Goal: Manage account settings

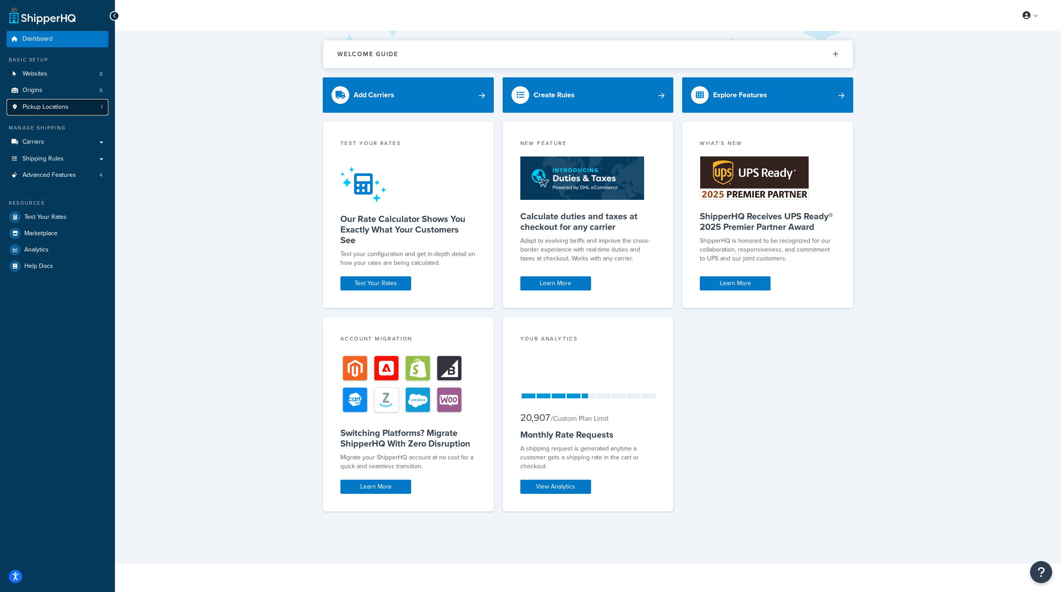
click at [61, 105] on span "Pickup Locations" at bounding box center [46, 107] width 46 height 8
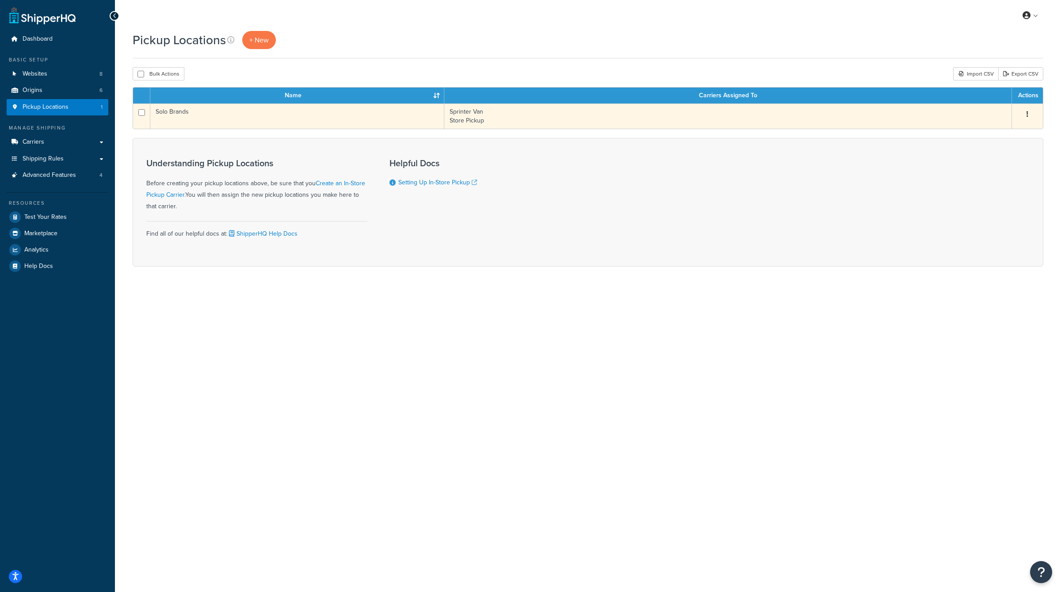
click at [1023, 112] on button "button" at bounding box center [1027, 114] width 12 height 14
click at [1006, 131] on link "Edit" at bounding box center [998, 131] width 70 height 18
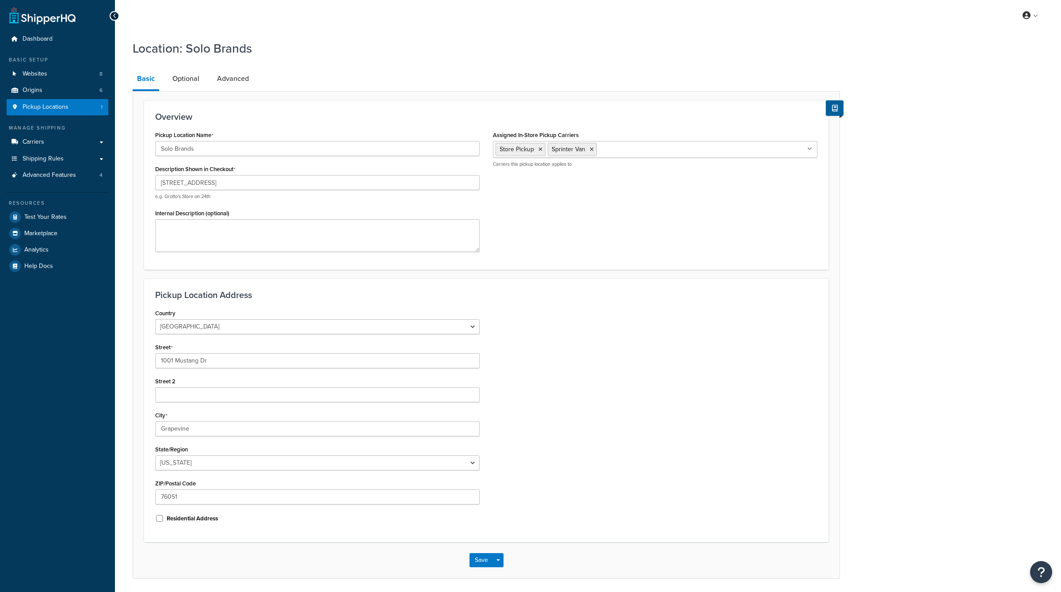
select select "43"
click at [755, 53] on h1 "Location: Solo Brands" at bounding box center [481, 48] width 696 height 17
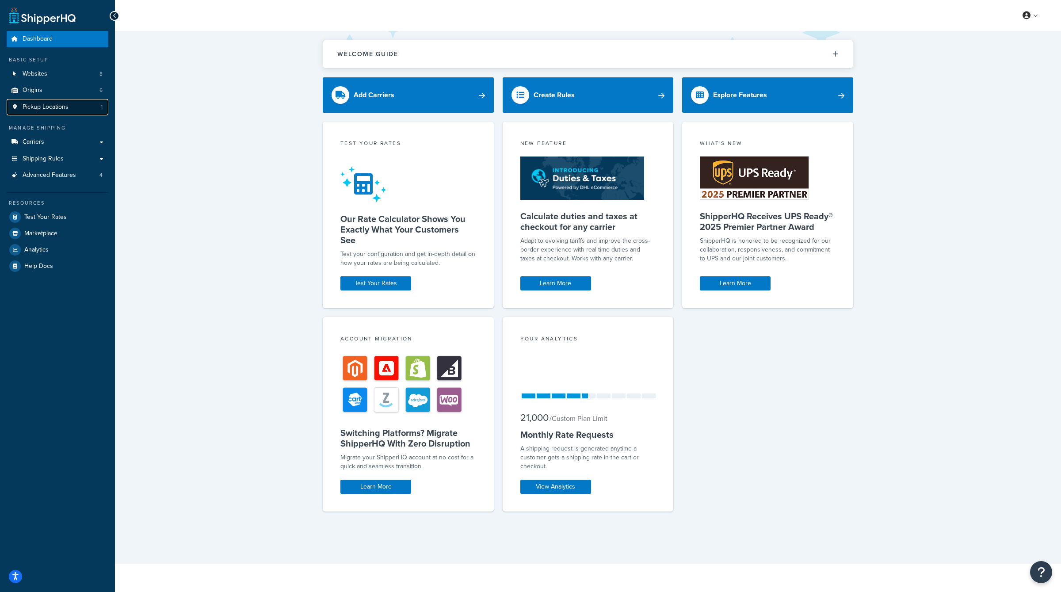
click at [69, 107] on link "Pickup Locations 1" at bounding box center [58, 107] width 102 height 16
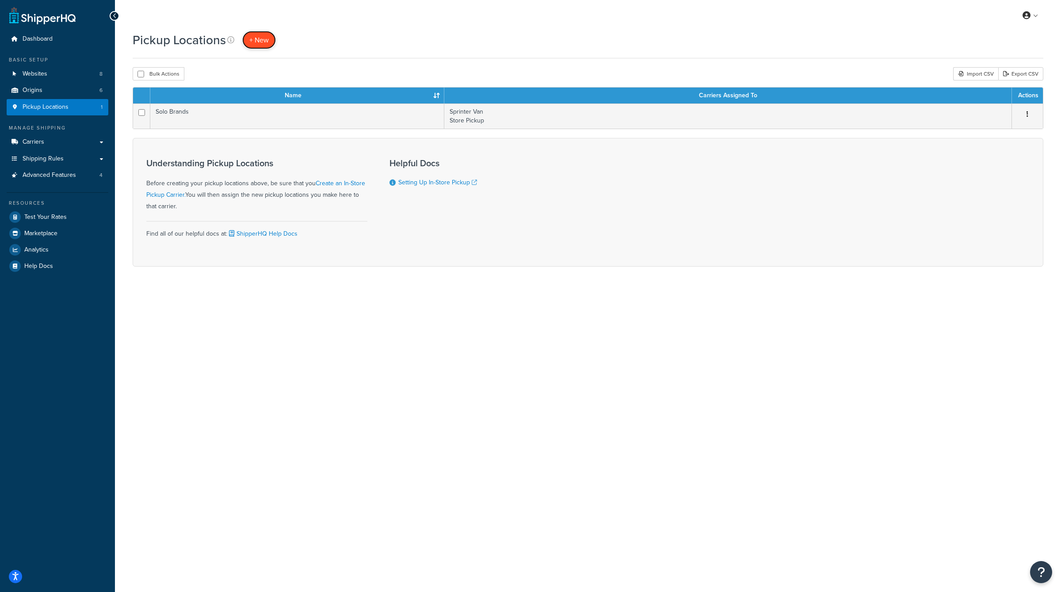
click at [262, 46] on link "+ New" at bounding box center [259, 40] width 34 height 18
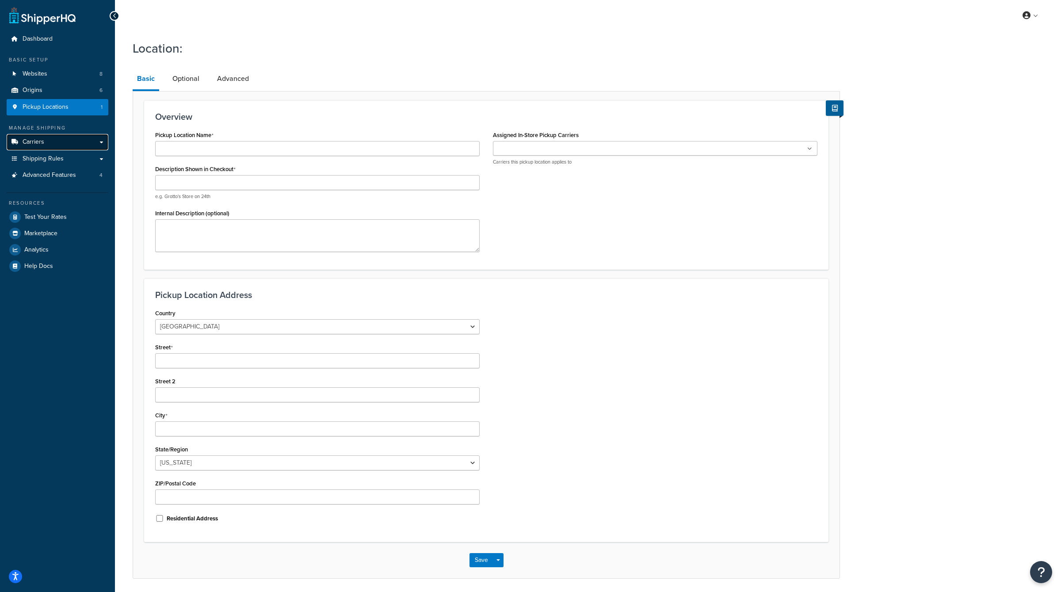
click at [51, 140] on link "Carriers" at bounding box center [58, 142] width 102 height 16
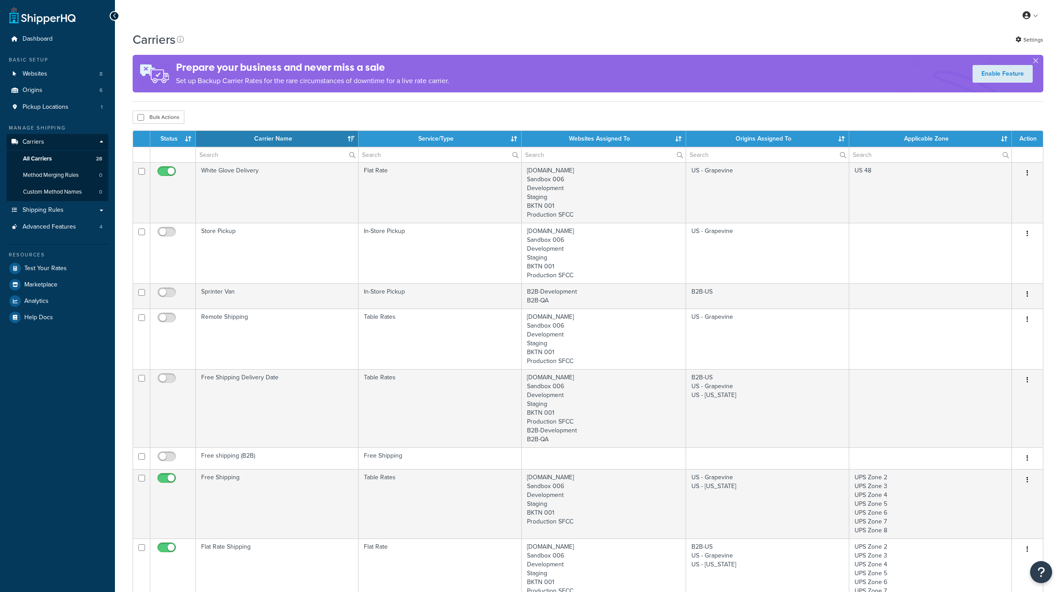
select select "15"
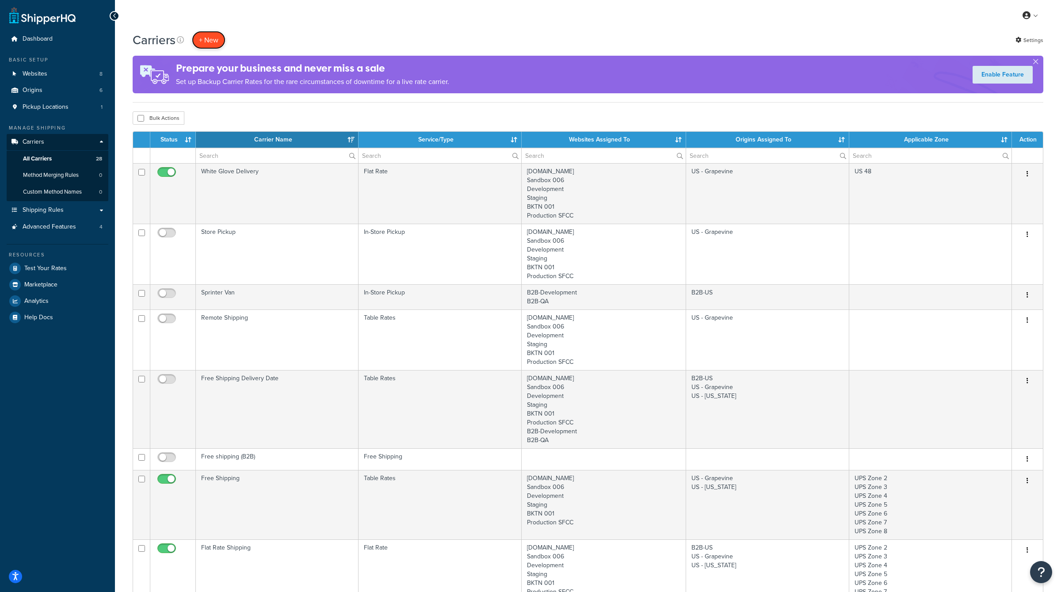
click at [207, 36] on button "+ New" at bounding box center [209, 40] width 34 height 18
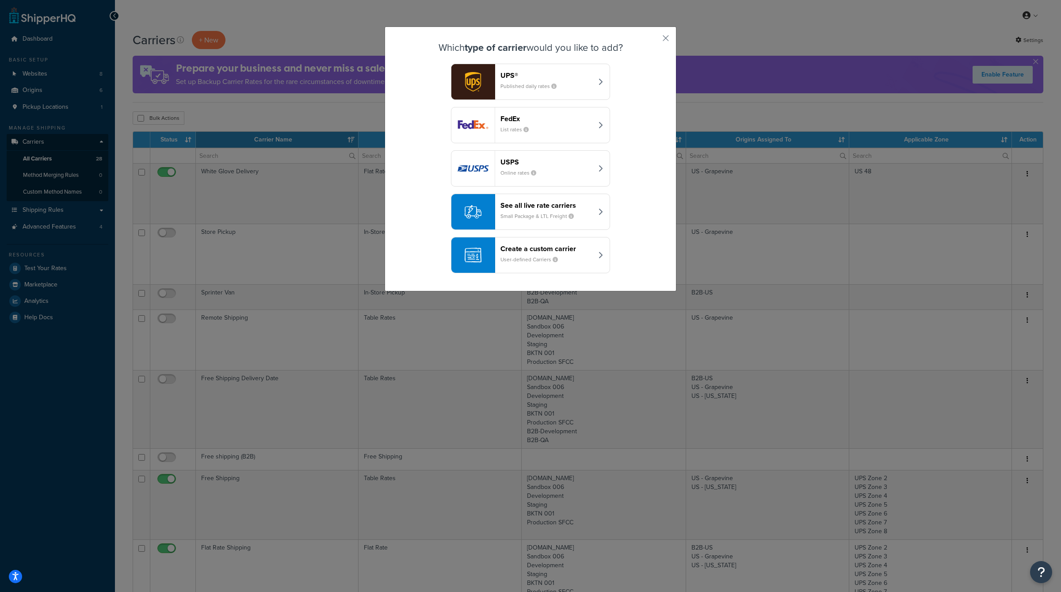
click at [561, 252] on div "Create a custom carrier User-defined Carriers" at bounding box center [546, 254] width 92 height 21
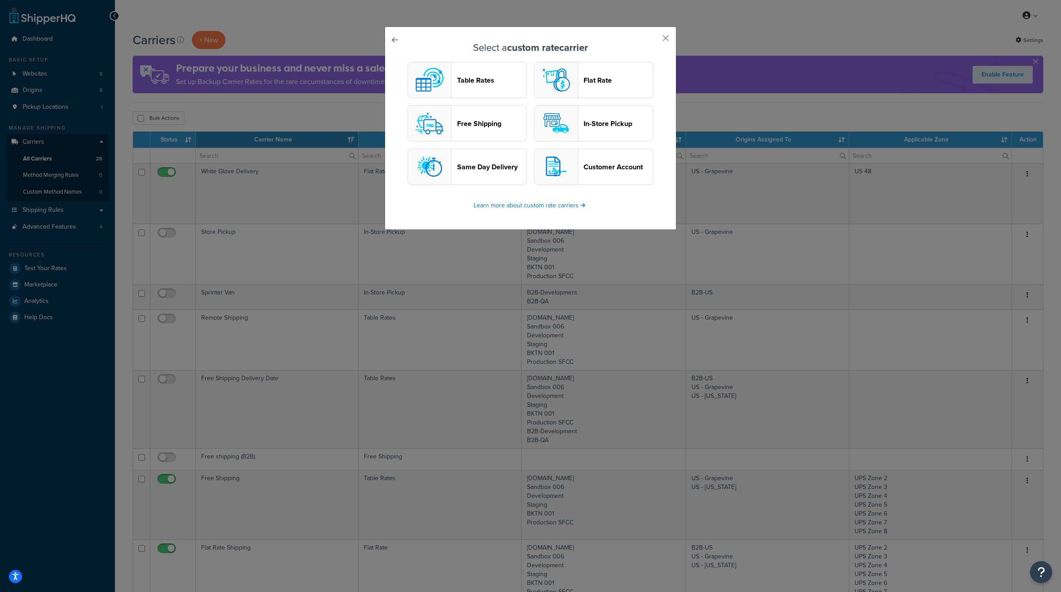
click at [615, 127] on header "In-Store Pickup" at bounding box center [618, 123] width 69 height 8
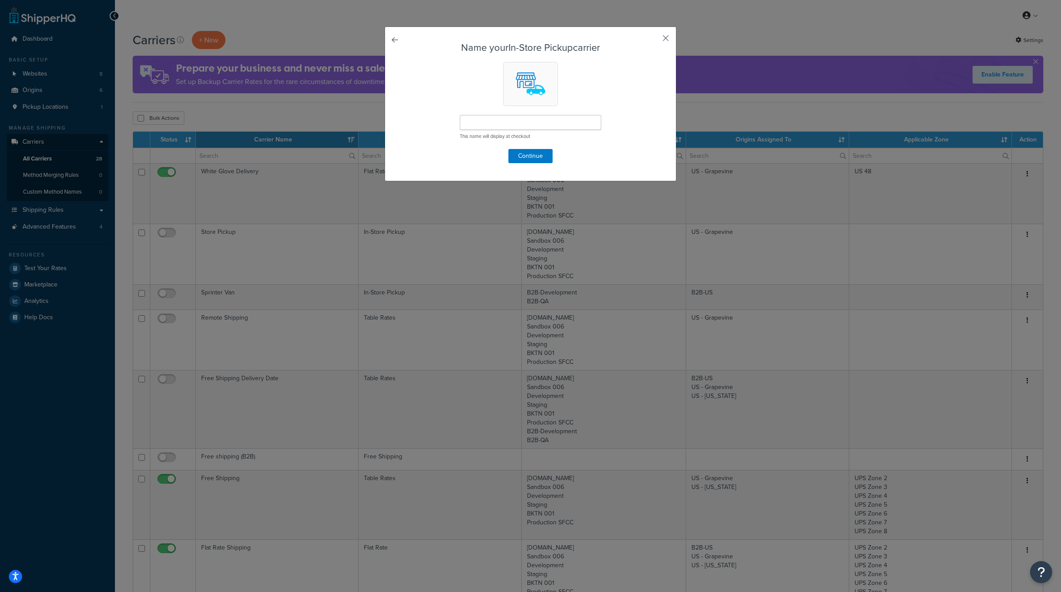
click at [654, 40] on button "button" at bounding box center [653, 41] width 2 height 2
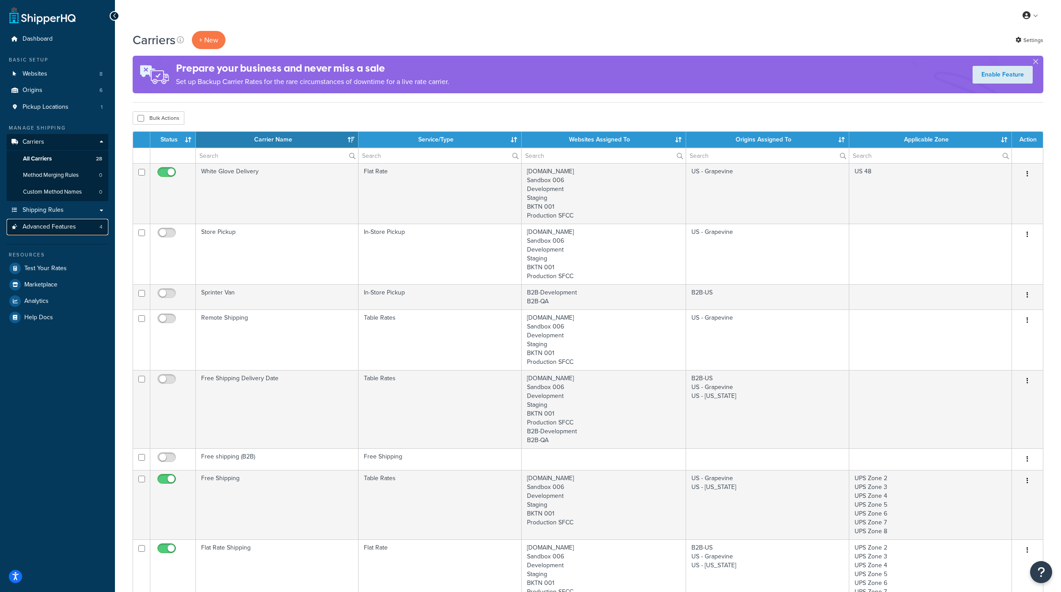
click at [57, 230] on span "Advanced Features" at bounding box center [49, 227] width 53 height 8
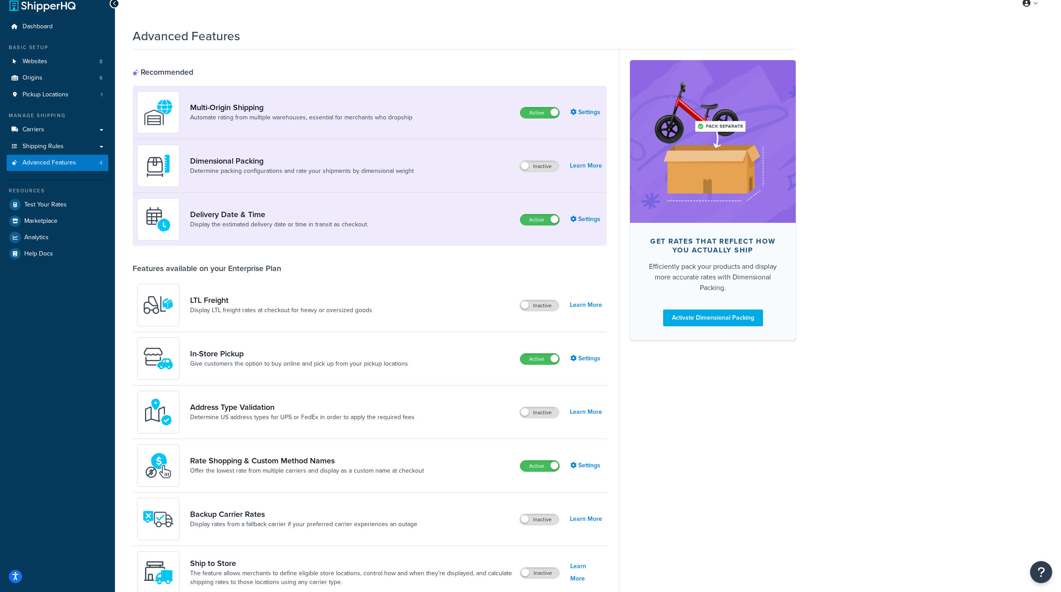
scroll to position [18, 0]
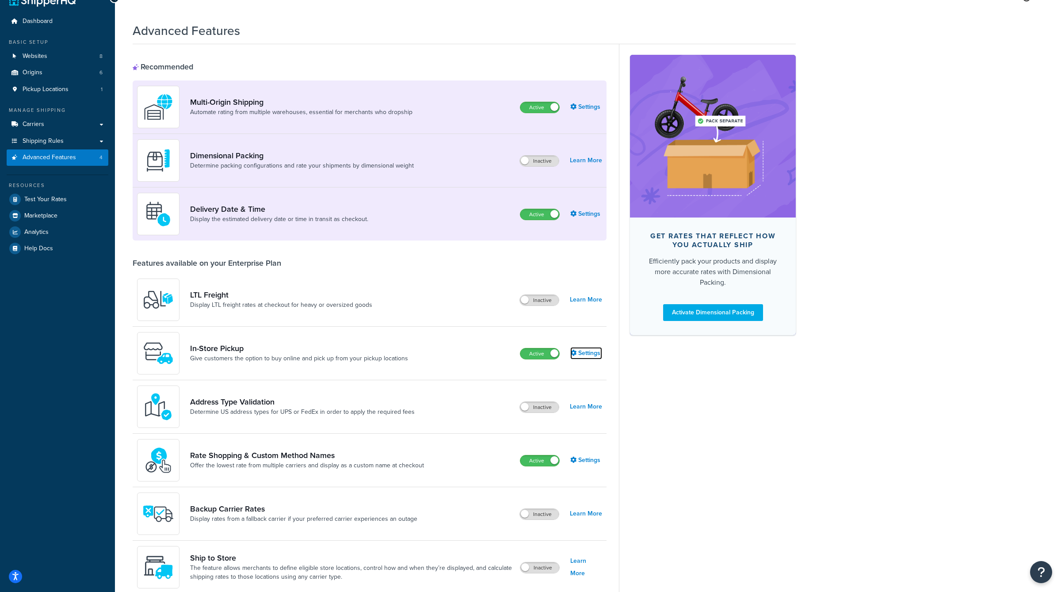
click at [601, 352] on link "Settings" at bounding box center [586, 353] width 32 height 12
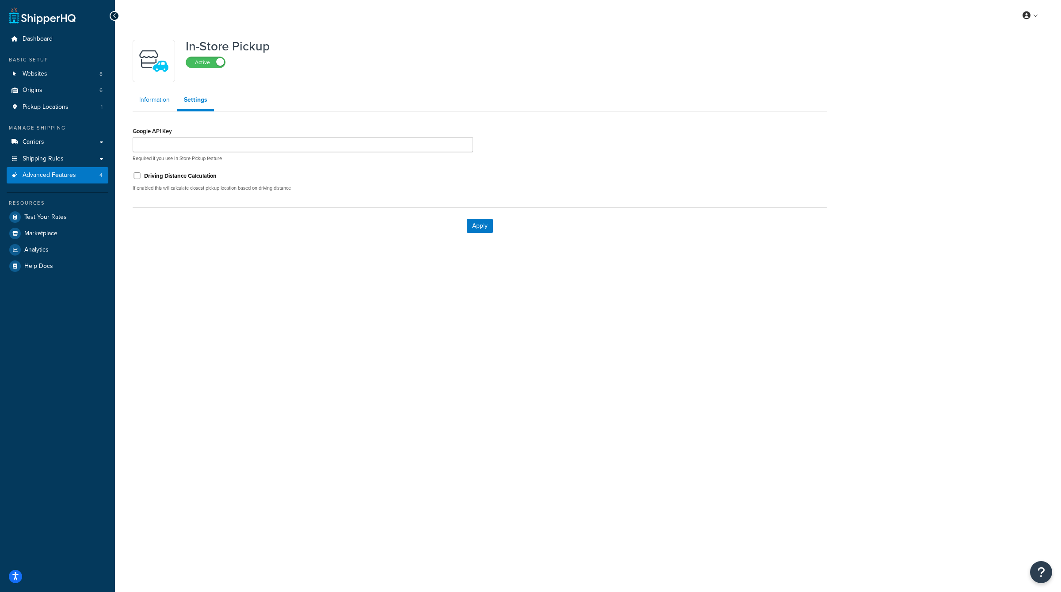
click at [149, 96] on link "Information" at bounding box center [155, 100] width 44 height 18
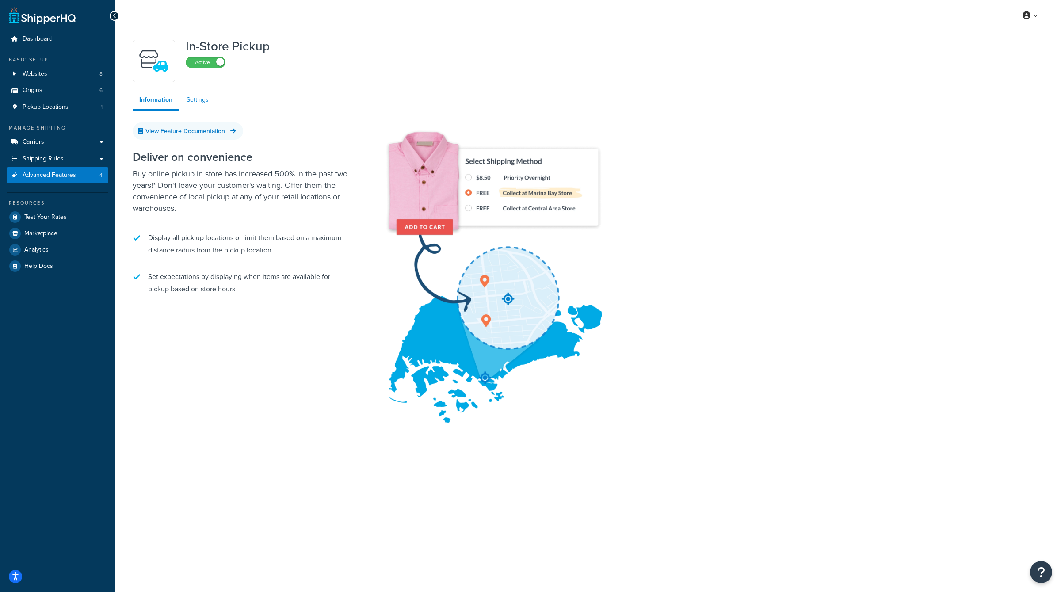
click at [202, 105] on link "Settings" at bounding box center [197, 100] width 35 height 18
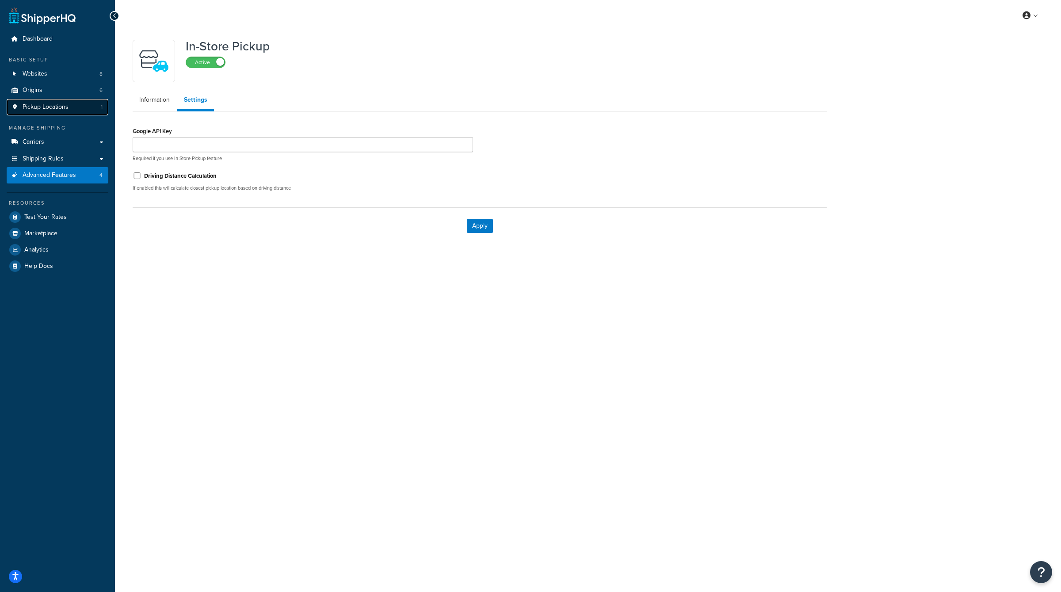
click at [64, 109] on span "Pickup Locations" at bounding box center [46, 107] width 46 height 8
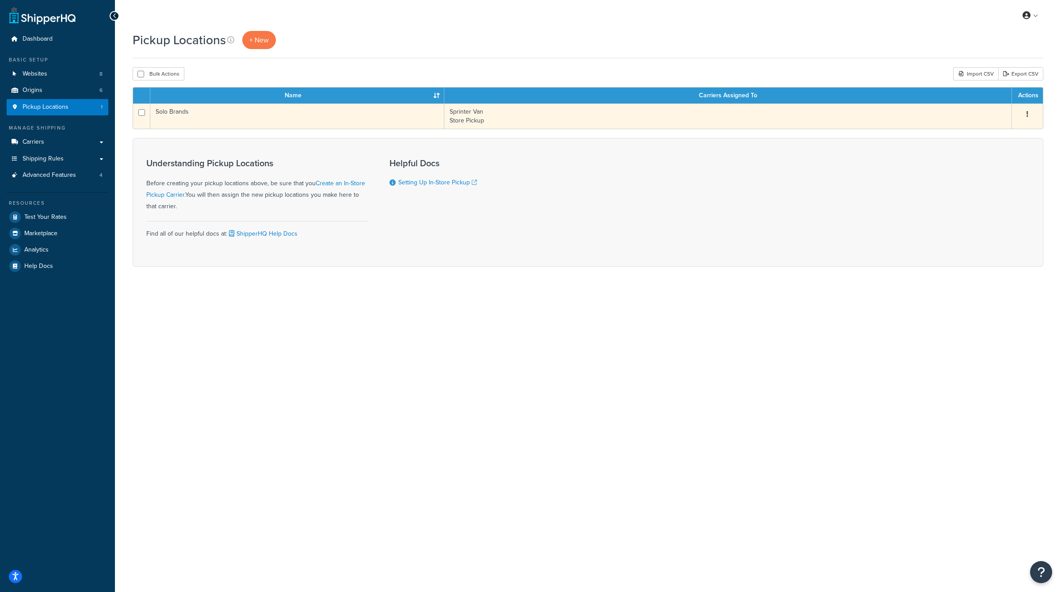
click at [1027, 115] on icon "button" at bounding box center [1028, 114] width 2 height 6
click at [996, 130] on link "Edit" at bounding box center [998, 131] width 70 height 18
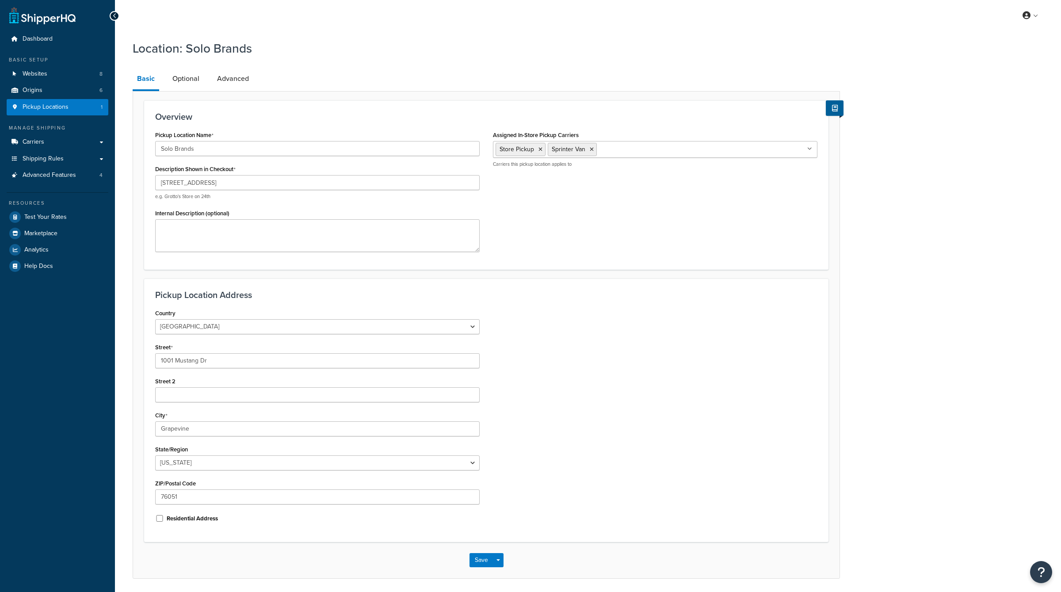
select select "43"
click at [175, 79] on link "Optional" at bounding box center [186, 78] width 36 height 21
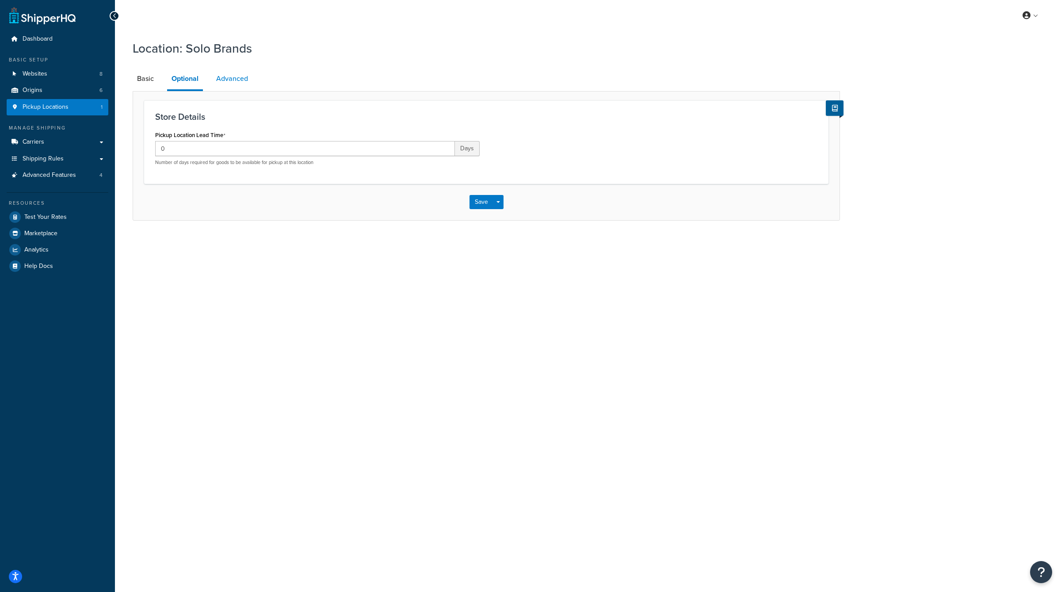
click at [232, 85] on link "Advanced" at bounding box center [232, 78] width 41 height 21
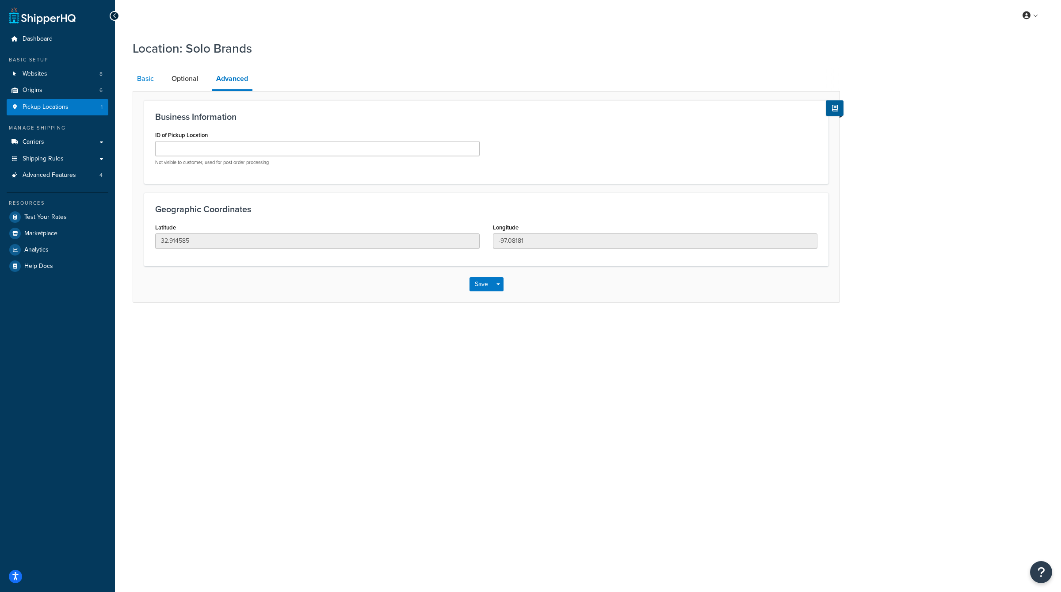
click at [150, 81] on link "Basic" at bounding box center [146, 78] width 26 height 21
select select "43"
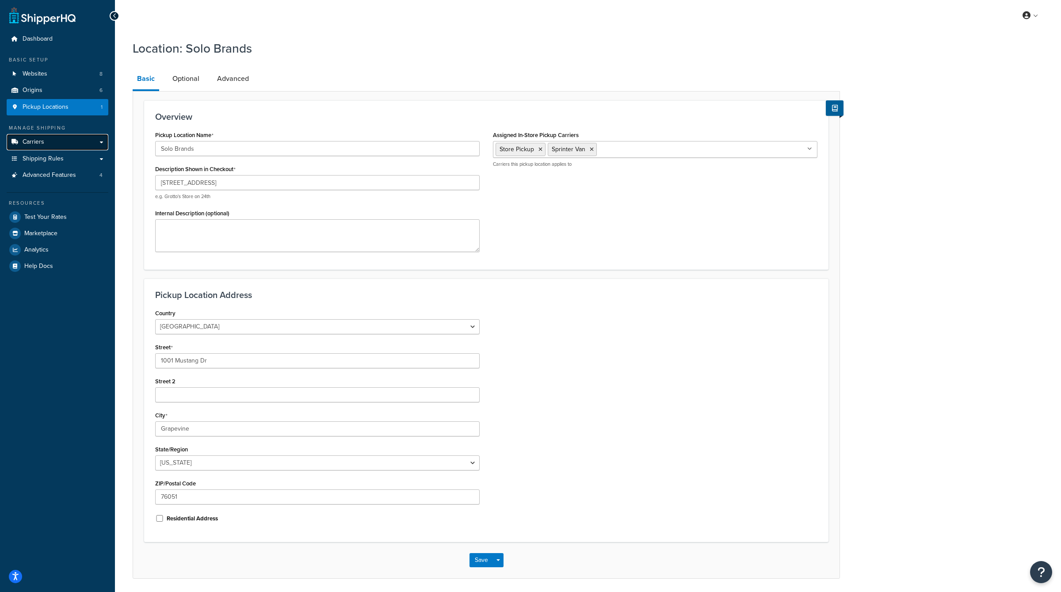
click at [63, 140] on link "Carriers" at bounding box center [58, 142] width 102 height 16
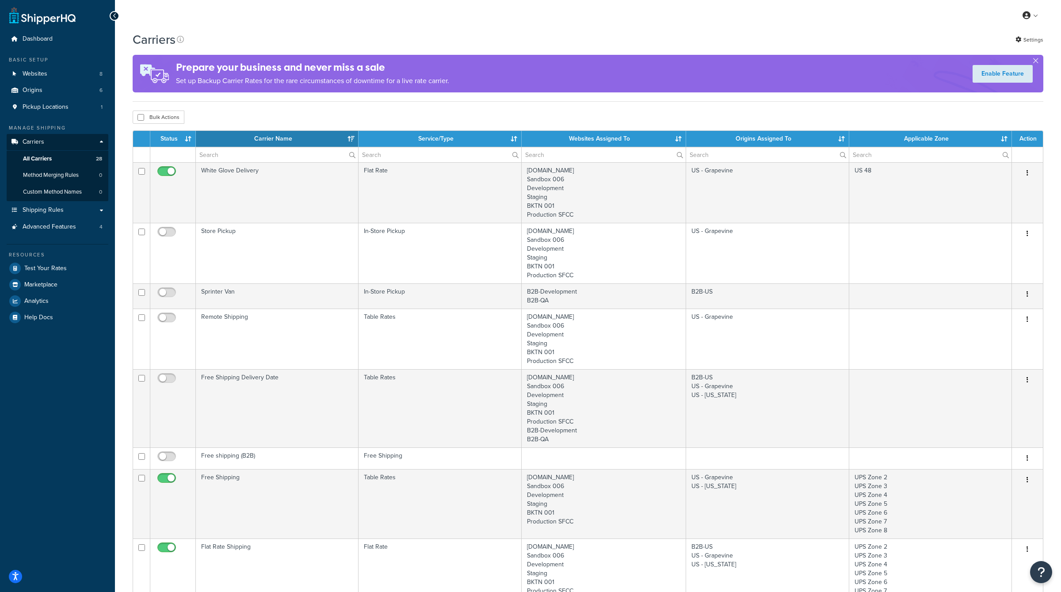
select select "15"
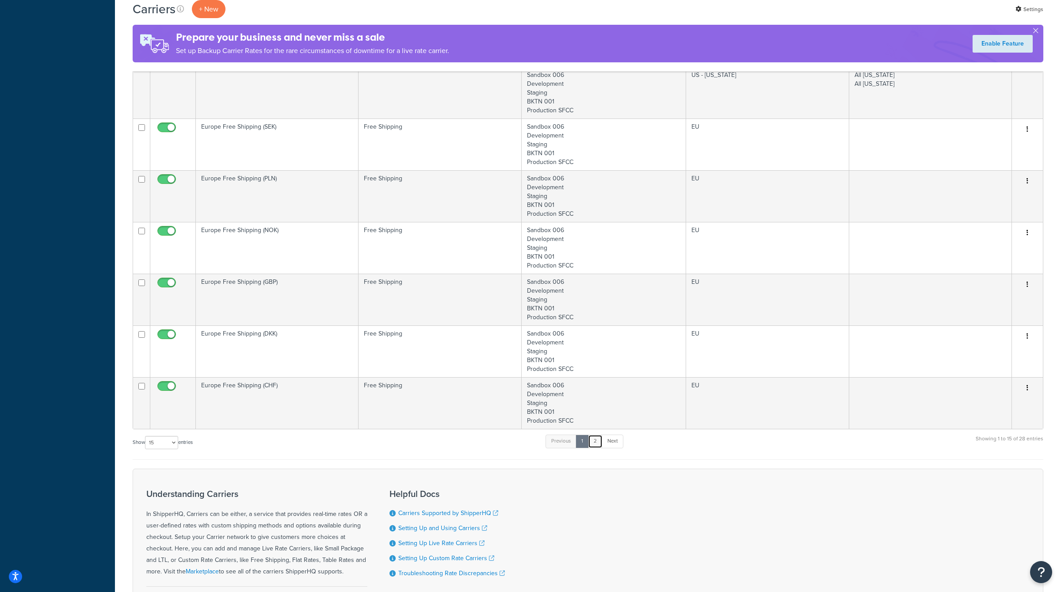
click at [593, 440] on link "2" at bounding box center [595, 441] width 15 height 13
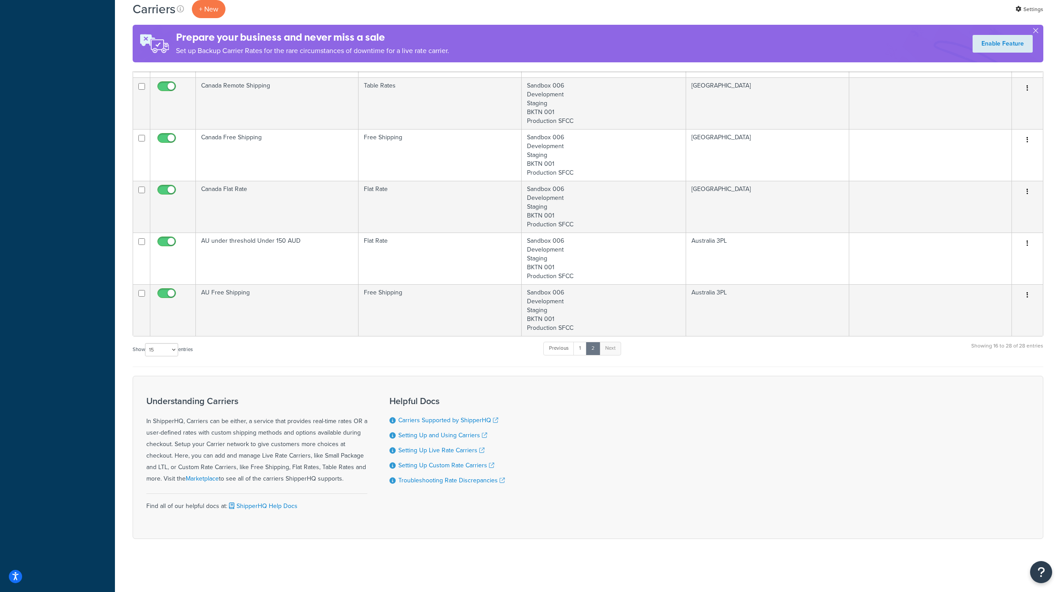
scroll to position [496, 0]
click at [614, 351] on link "Next" at bounding box center [610, 351] width 22 height 13
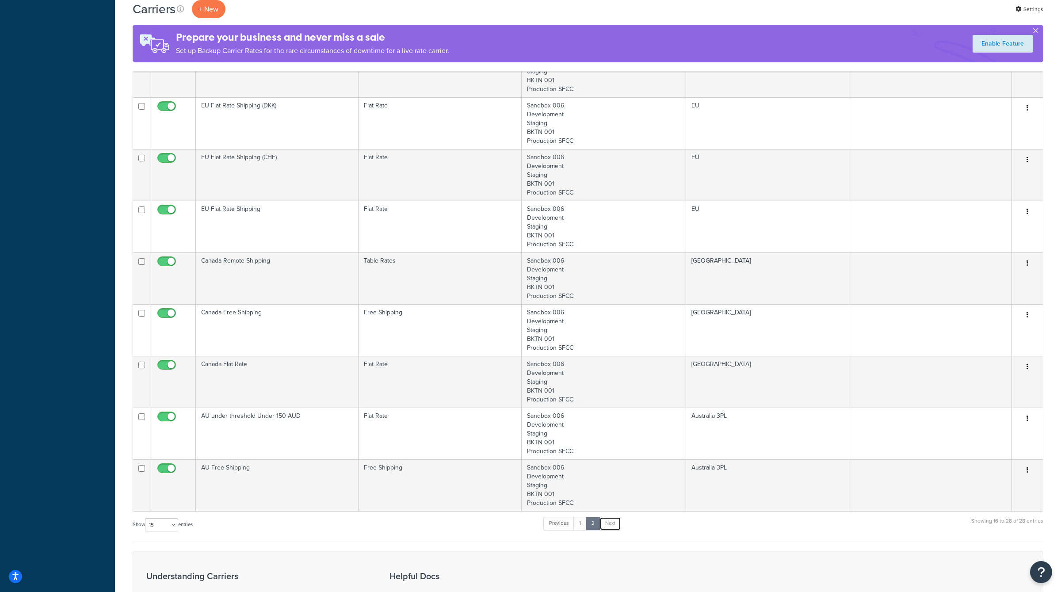
scroll to position [329, 0]
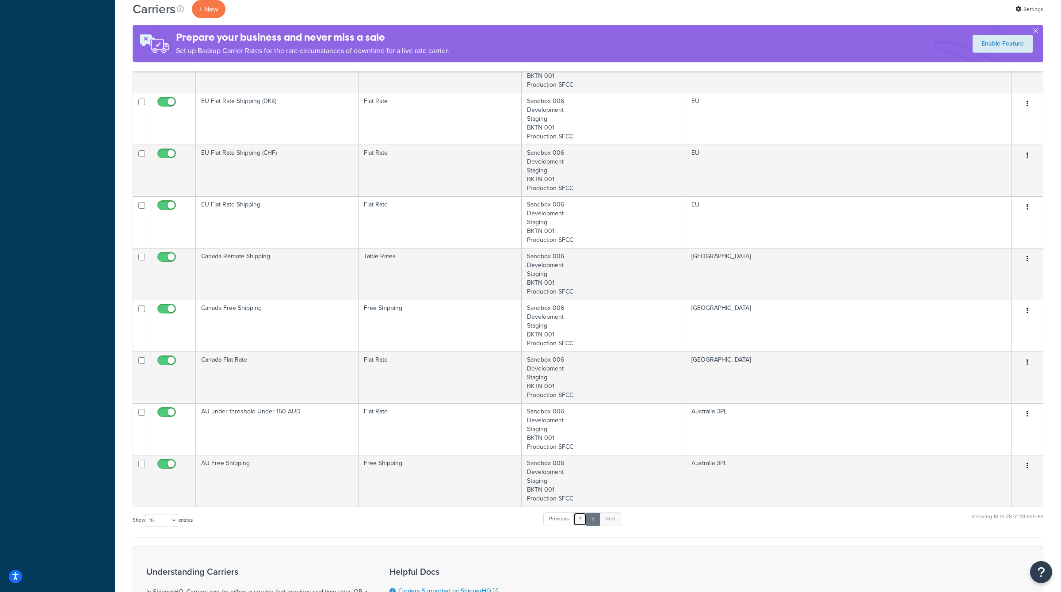
click at [584, 514] on link "1" at bounding box center [579, 518] width 13 height 13
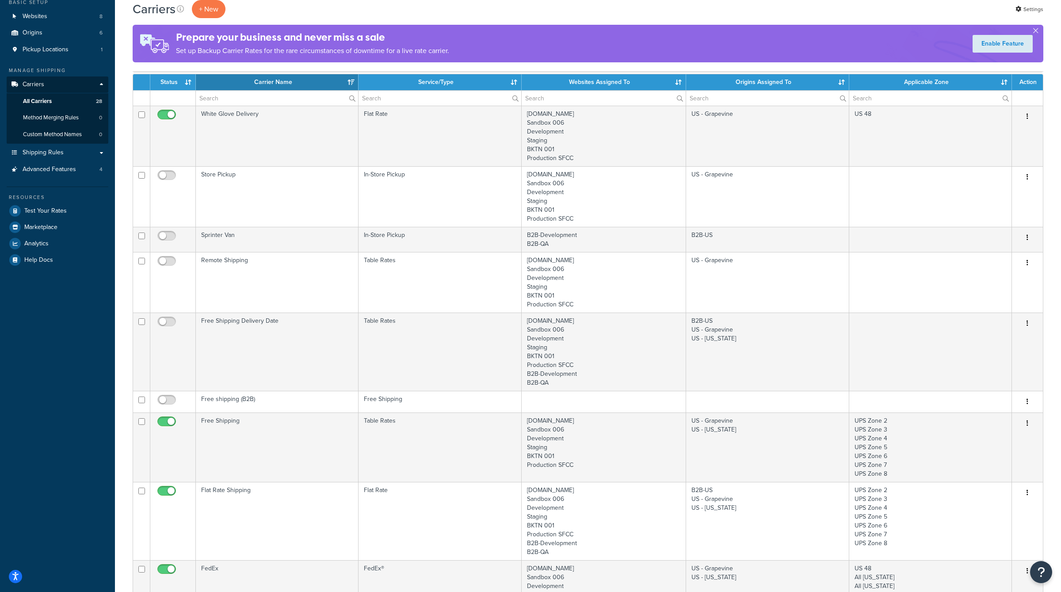
scroll to position [0, 0]
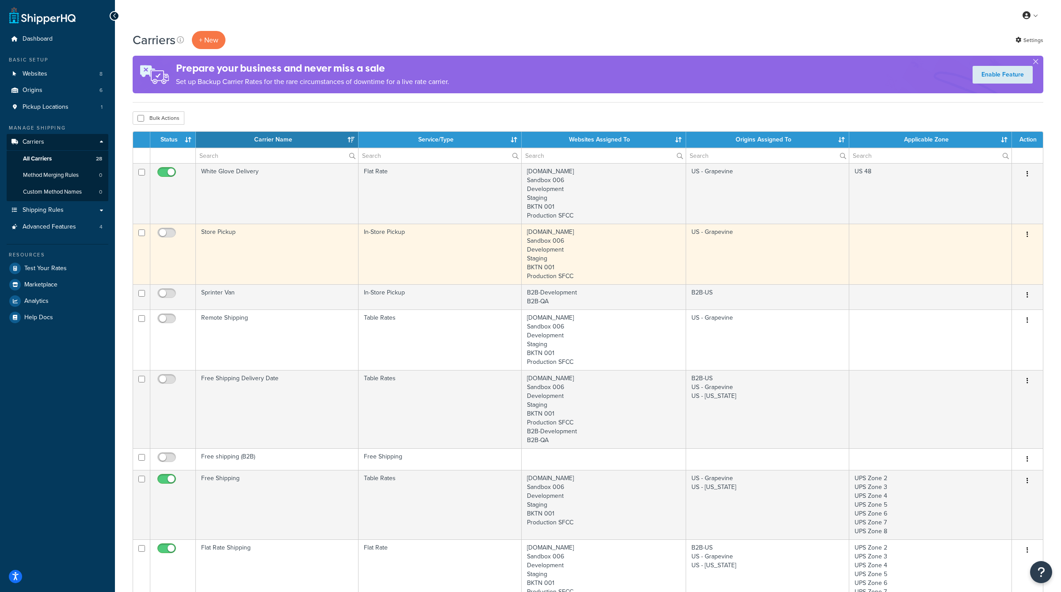
click at [1030, 234] on button "button" at bounding box center [1027, 235] width 12 height 14
click at [991, 256] on link "Edit" at bounding box center [992, 252] width 70 height 18
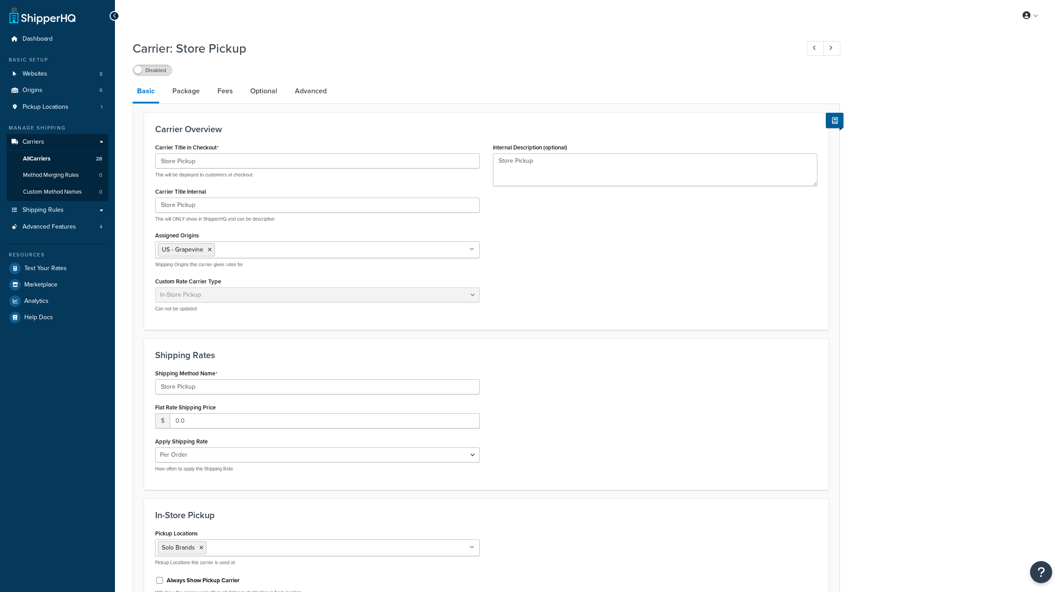
select select "pickup"
click at [54, 221] on link "Advanced Features 4" at bounding box center [58, 227] width 102 height 16
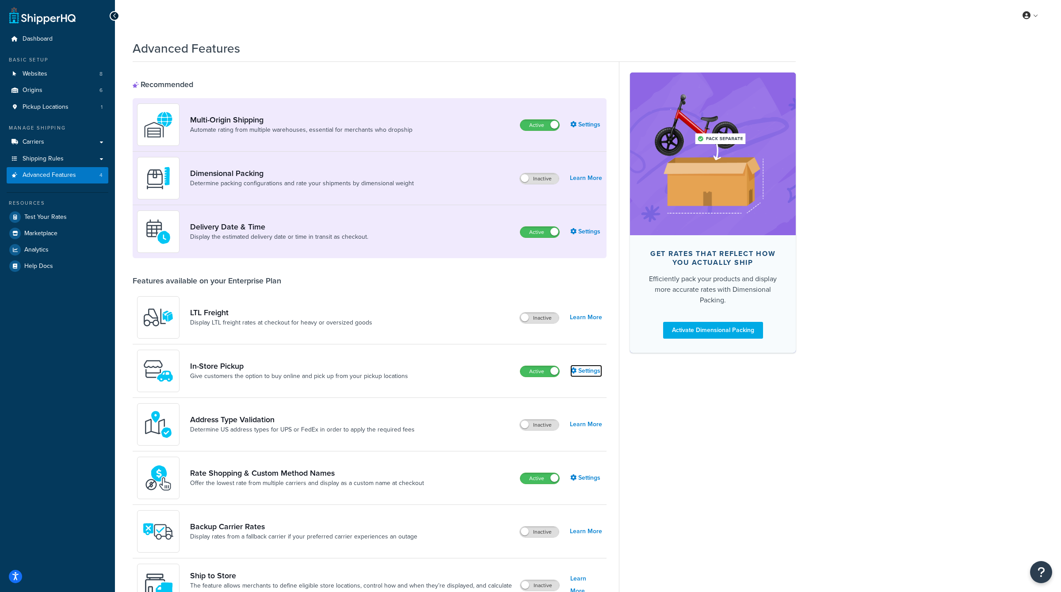
click at [588, 373] on link "Settings" at bounding box center [586, 371] width 32 height 12
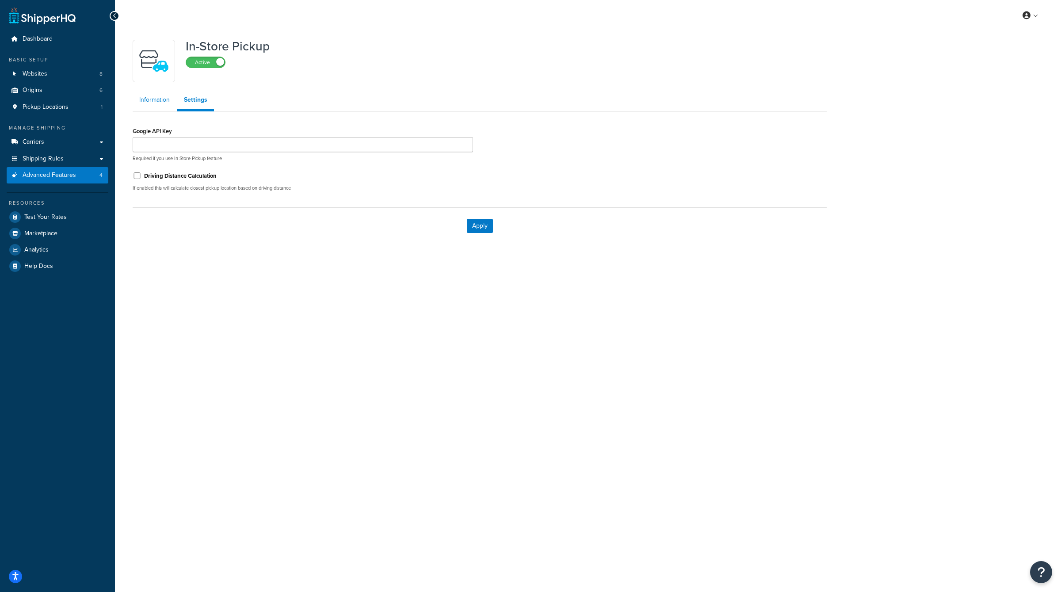
click at [150, 100] on link "Information" at bounding box center [155, 100] width 44 height 18
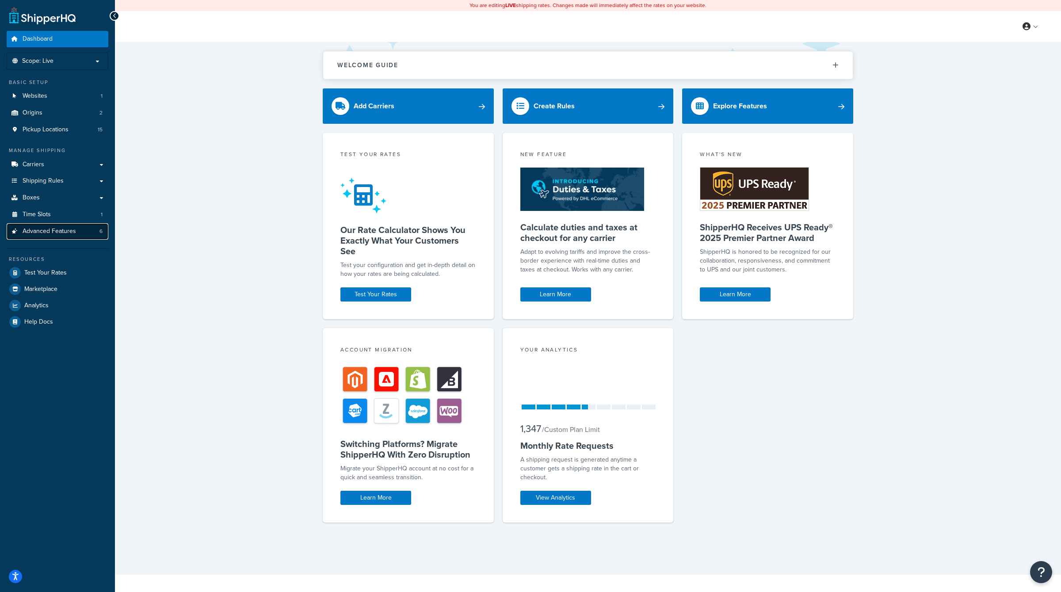
click at [64, 233] on span "Advanced Features" at bounding box center [49, 232] width 53 height 8
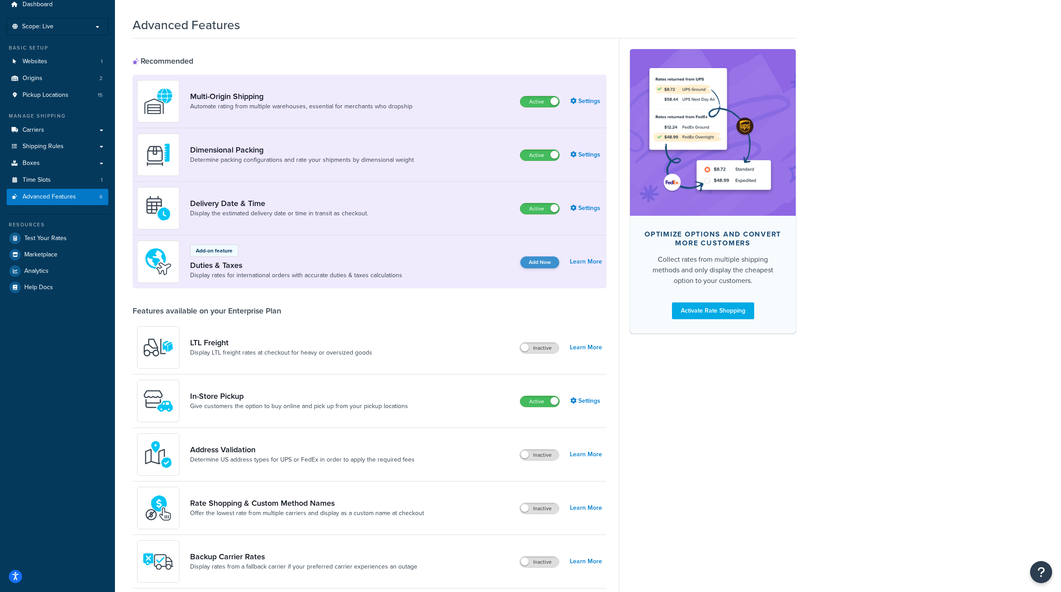
scroll to position [59, 0]
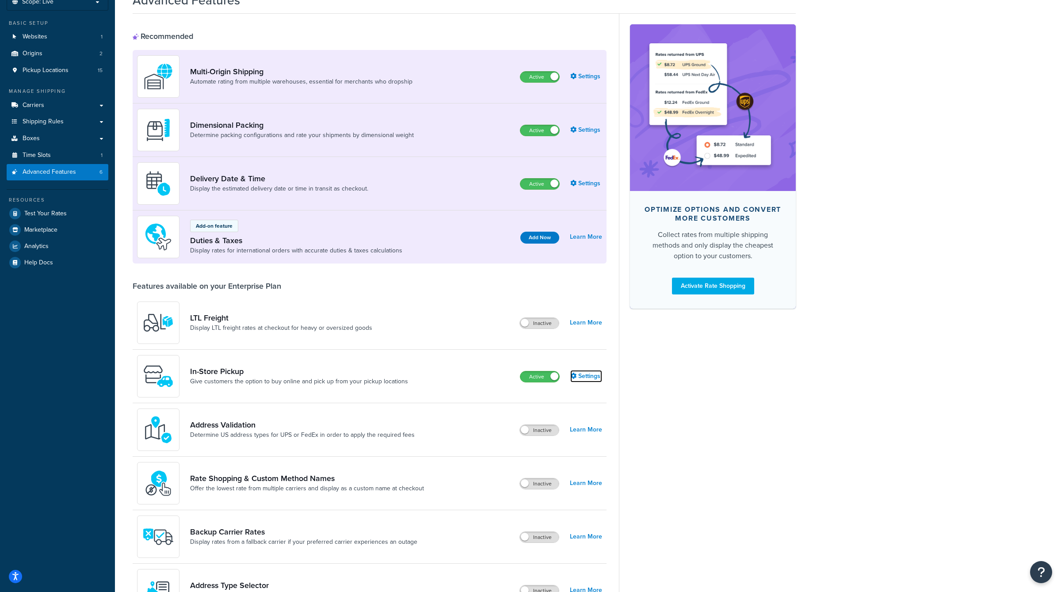
click at [580, 376] on link "Settings" at bounding box center [586, 376] width 32 height 12
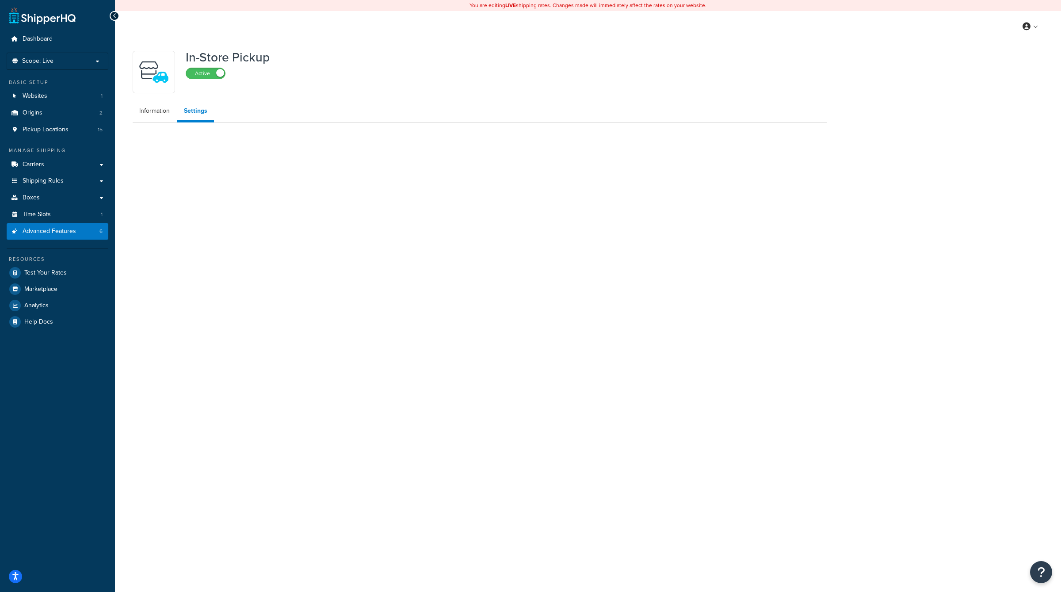
select select "inline"
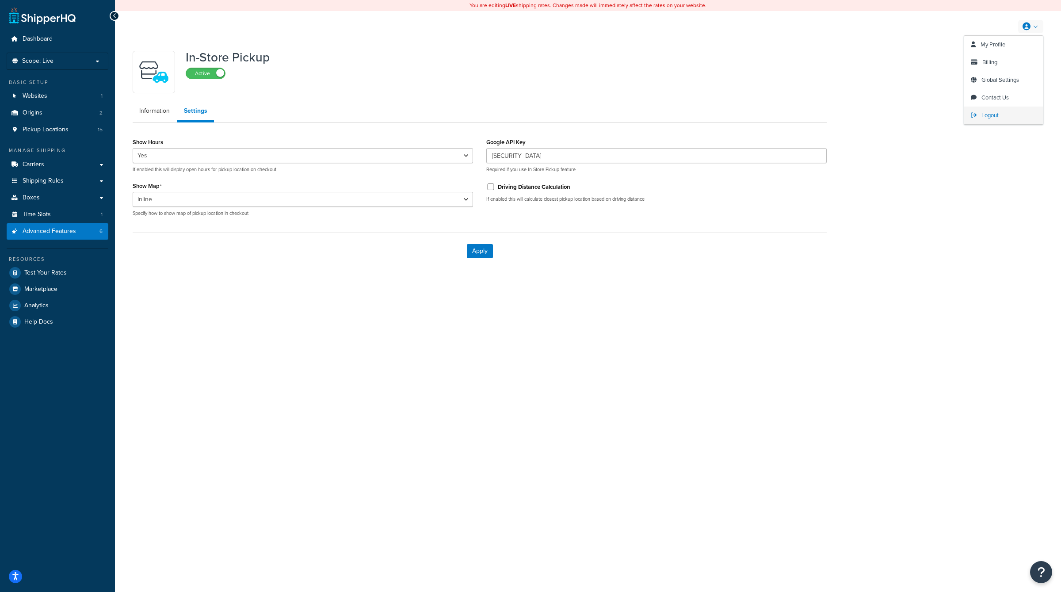
click at [985, 118] on span "Logout" at bounding box center [989, 115] width 17 height 8
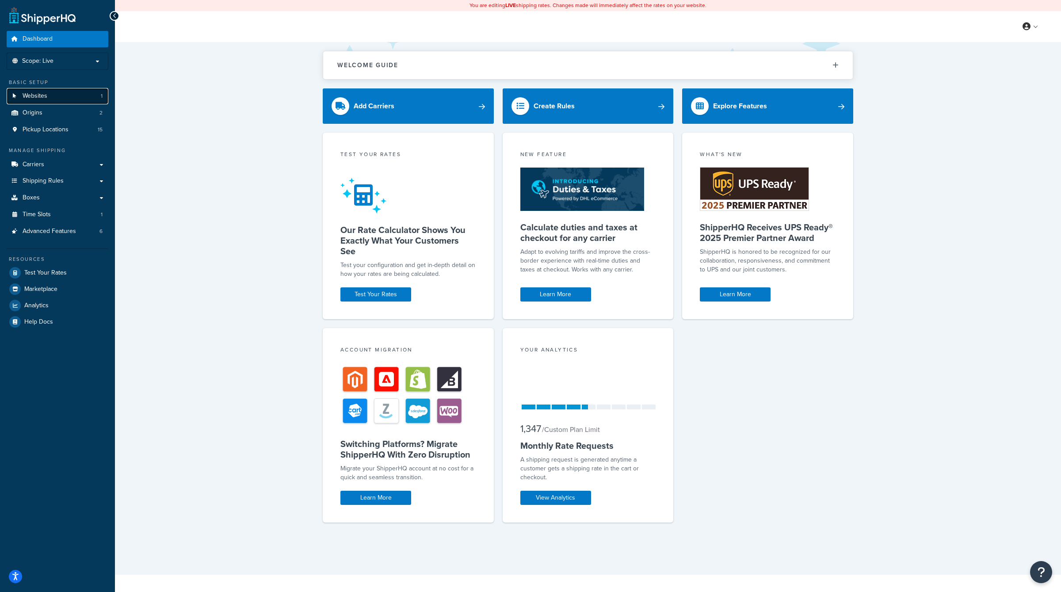
click at [92, 92] on link "Websites 1" at bounding box center [58, 96] width 102 height 16
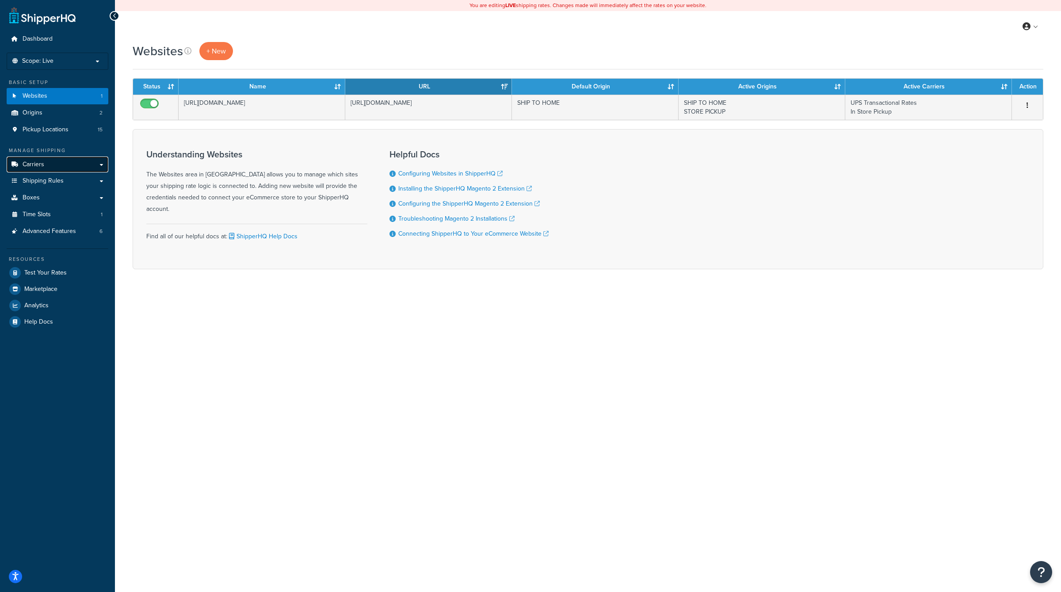
click at [55, 166] on link "Carriers" at bounding box center [58, 164] width 102 height 16
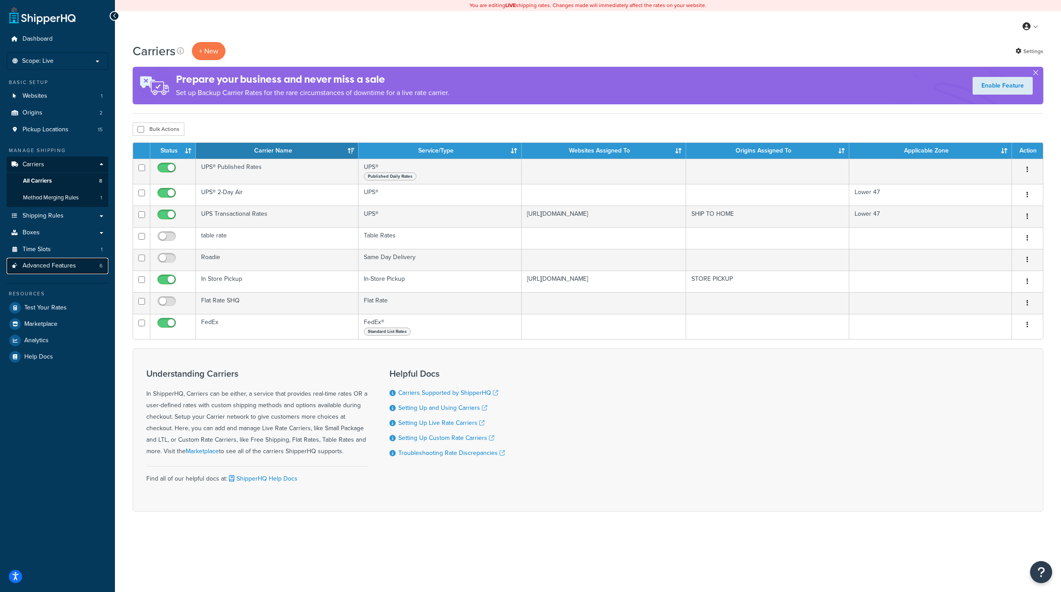
click at [73, 264] on span "Advanced Features" at bounding box center [49, 266] width 53 height 8
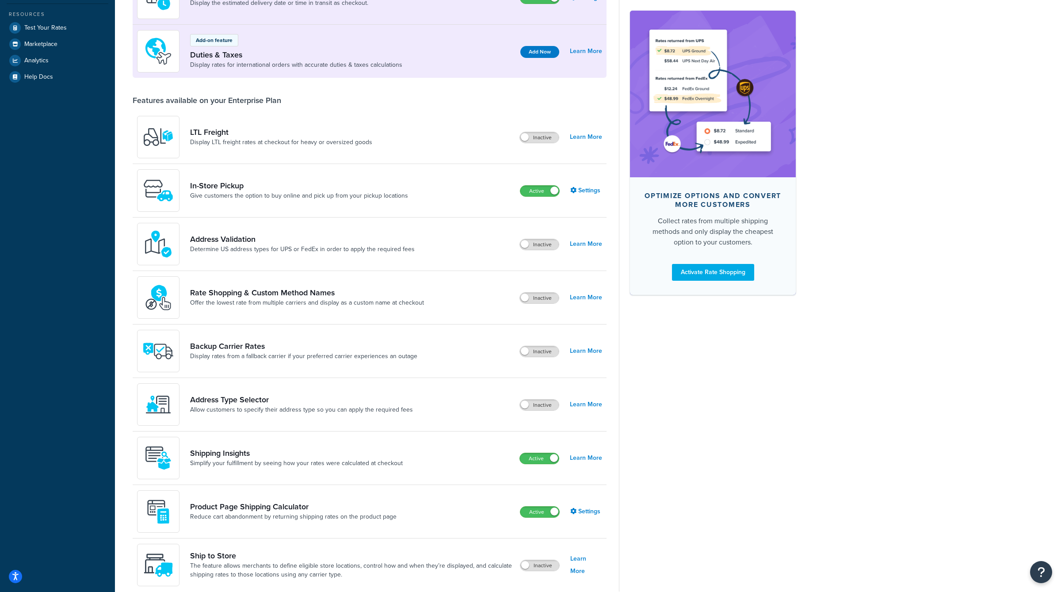
scroll to position [252, 0]
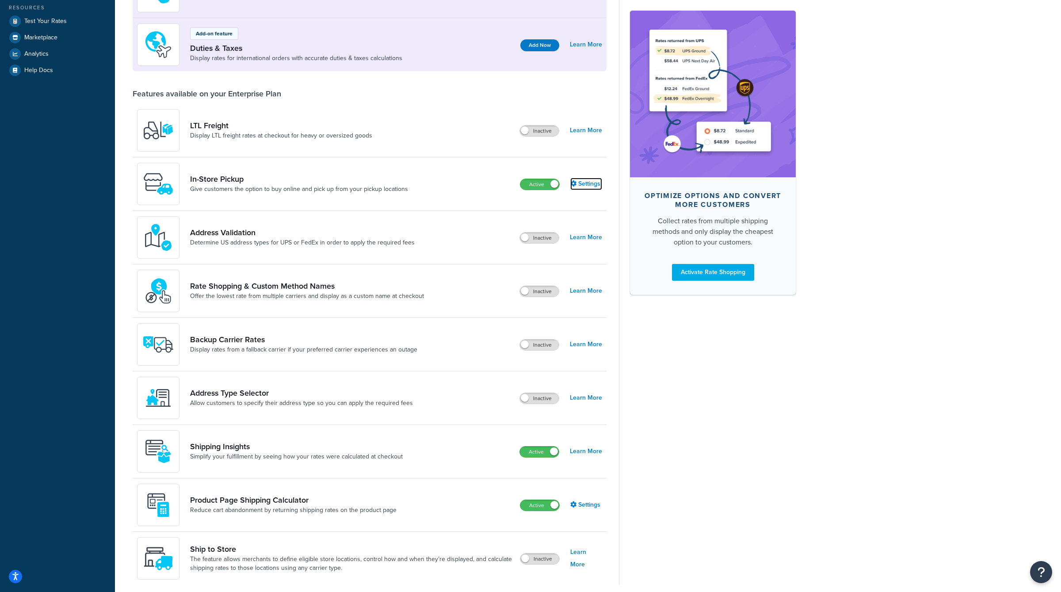
click at [593, 182] on link "Settings" at bounding box center [586, 184] width 32 height 12
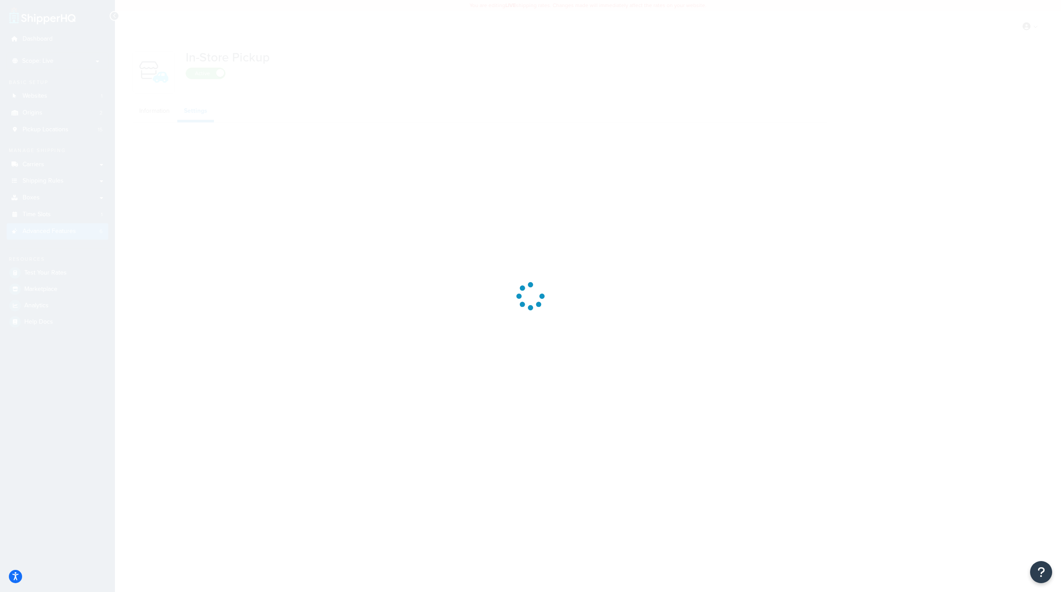
select select "inline"
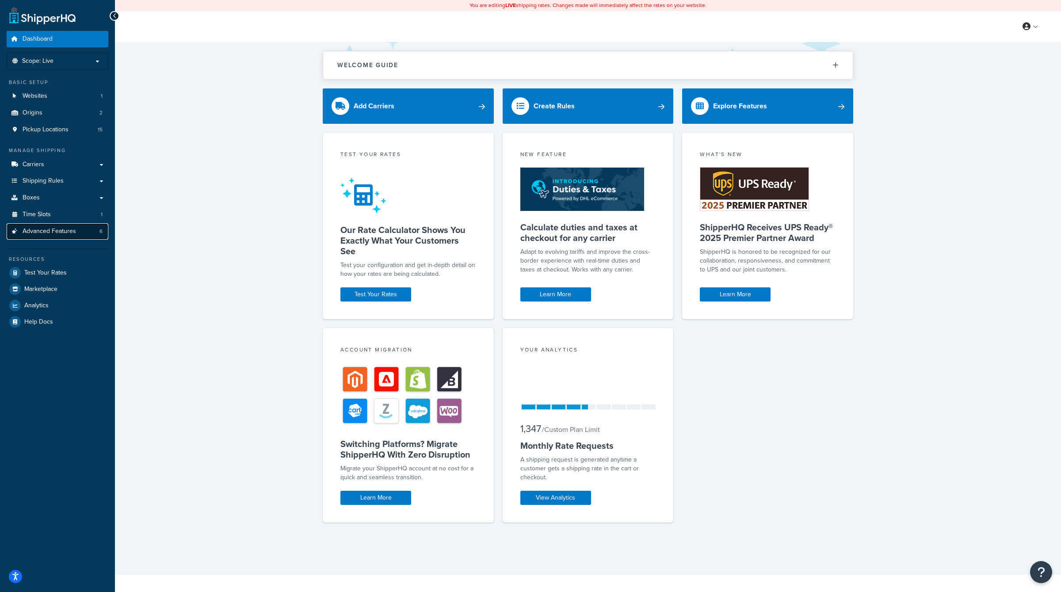
click at [91, 225] on link "Advanced Features 6" at bounding box center [58, 231] width 102 height 16
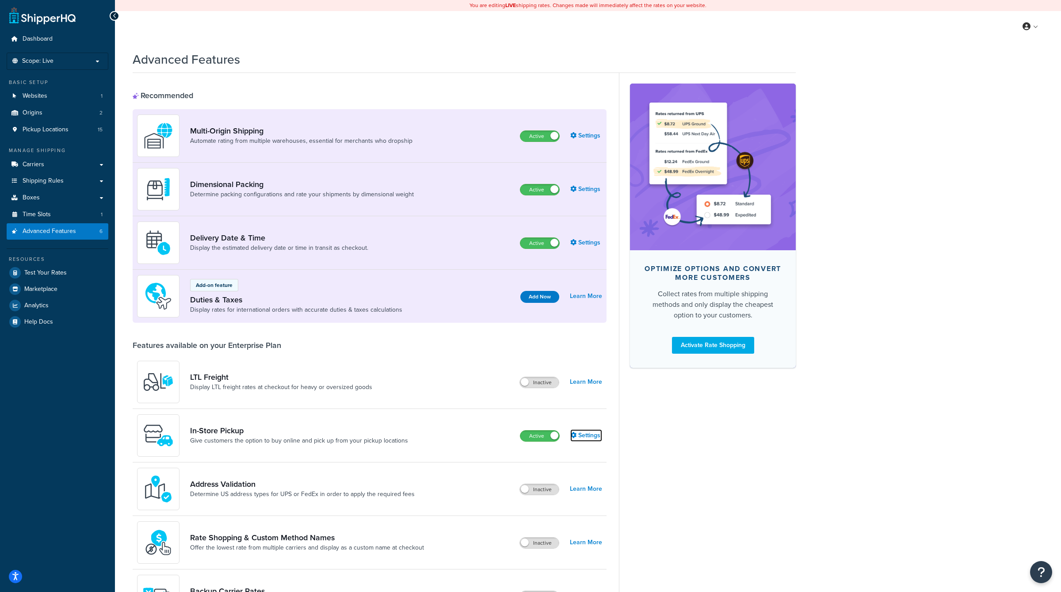
click at [588, 435] on link "Settings" at bounding box center [586, 435] width 32 height 12
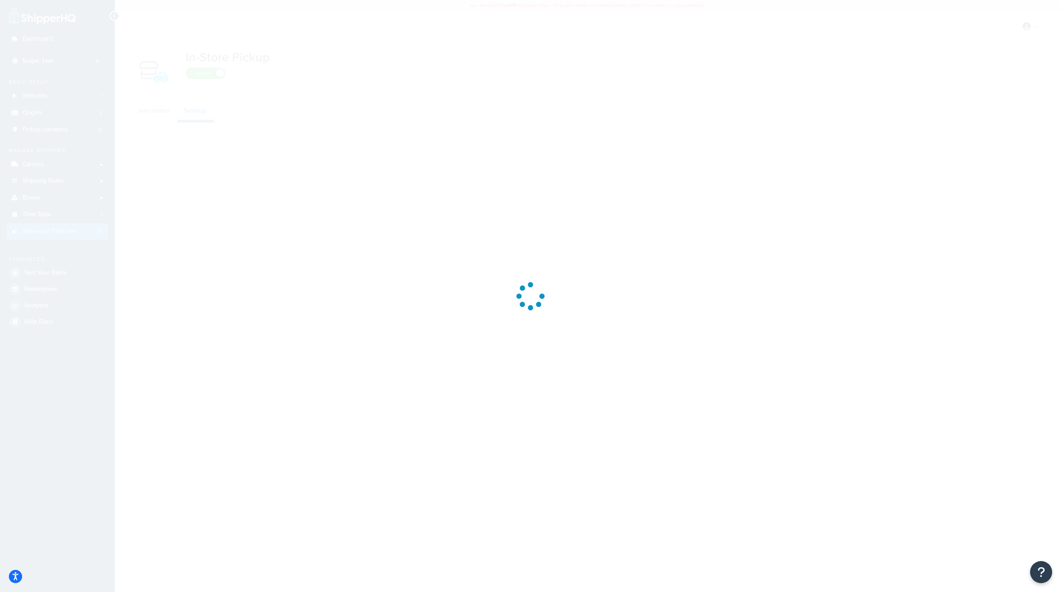
select select "inline"
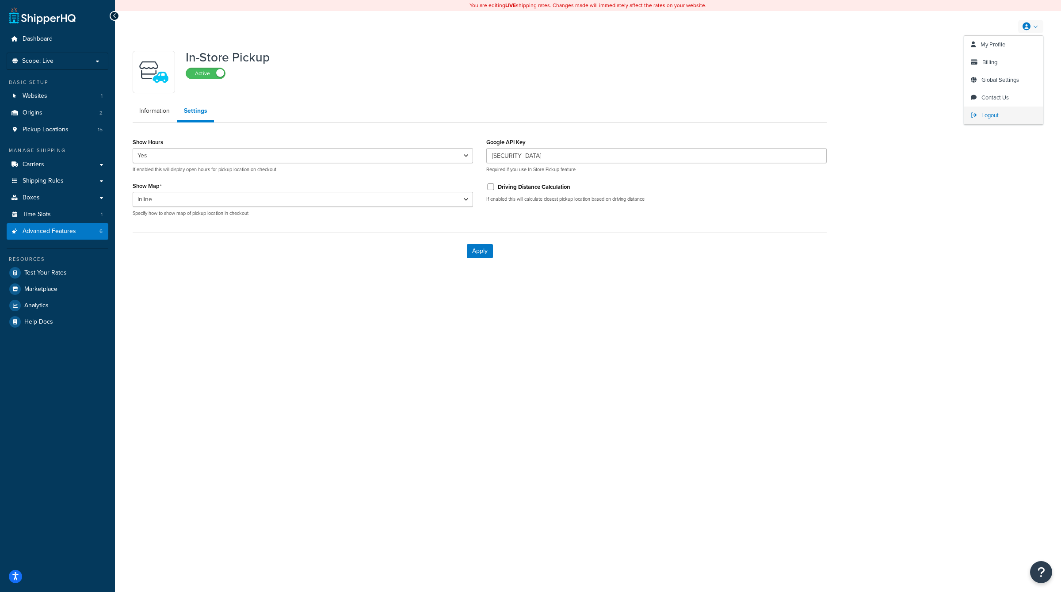
click at [1004, 115] on link "Logout" at bounding box center [1003, 116] width 79 height 18
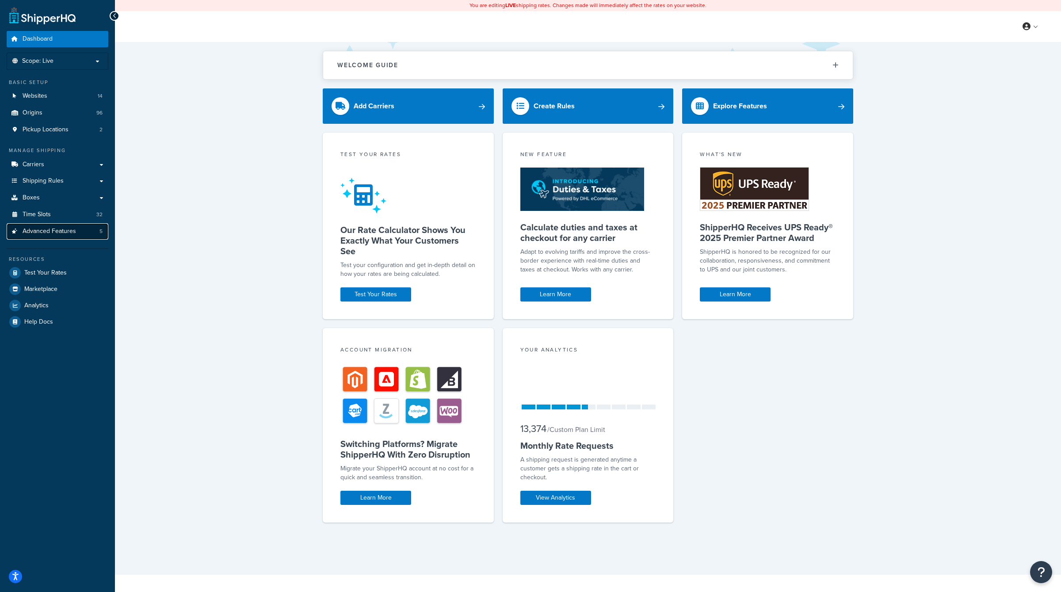
click at [89, 235] on link "Advanced Features 5" at bounding box center [58, 231] width 102 height 16
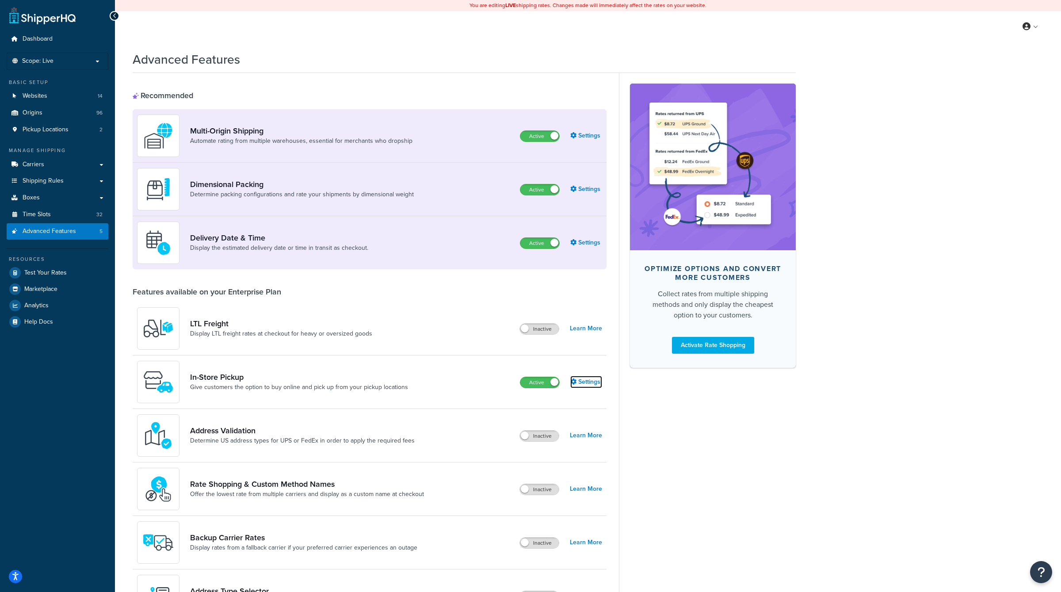
click at [595, 380] on link "Settings" at bounding box center [586, 382] width 32 height 12
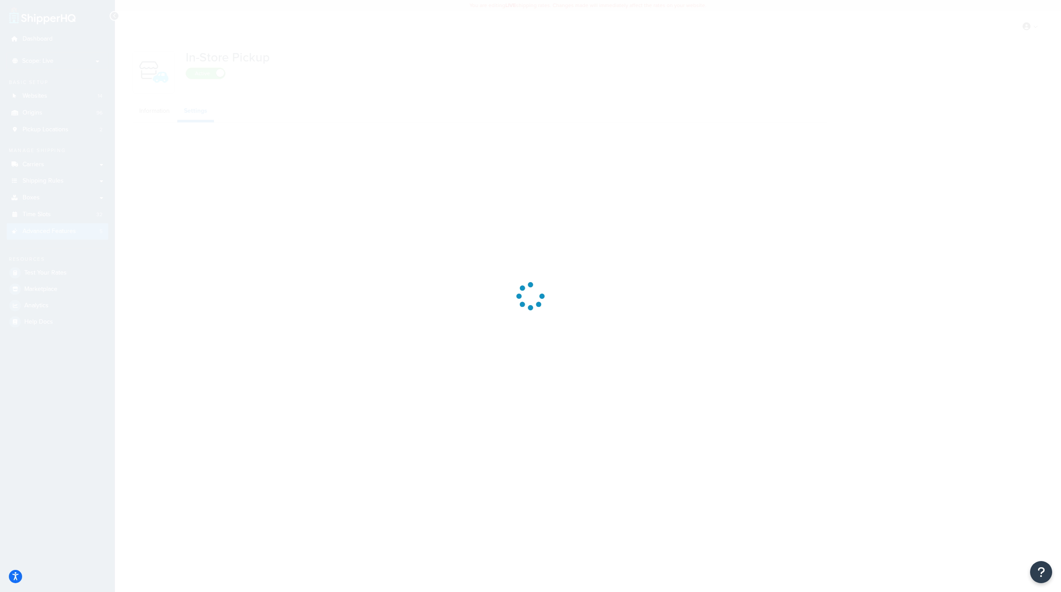
select select "false"
select select "inline"
select select "false"
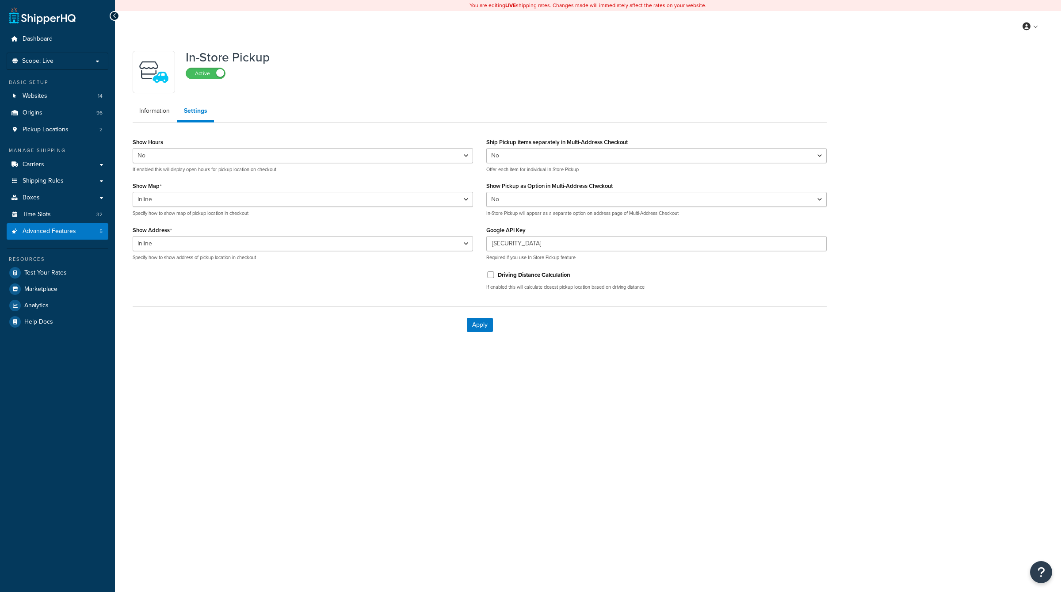
select select "false"
select select "inline"
select select "false"
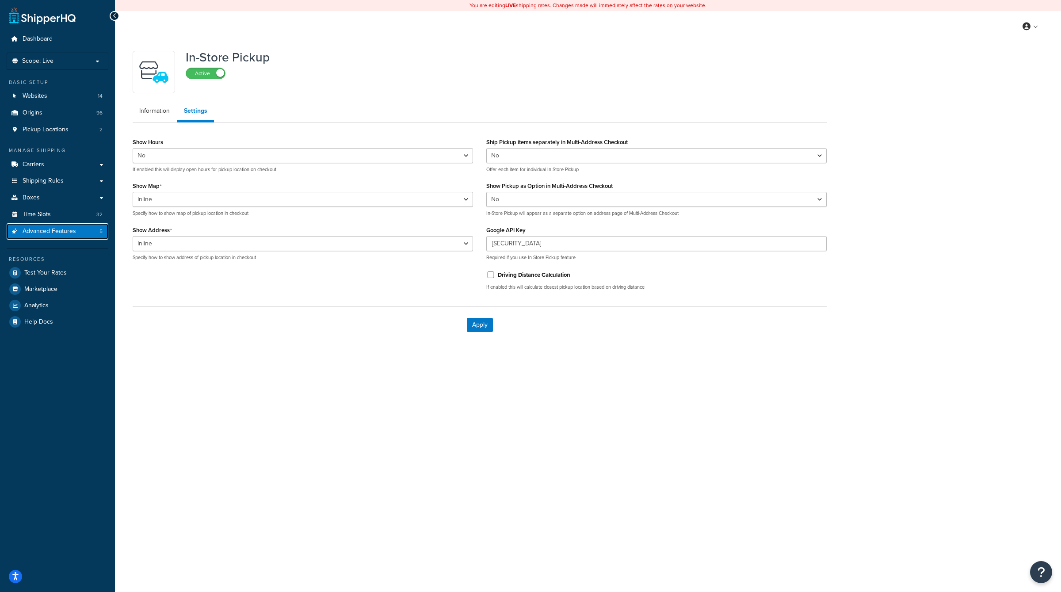
click at [71, 230] on span "Advanced Features" at bounding box center [49, 232] width 53 height 8
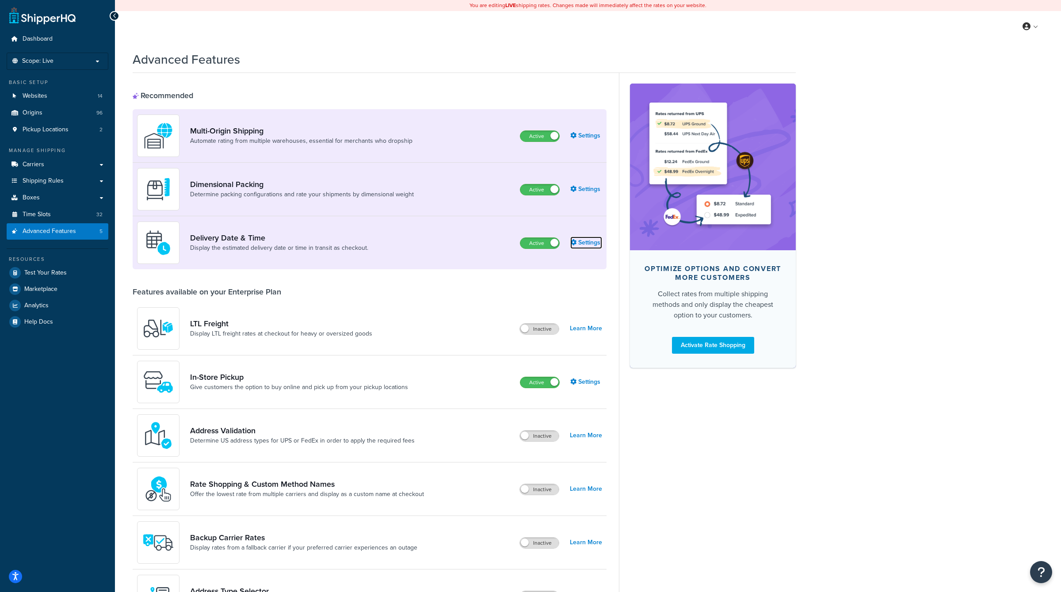
click at [577, 247] on link "Settings" at bounding box center [586, 243] width 32 height 12
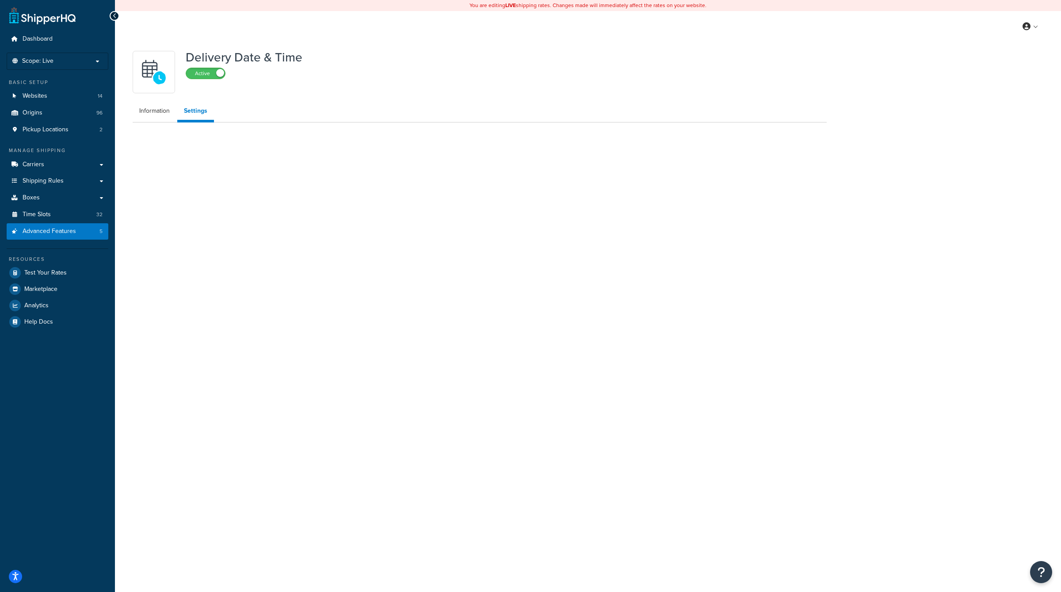
select select "false"
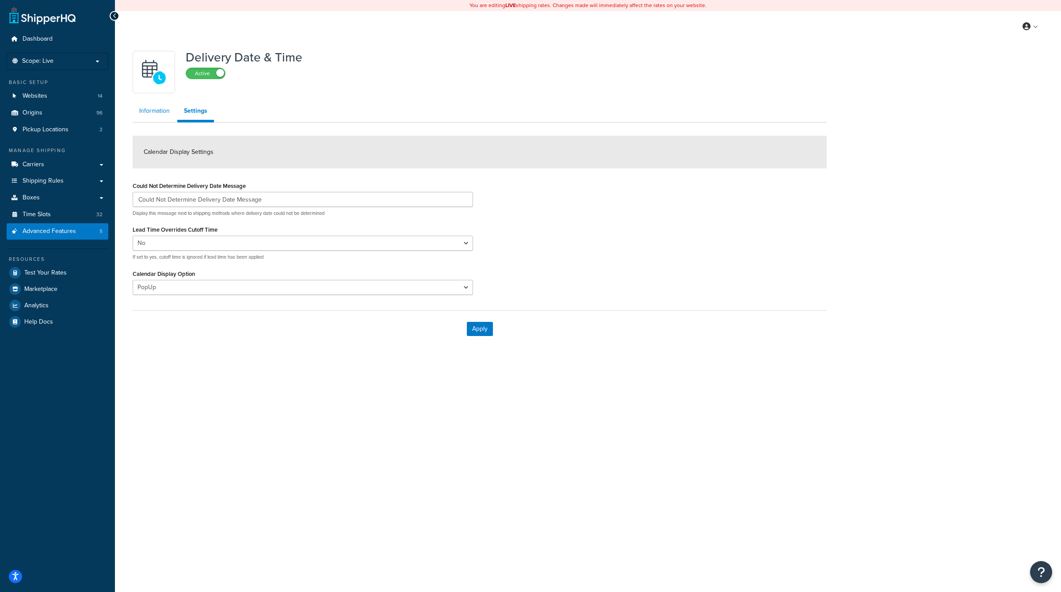
click at [149, 115] on link "Information" at bounding box center [155, 111] width 44 height 18
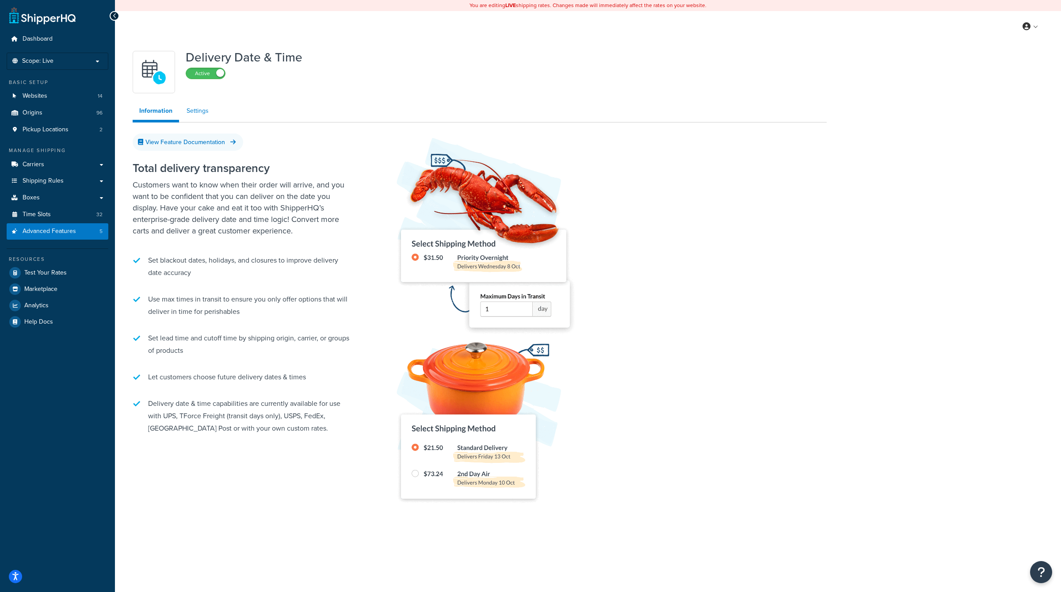
click at [202, 112] on link "Settings" at bounding box center [197, 111] width 35 height 18
select select "false"
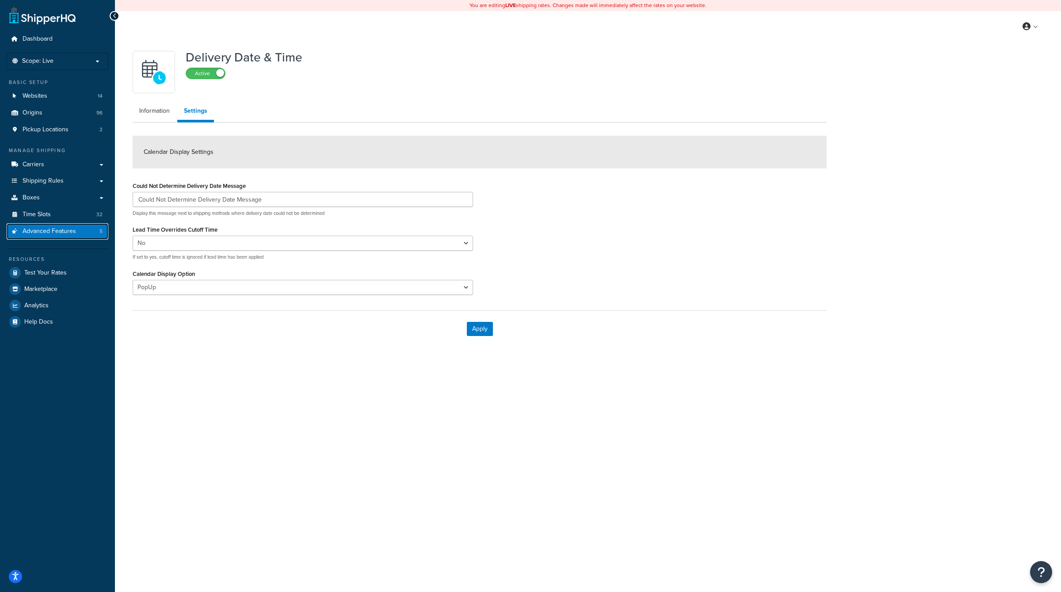
click at [92, 227] on link "Advanced Features 5" at bounding box center [58, 231] width 102 height 16
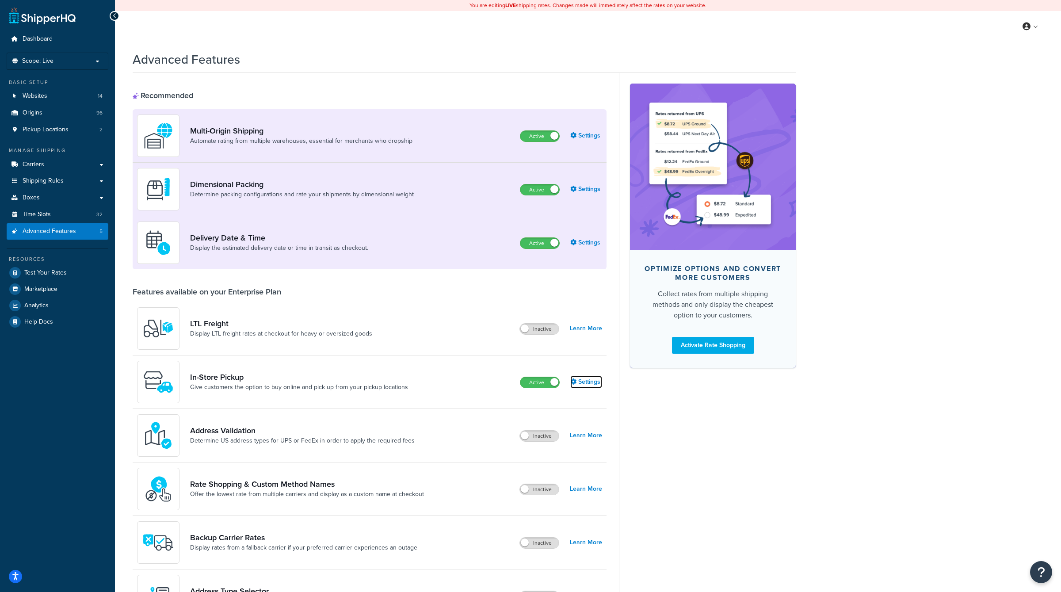
click at [580, 382] on link "Settings" at bounding box center [586, 382] width 32 height 12
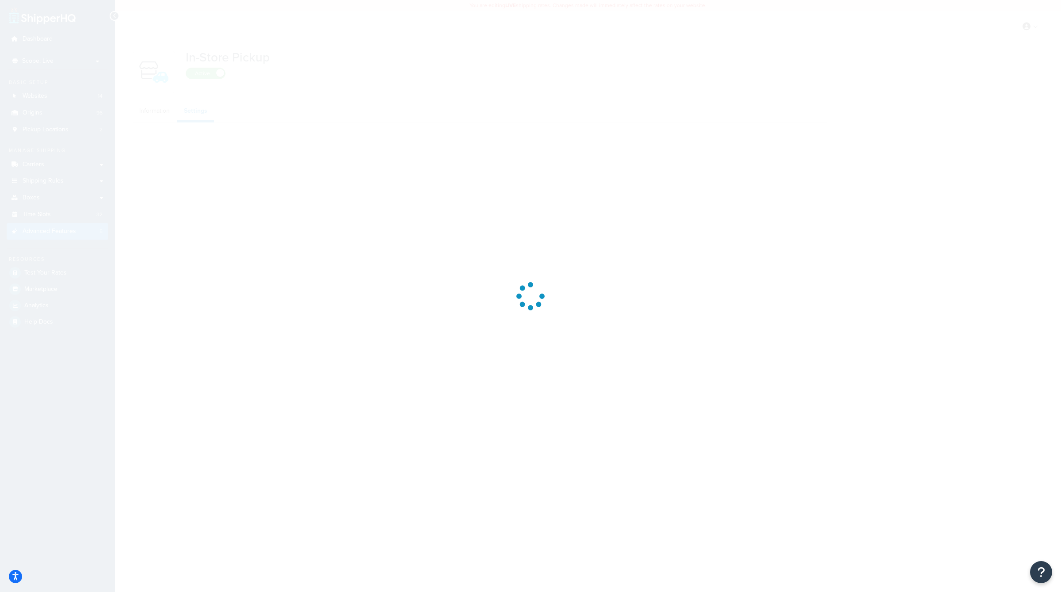
select select "false"
select select "inline"
select select "false"
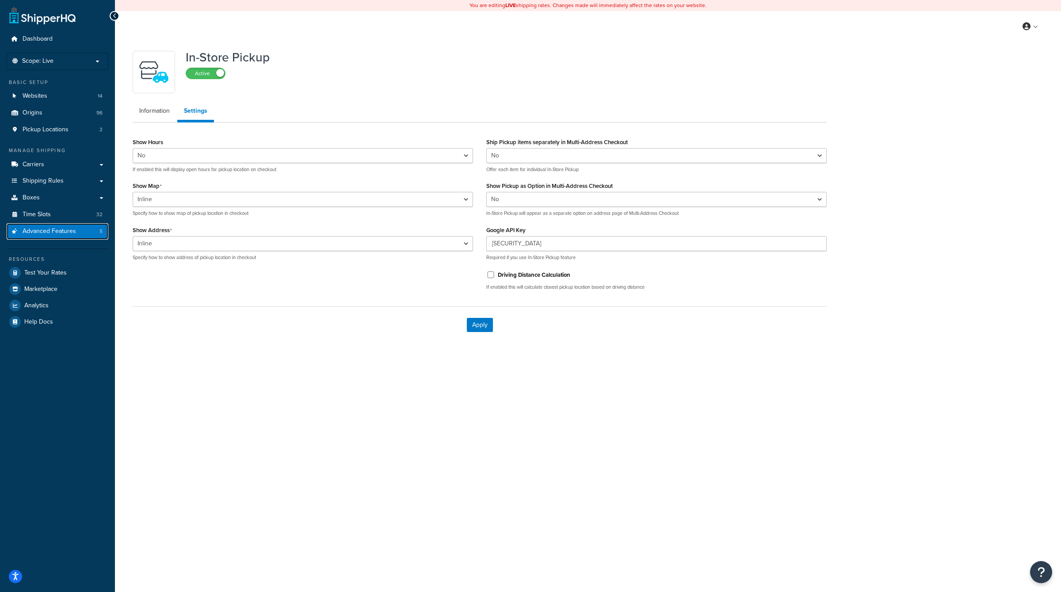
click at [72, 237] on link "Advanced Features 5" at bounding box center [58, 231] width 102 height 16
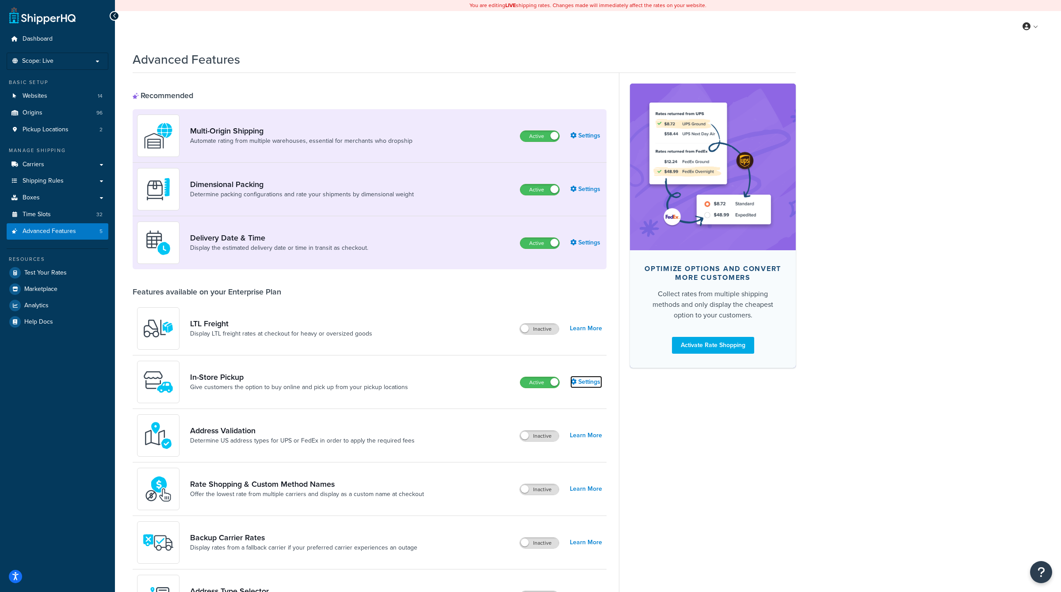
click at [586, 383] on link "Settings" at bounding box center [586, 382] width 32 height 12
select select "false"
select select "inline"
select select "false"
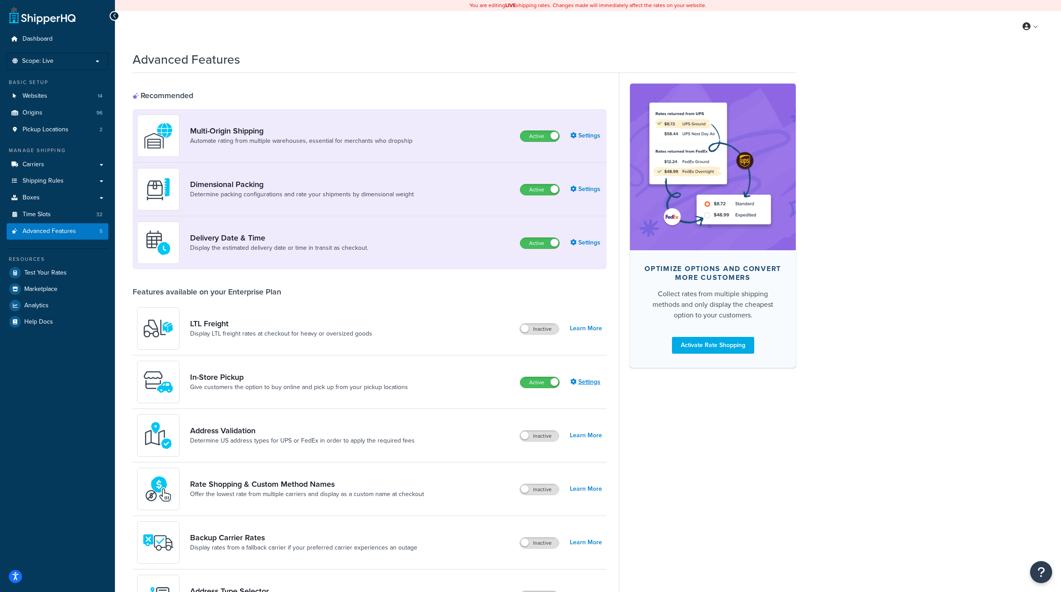
select select "false"
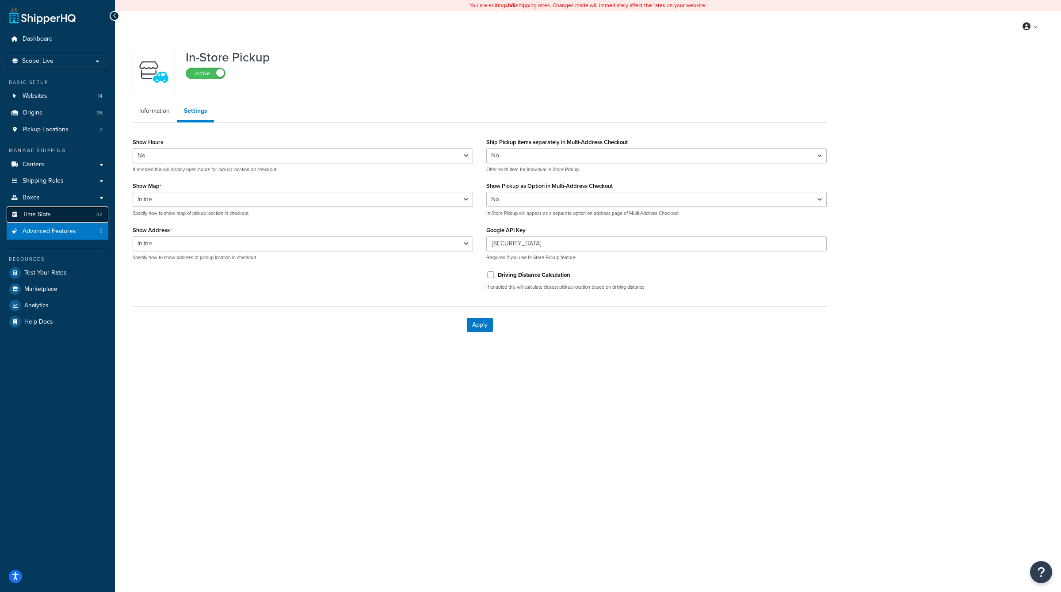
click at [80, 214] on link "Time Slots 32" at bounding box center [58, 214] width 102 height 16
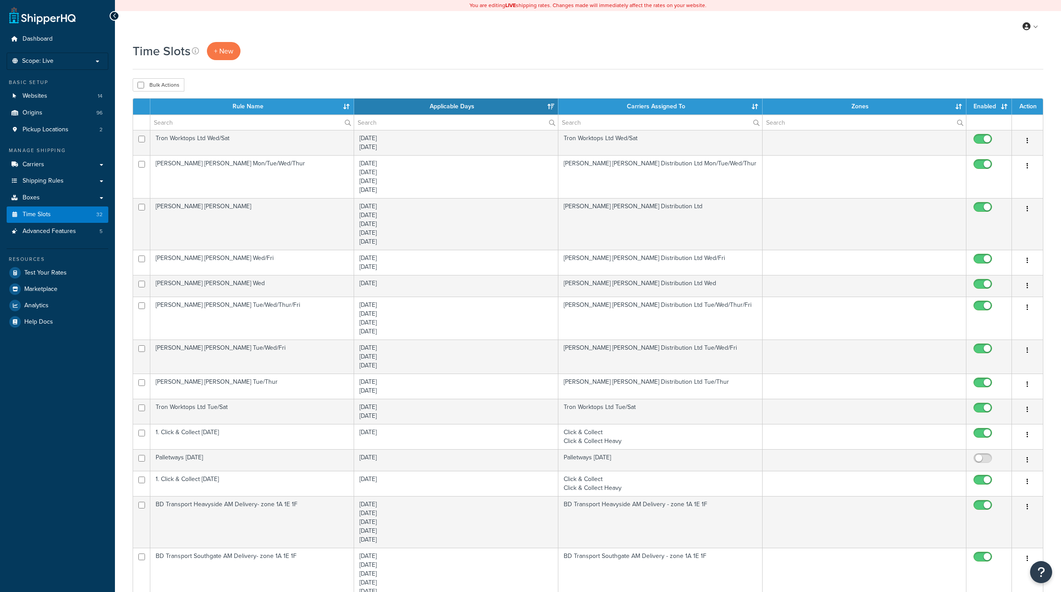
select select "15"
click at [81, 166] on link "Carriers" at bounding box center [58, 164] width 102 height 16
click at [76, 134] on link "Pickup Locations 2" at bounding box center [58, 130] width 102 height 16
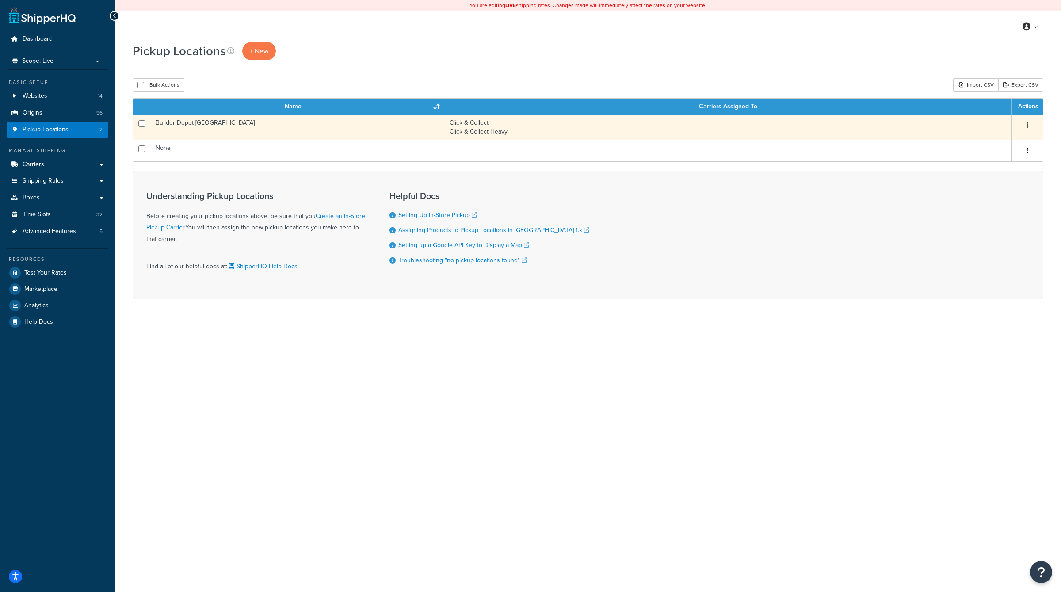
click at [1024, 122] on button "button" at bounding box center [1027, 125] width 12 height 14
click at [1000, 140] on link "Edit" at bounding box center [998, 142] width 70 height 18
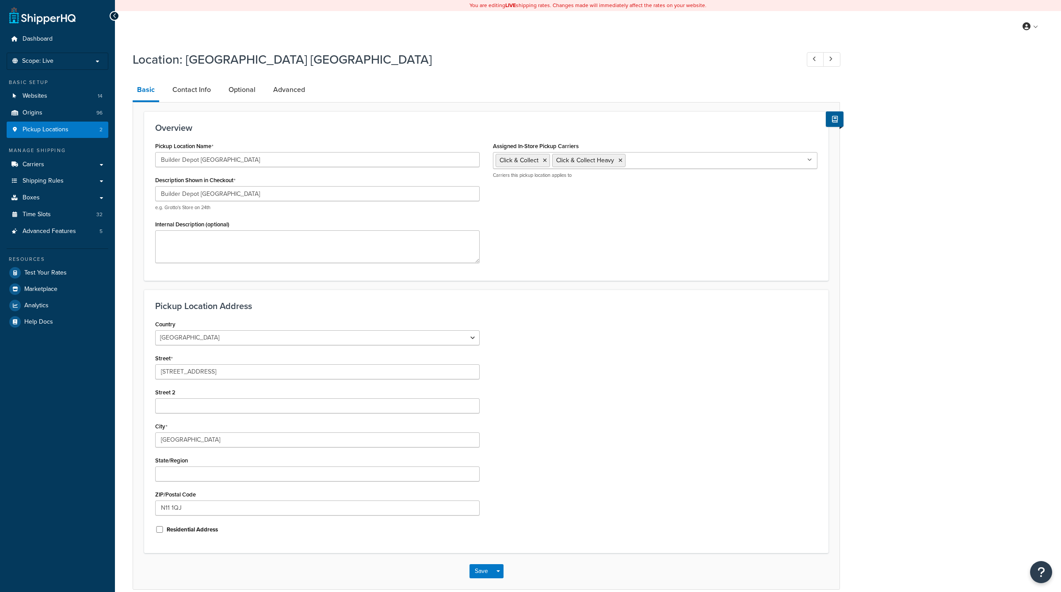
select select "1226"
click at [995, 116] on span "Logout" at bounding box center [989, 115] width 17 height 8
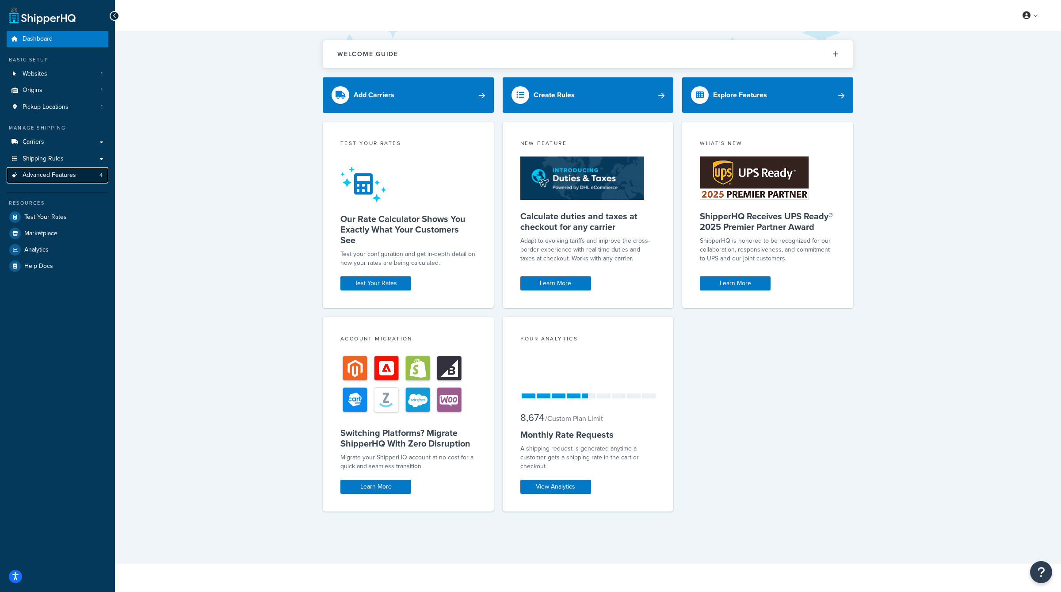
click at [42, 176] on span "Advanced Features" at bounding box center [49, 176] width 53 height 8
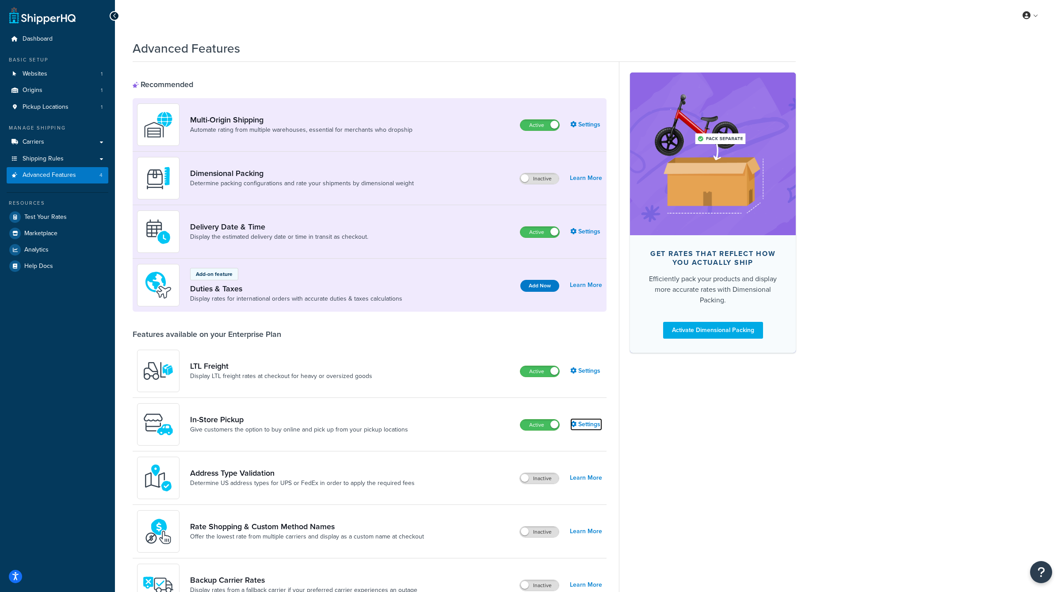
click at [586, 421] on link "Settings" at bounding box center [586, 424] width 32 height 12
click at [989, 105] on span "Logout" at bounding box center [989, 104] width 17 height 8
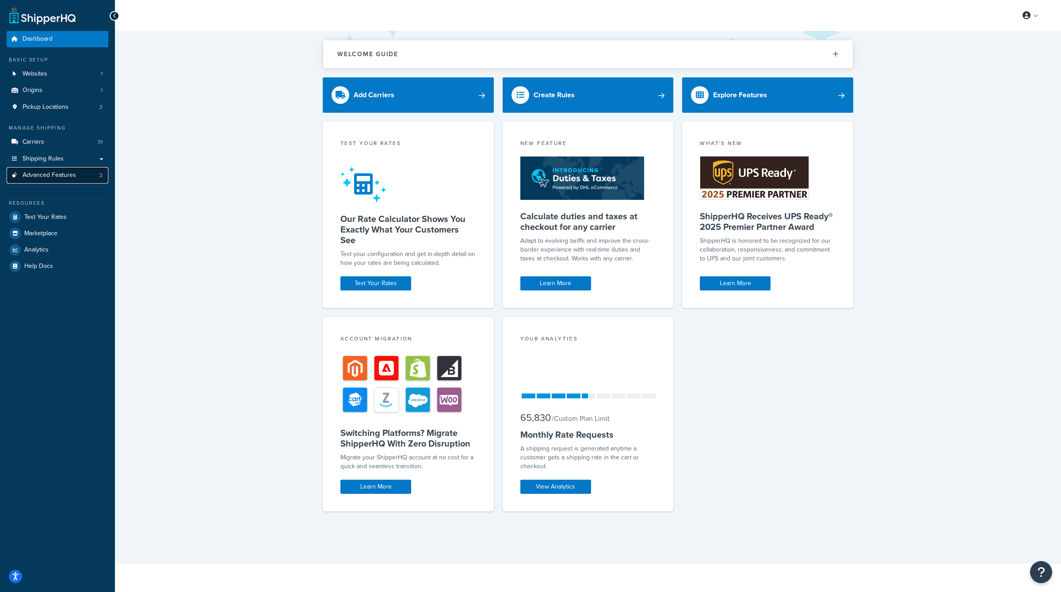
click at [65, 172] on span "Advanced Features" at bounding box center [49, 176] width 53 height 8
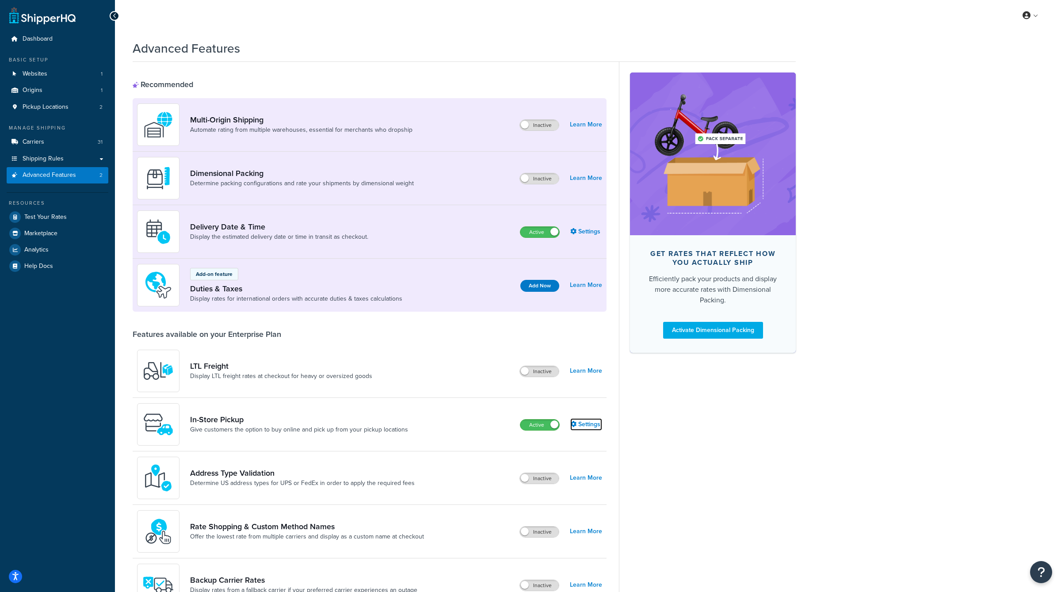
click at [595, 425] on link "Settings" at bounding box center [586, 424] width 32 height 12
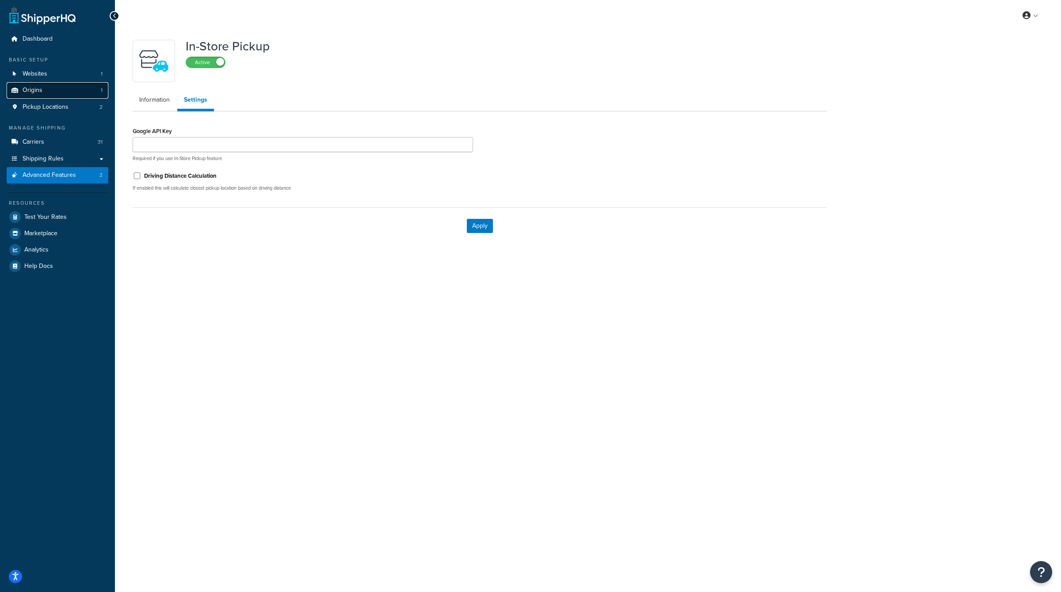
click at [71, 91] on link "Origins 1" at bounding box center [58, 90] width 102 height 16
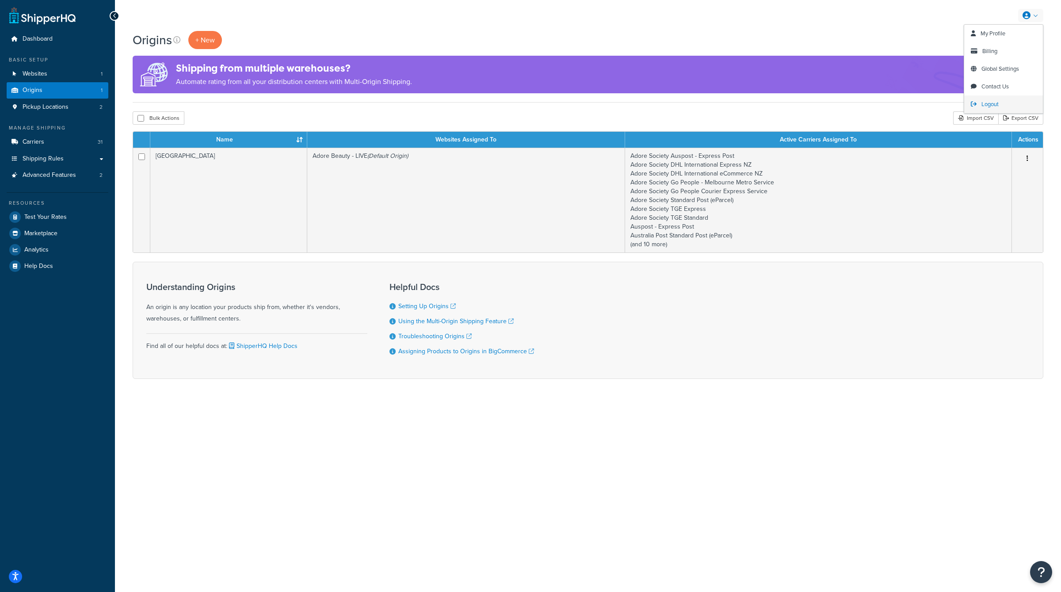
click at [989, 105] on span "Logout" at bounding box center [989, 104] width 17 height 8
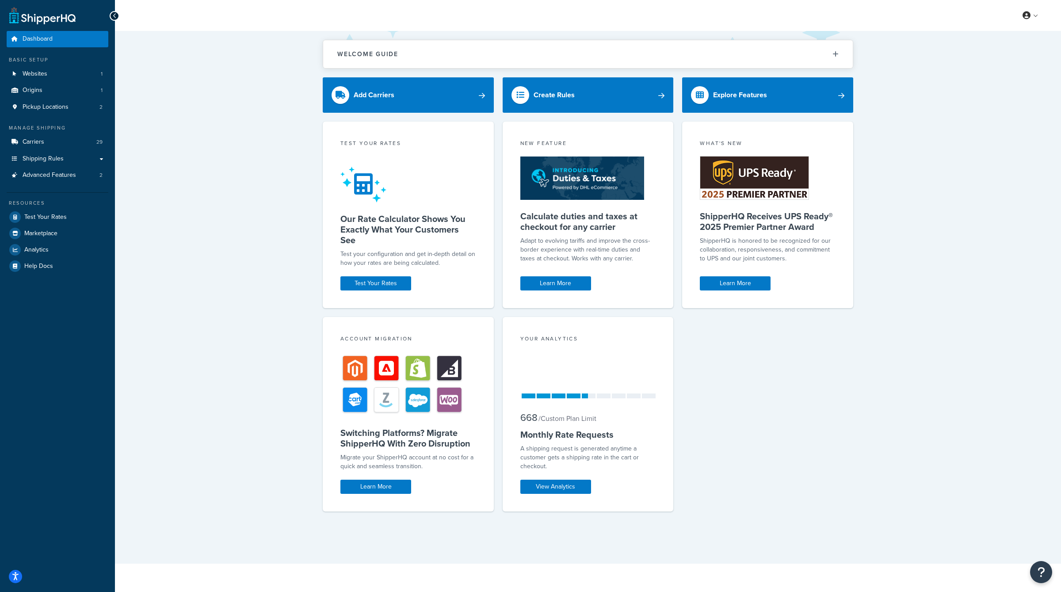
click at [68, 188] on ul "Dashboard Basic Setup Websites 1 Origins 1 Pickup Locations 2 Manage Shipping C…" at bounding box center [58, 152] width 102 height 243
click at [73, 181] on link "Advanced Features 2" at bounding box center [58, 175] width 102 height 16
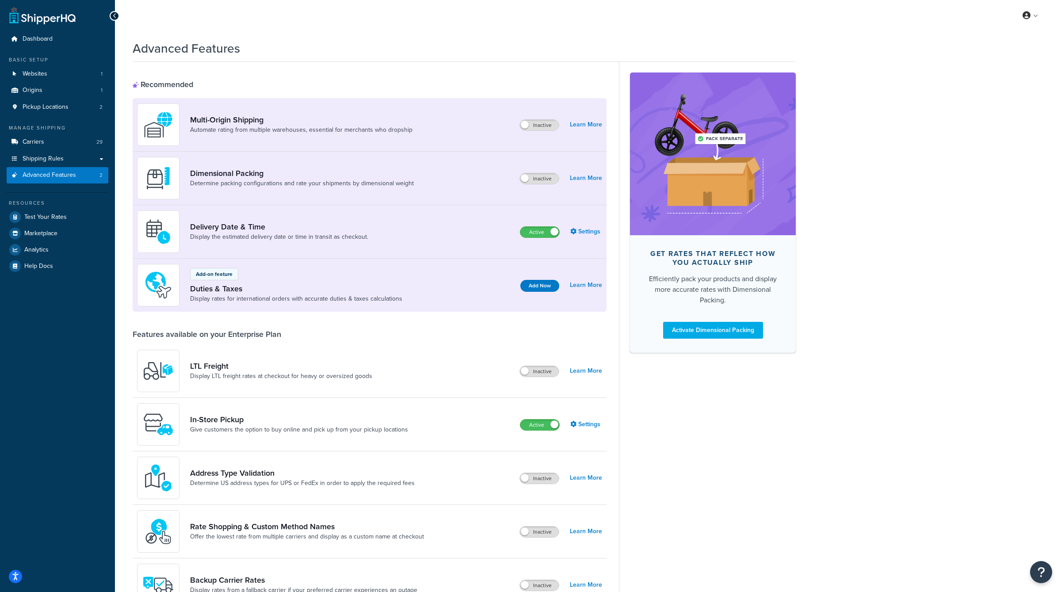
click at [594, 418] on div "Active Settings" at bounding box center [561, 424] width 82 height 12
click at [594, 421] on link "Settings" at bounding box center [586, 424] width 32 height 12
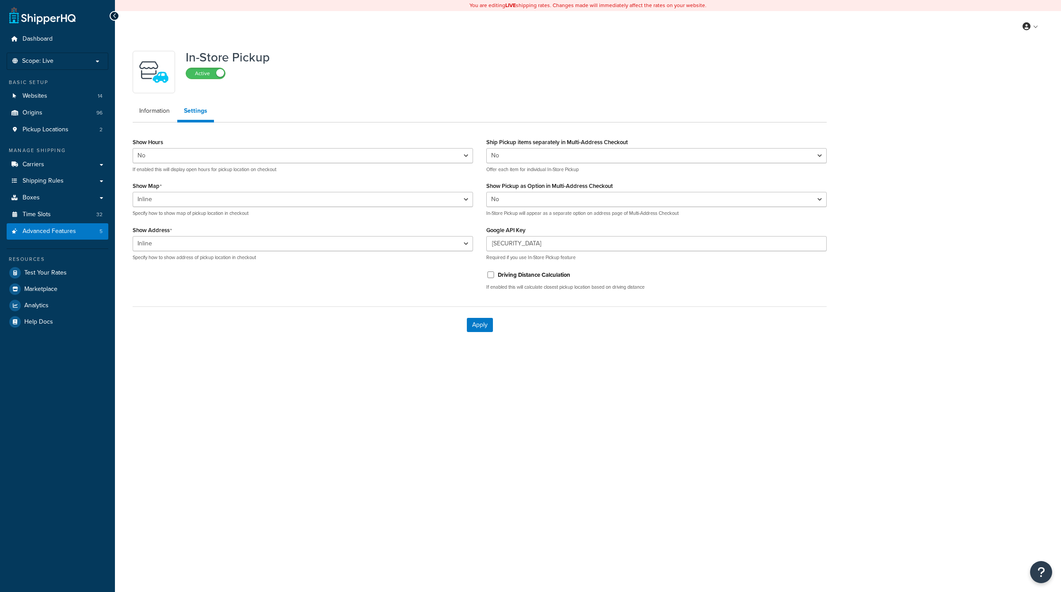
select select "false"
select select "inline"
select select "false"
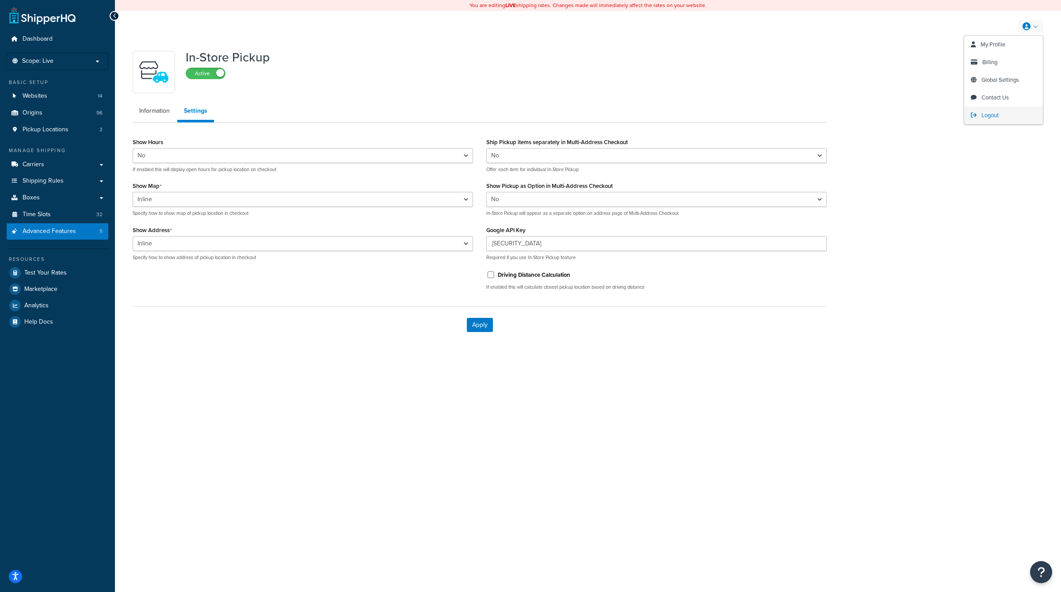
click at [992, 113] on span "Logout" at bounding box center [989, 115] width 17 height 8
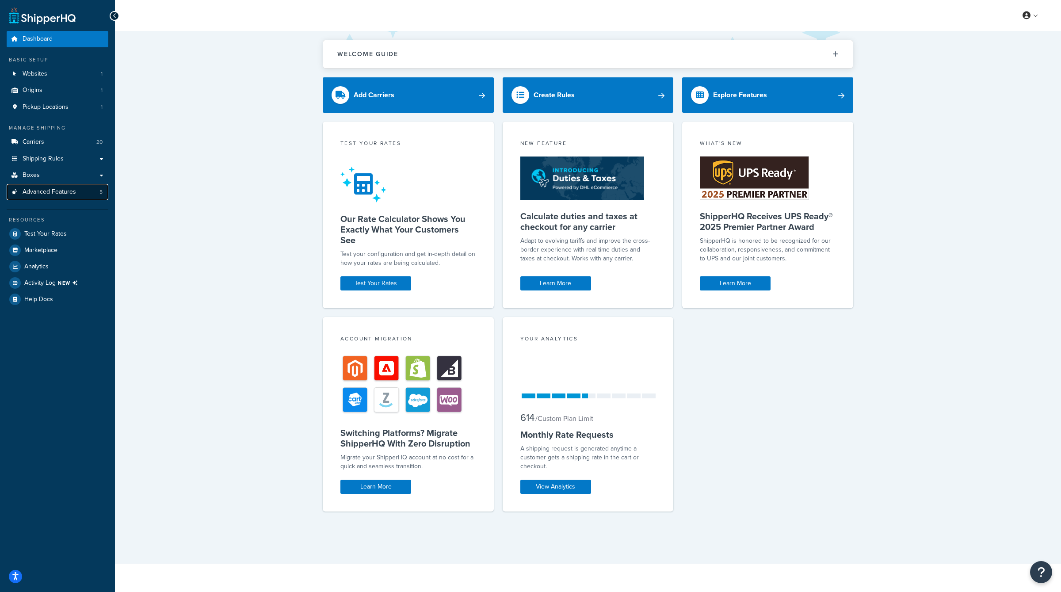
click at [85, 193] on link "Advanced Features 5" at bounding box center [58, 192] width 102 height 16
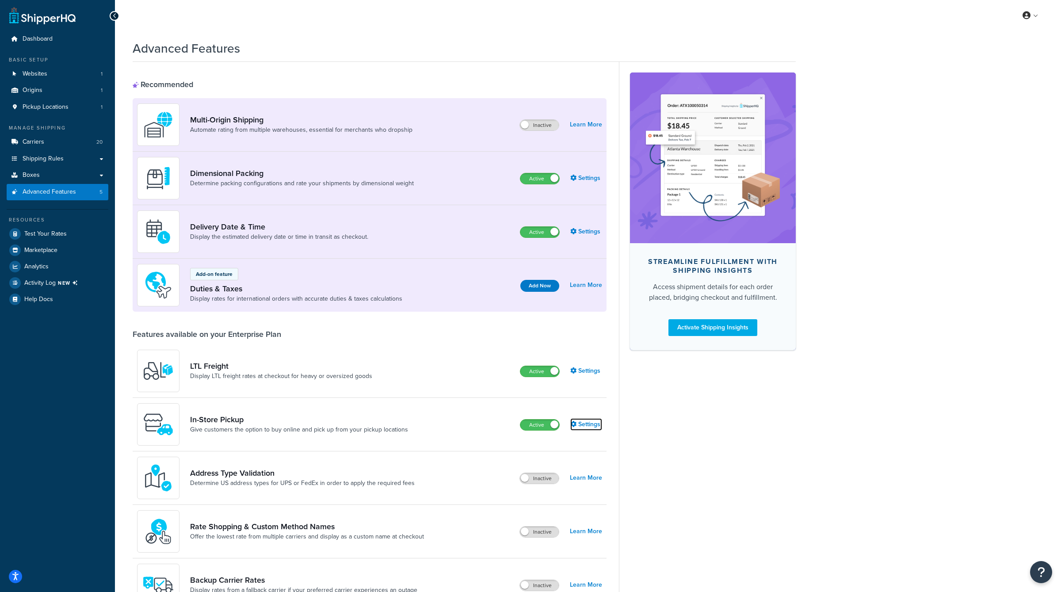
click at [580, 420] on link "Settings" at bounding box center [586, 424] width 32 height 12
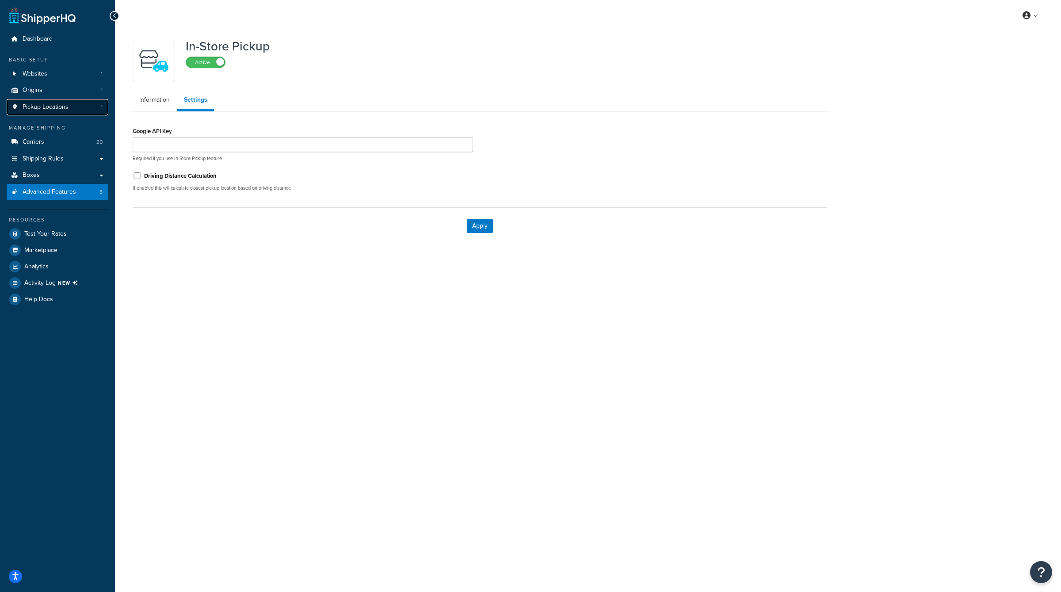
click at [81, 110] on link "Pickup Locations 1" at bounding box center [58, 107] width 102 height 16
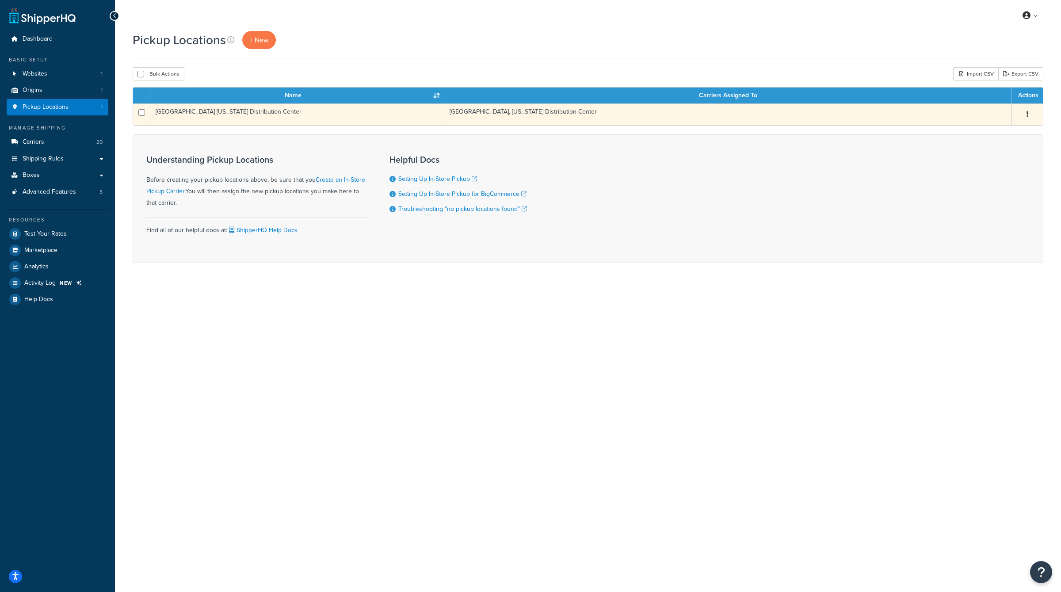
click at [1030, 114] on button "button" at bounding box center [1027, 114] width 12 height 14
click at [992, 129] on link "Edit" at bounding box center [998, 131] width 70 height 18
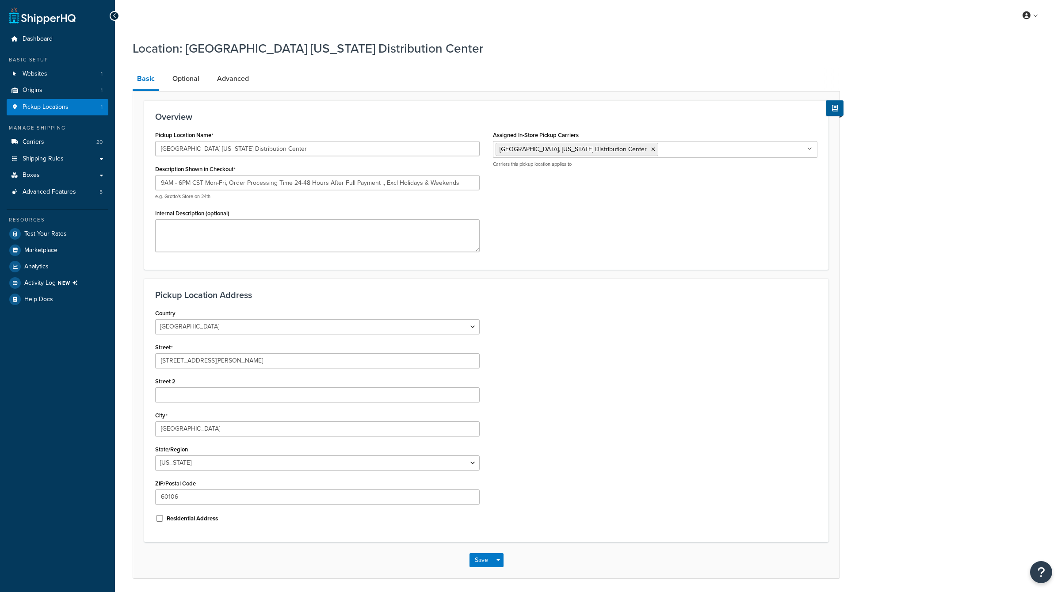
select select "13"
click at [178, 80] on link "Optional" at bounding box center [186, 78] width 36 height 21
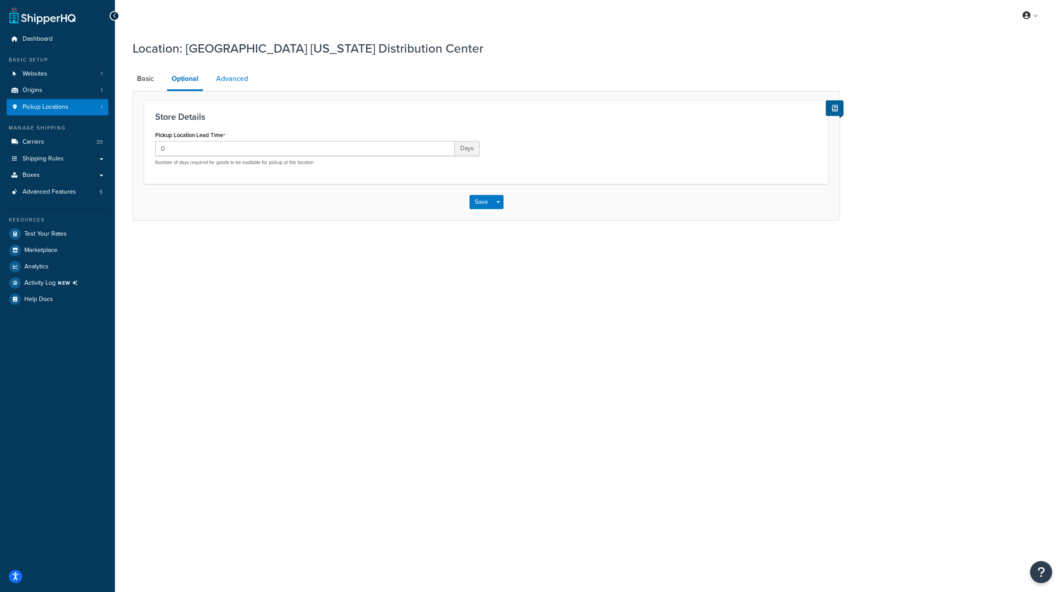
click at [226, 80] on link "Advanced" at bounding box center [232, 78] width 41 height 21
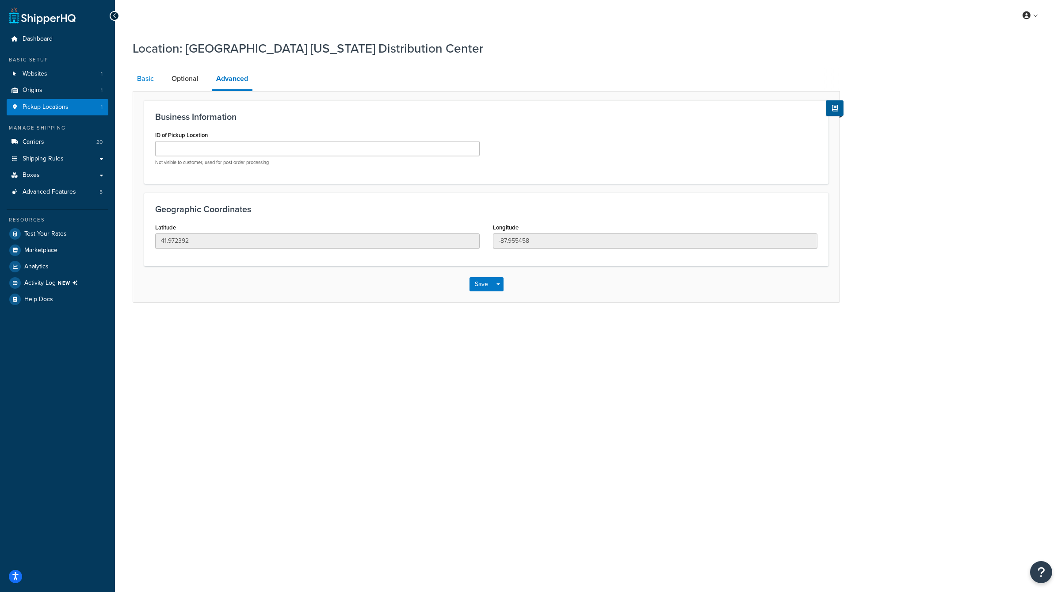
click at [151, 79] on link "Basic" at bounding box center [146, 78] width 26 height 21
select select "13"
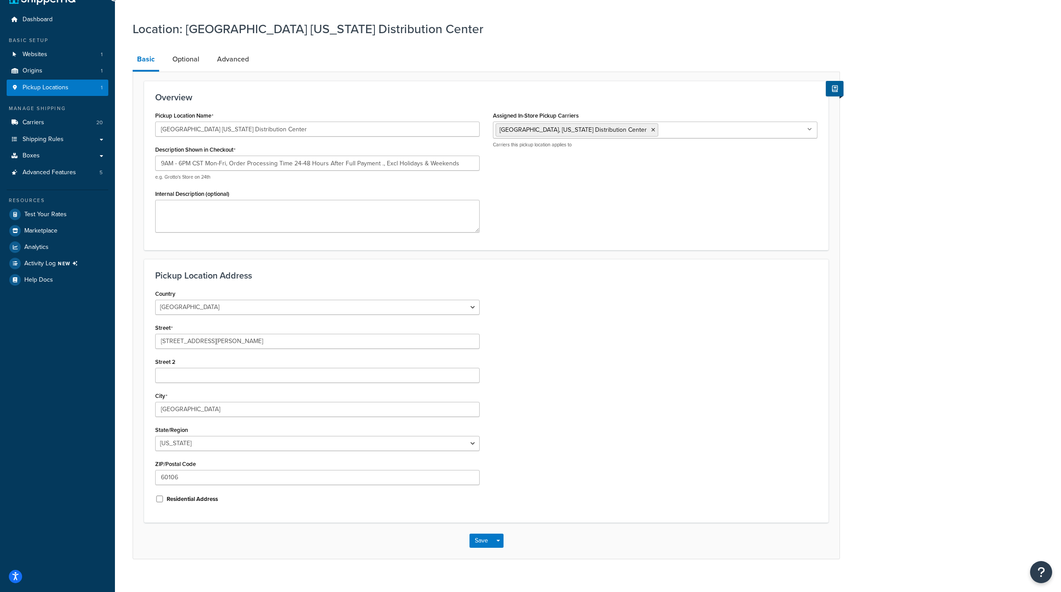
scroll to position [11, 0]
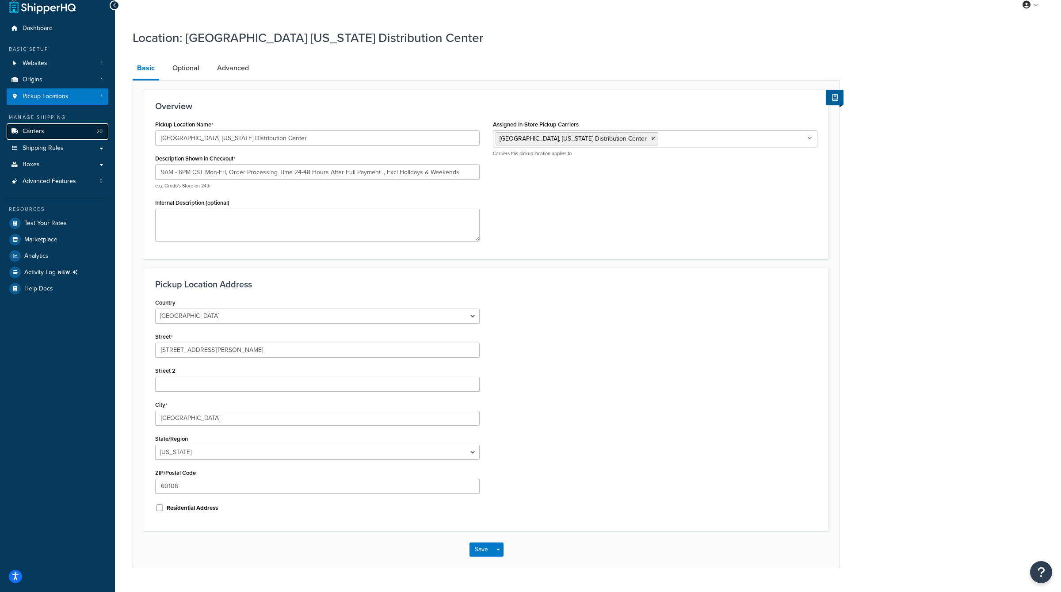
click at [67, 131] on link "Carriers 20" at bounding box center [58, 131] width 102 height 16
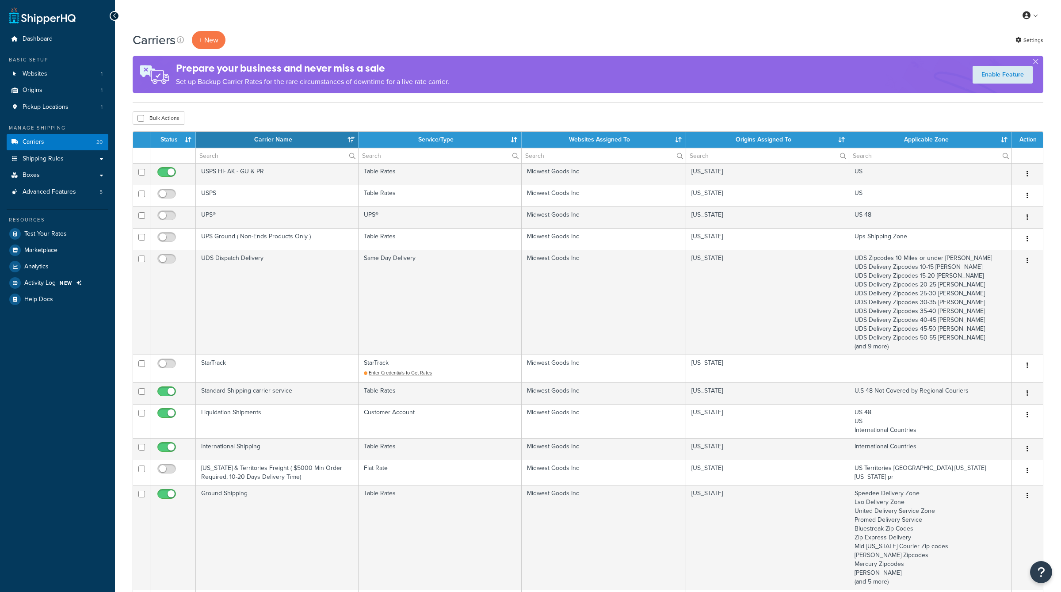
select select "15"
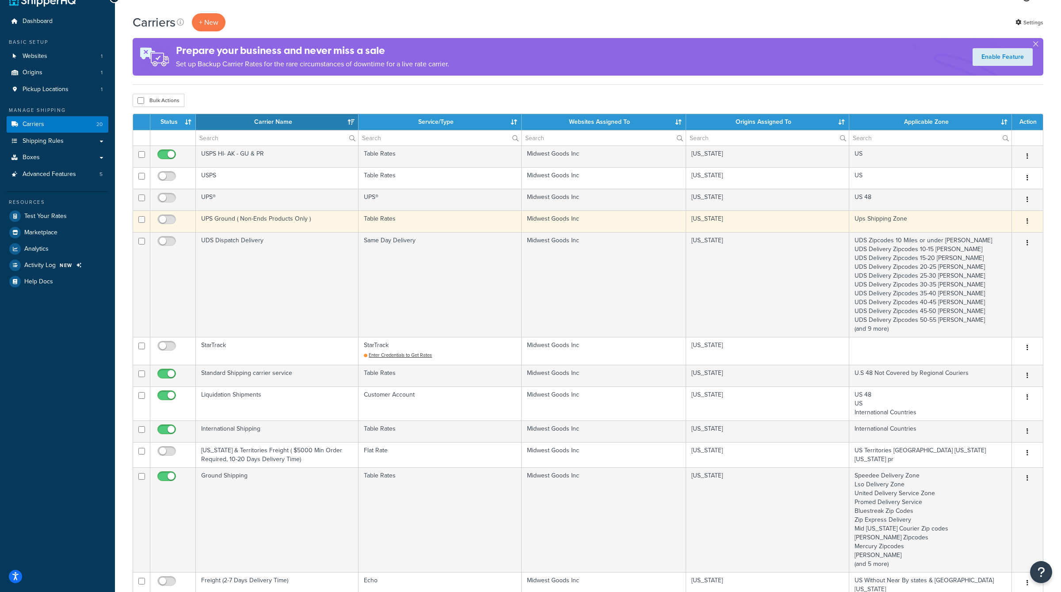
scroll to position [19, 0]
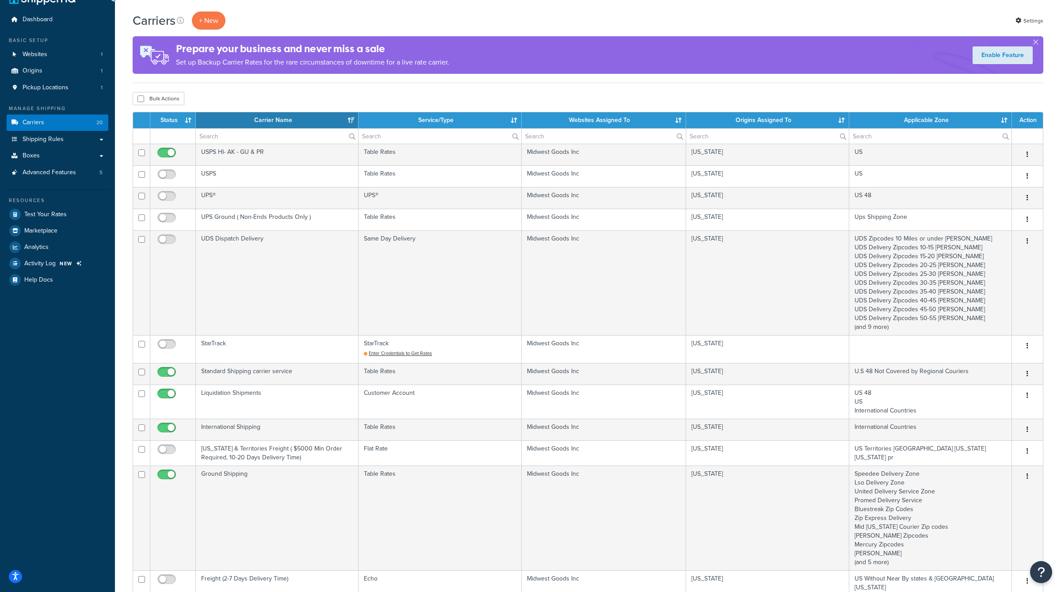
click at [290, 115] on th "Carrier Name" at bounding box center [277, 120] width 163 height 16
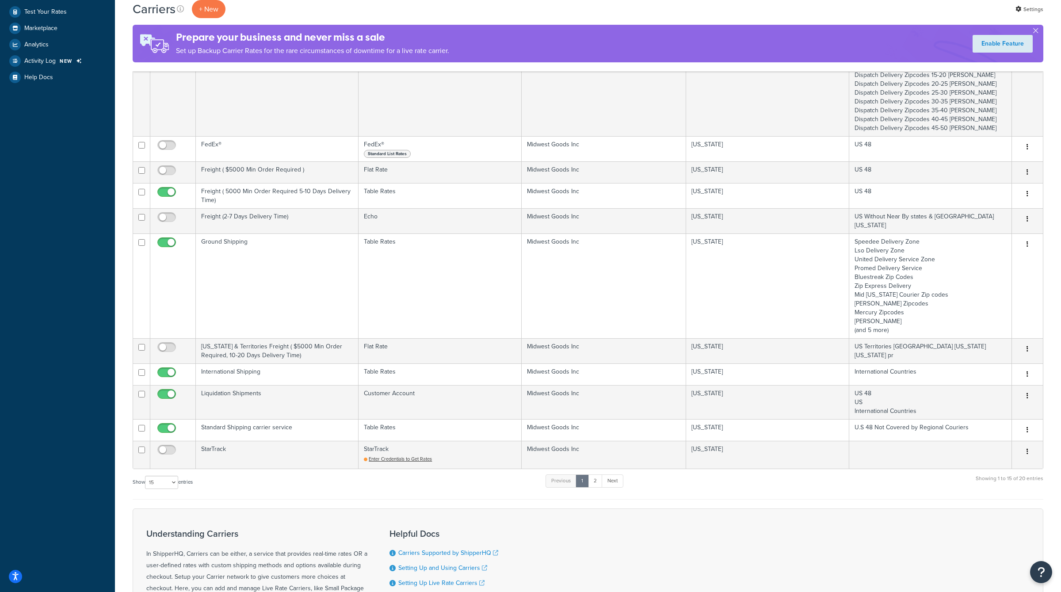
scroll to position [224, 0]
click at [595, 472] on link "2" at bounding box center [595, 478] width 15 height 13
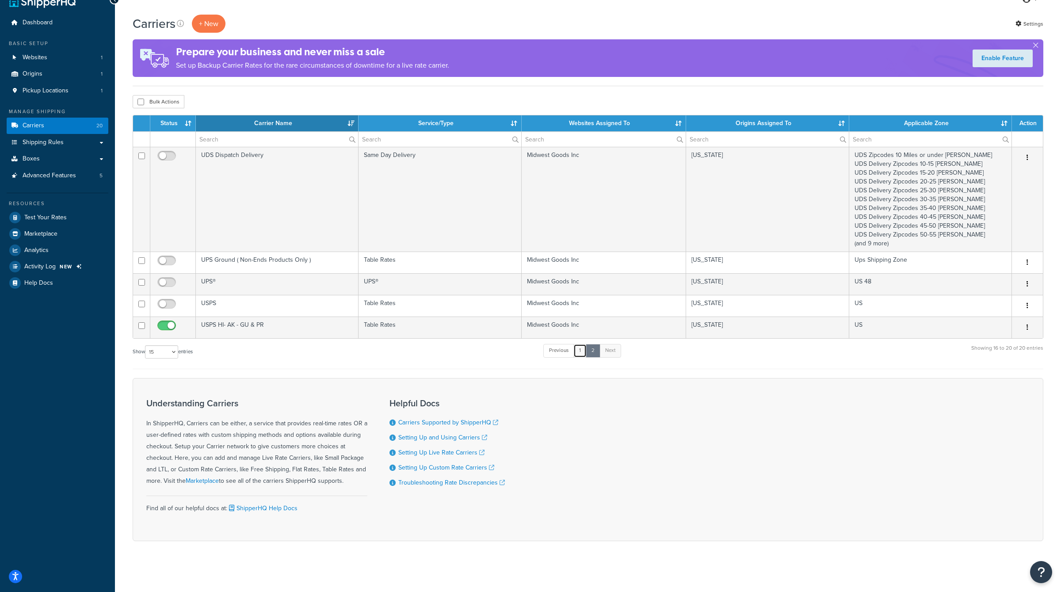
click at [581, 348] on link "1" at bounding box center [579, 350] width 13 height 13
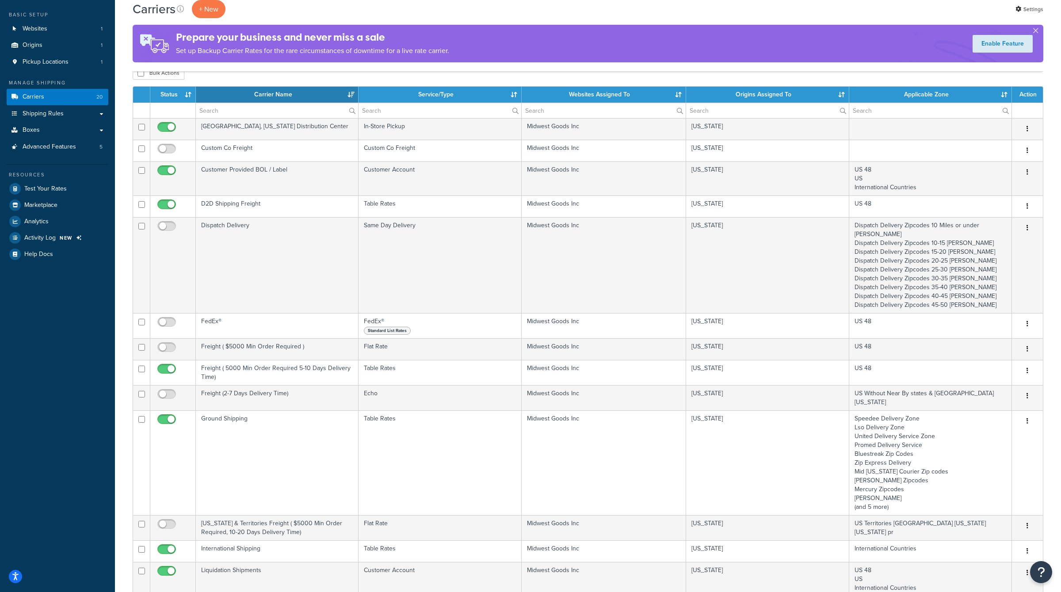
scroll to position [31, 0]
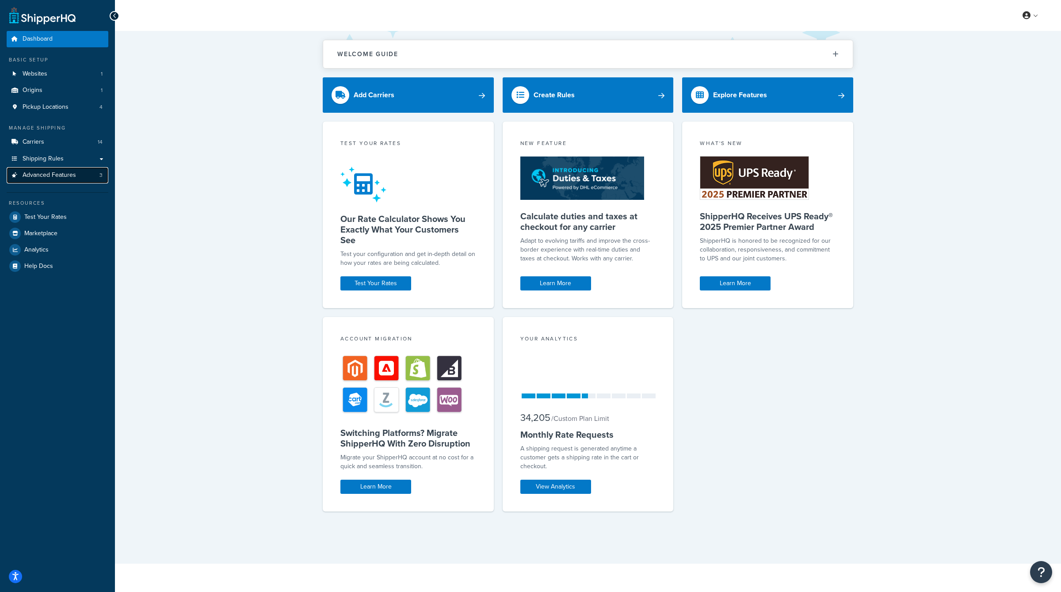
click at [84, 175] on link "Advanced Features 3" at bounding box center [58, 175] width 102 height 16
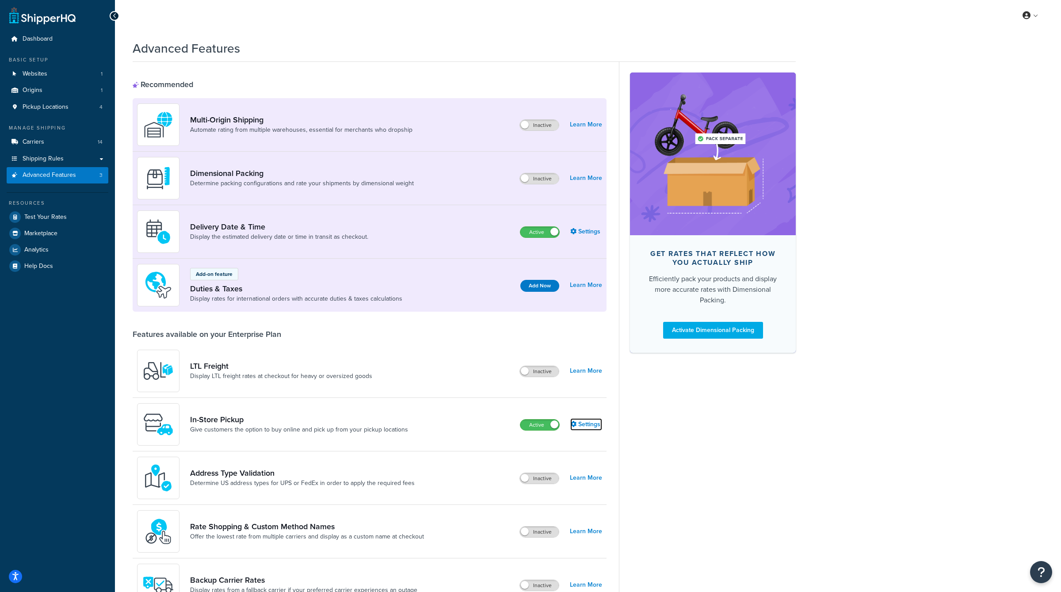
click at [582, 423] on link "Settings" at bounding box center [586, 424] width 32 height 12
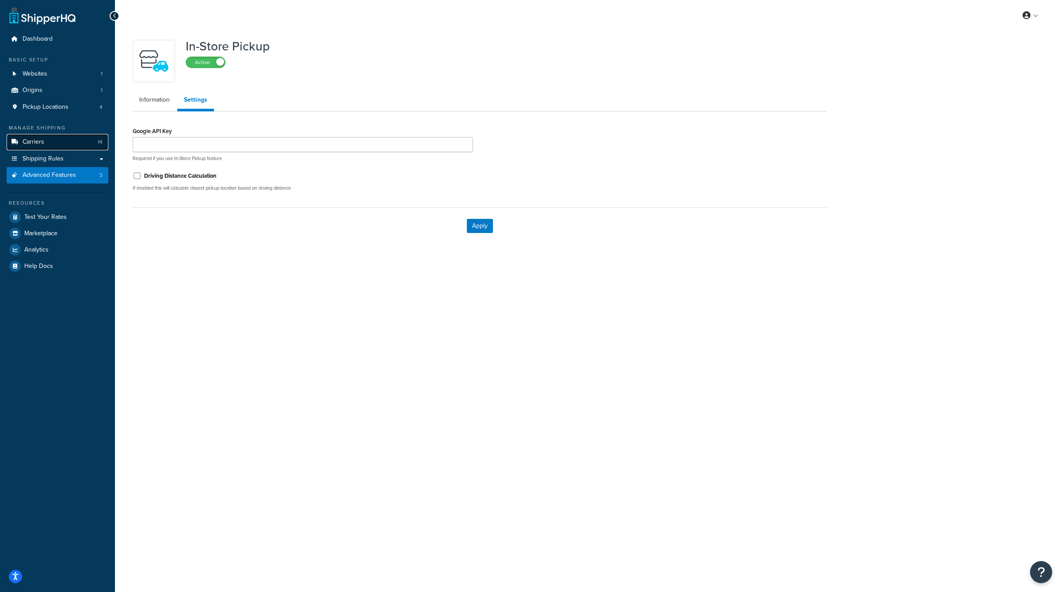
click at [84, 139] on link "Carriers 14" at bounding box center [58, 142] width 102 height 16
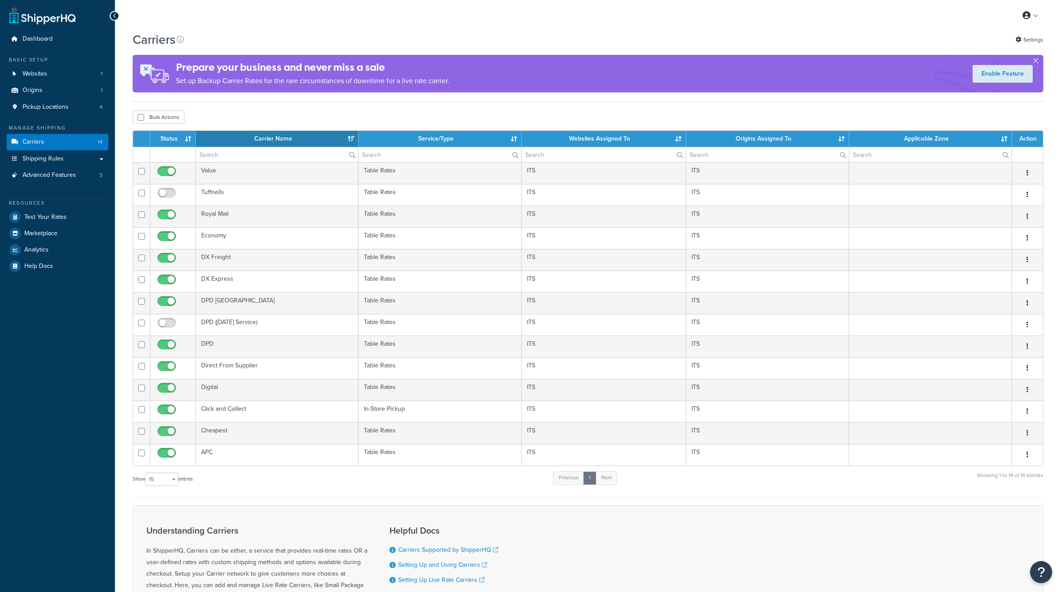
select select "15"
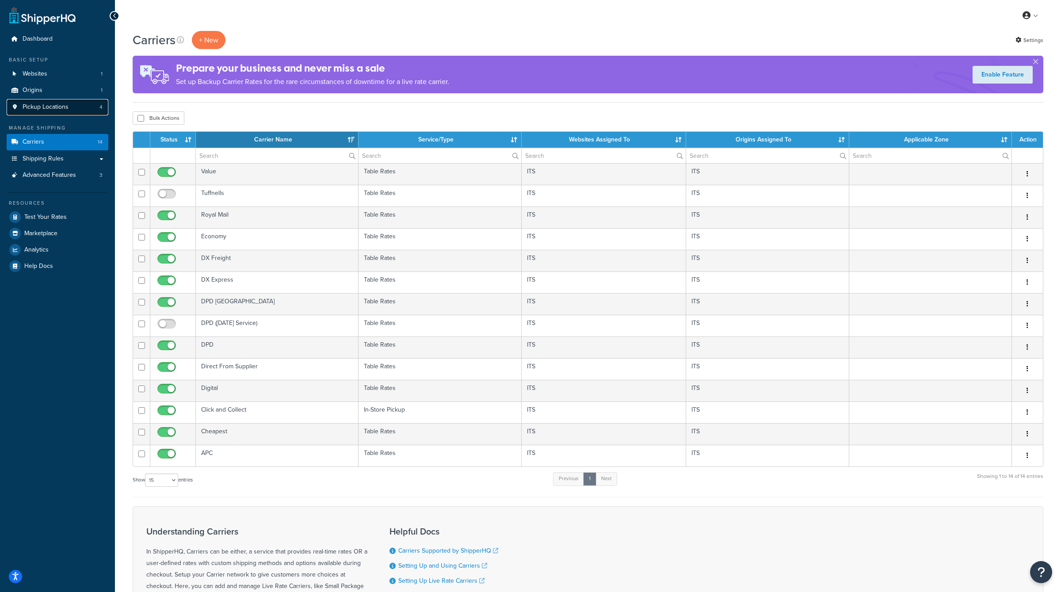
click at [47, 106] on span "Pickup Locations" at bounding box center [46, 107] width 46 height 8
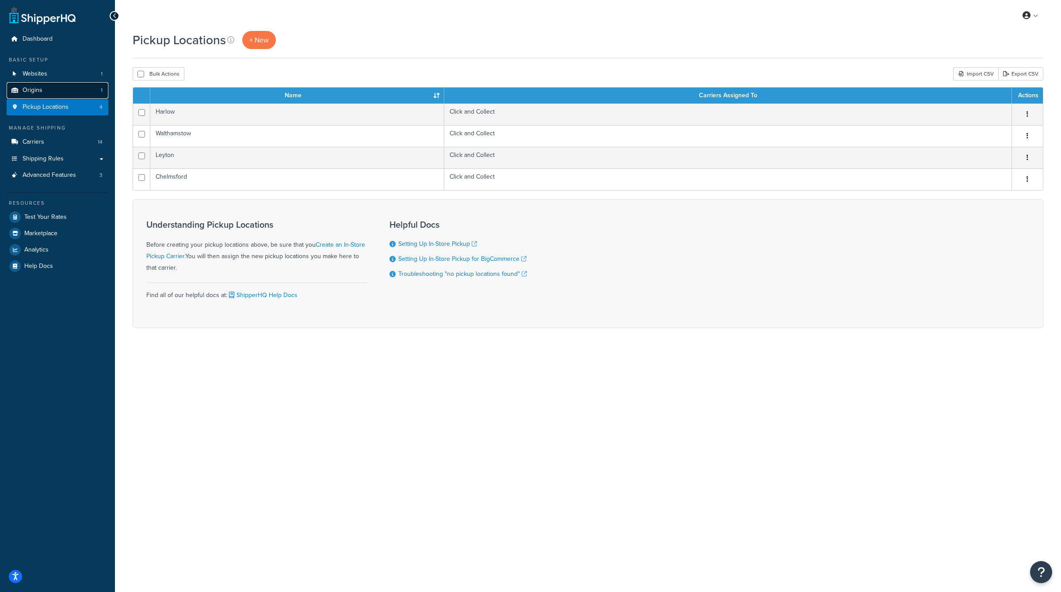
click at [56, 89] on link "Origins 1" at bounding box center [58, 90] width 102 height 16
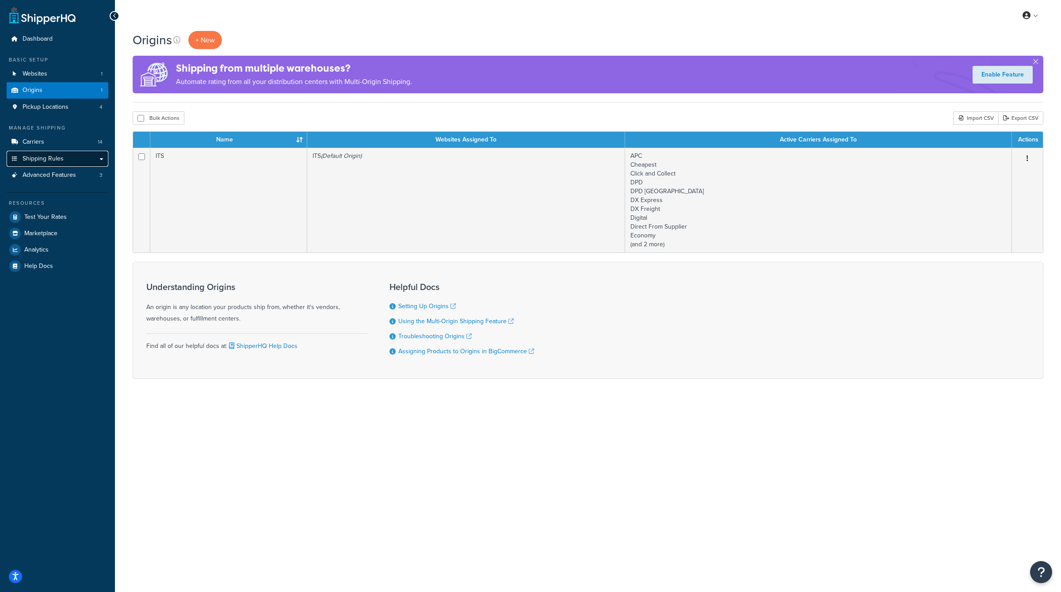
click at [65, 152] on link "Shipping Rules" at bounding box center [58, 159] width 102 height 16
click at [63, 145] on link "Carriers 14" at bounding box center [58, 142] width 102 height 16
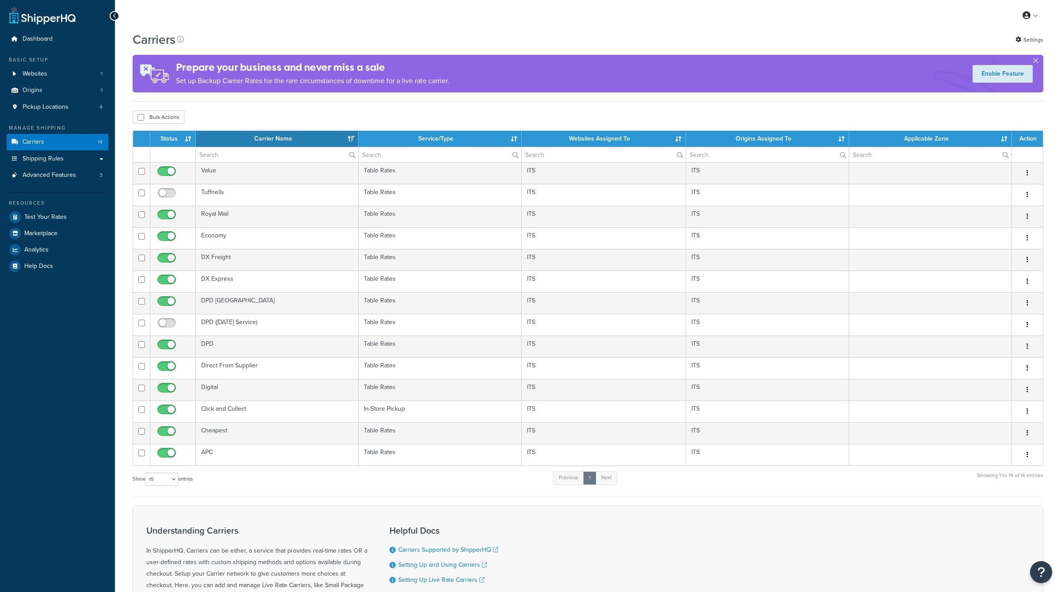
select select "15"
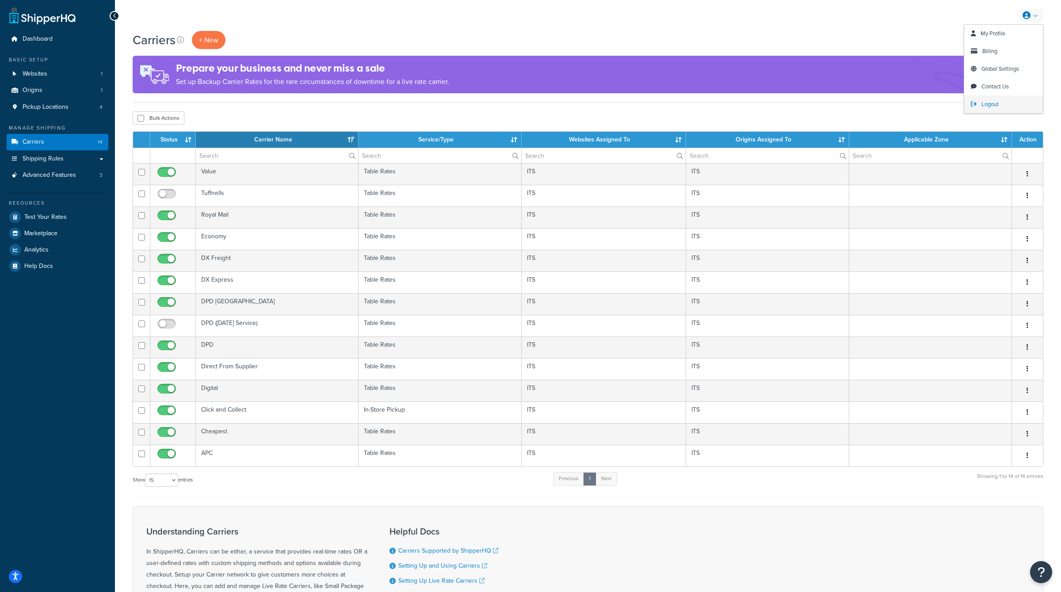
click at [986, 104] on span "Logout" at bounding box center [989, 104] width 17 height 8
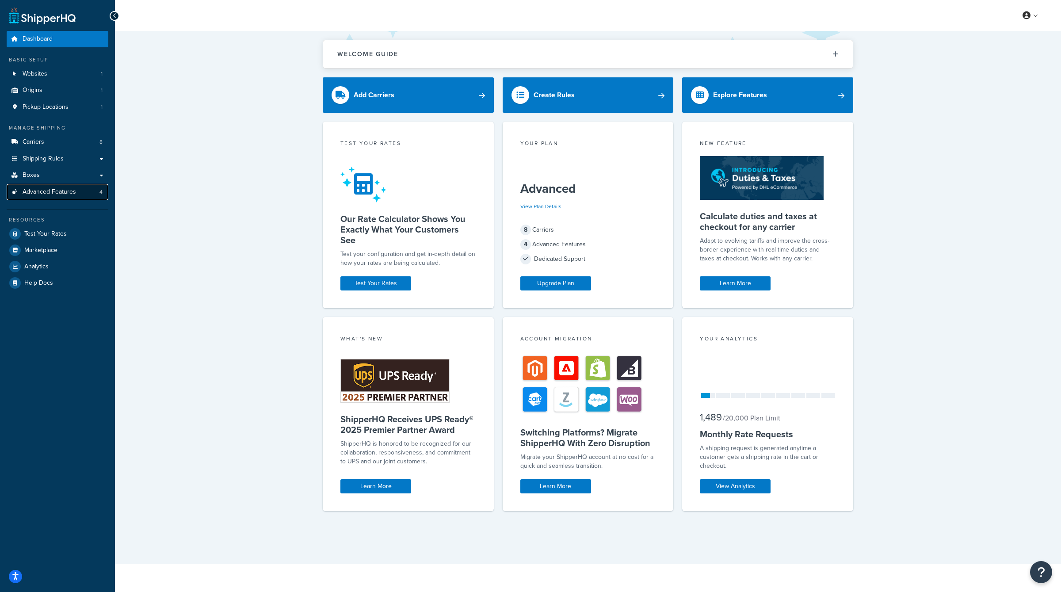
click at [88, 195] on link "Advanced Features 4" at bounding box center [58, 192] width 102 height 16
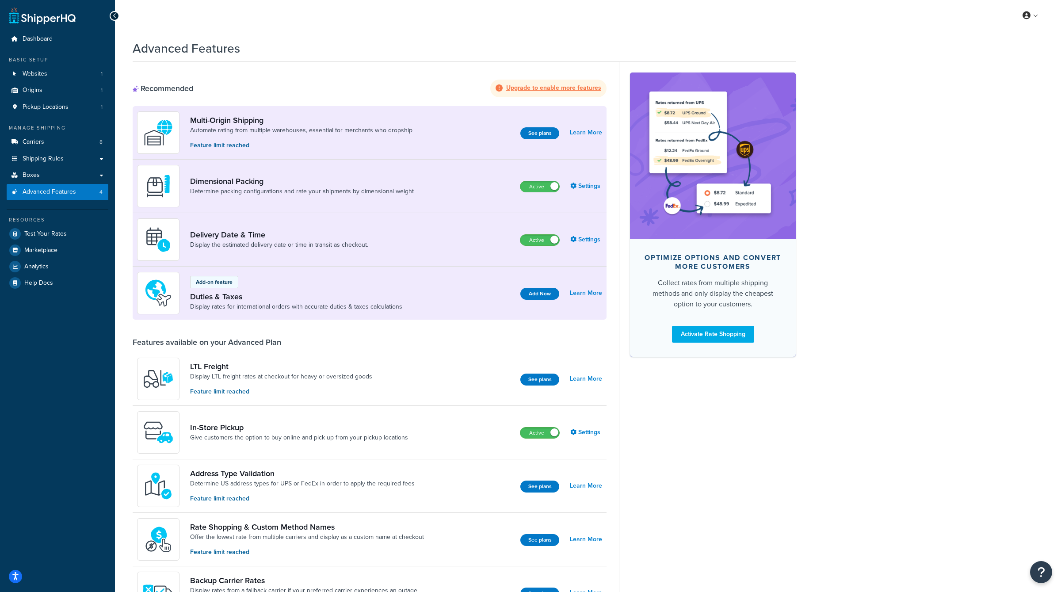
click at [590, 420] on div "In-Store Pickup Give customers the option to buy online and pick up from your p…" at bounding box center [370, 432] width 474 height 53
click at [595, 435] on link "Settings" at bounding box center [586, 432] width 32 height 12
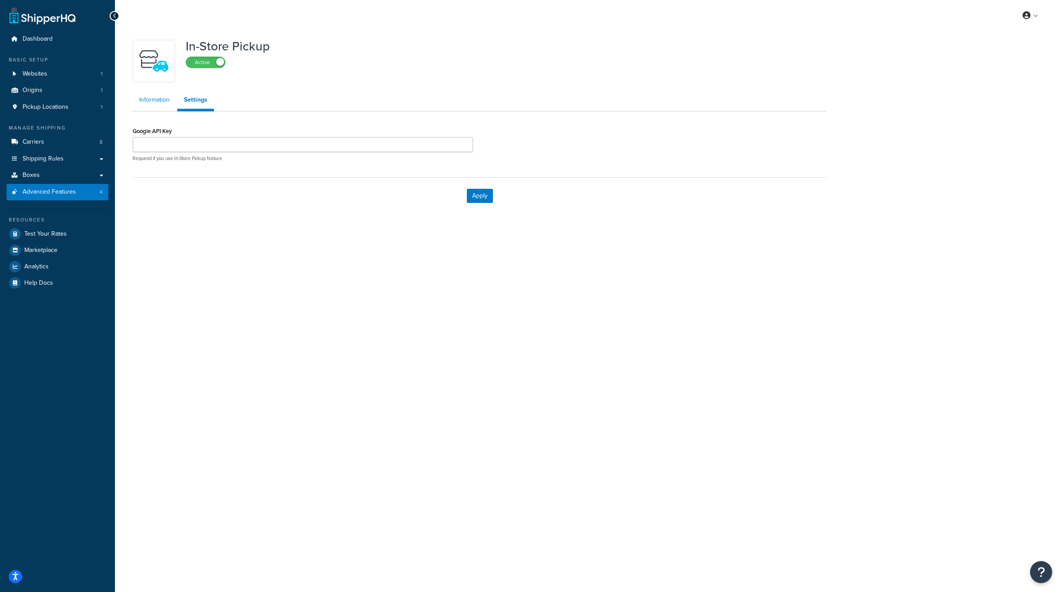
click at [145, 105] on link "Information" at bounding box center [155, 100] width 44 height 18
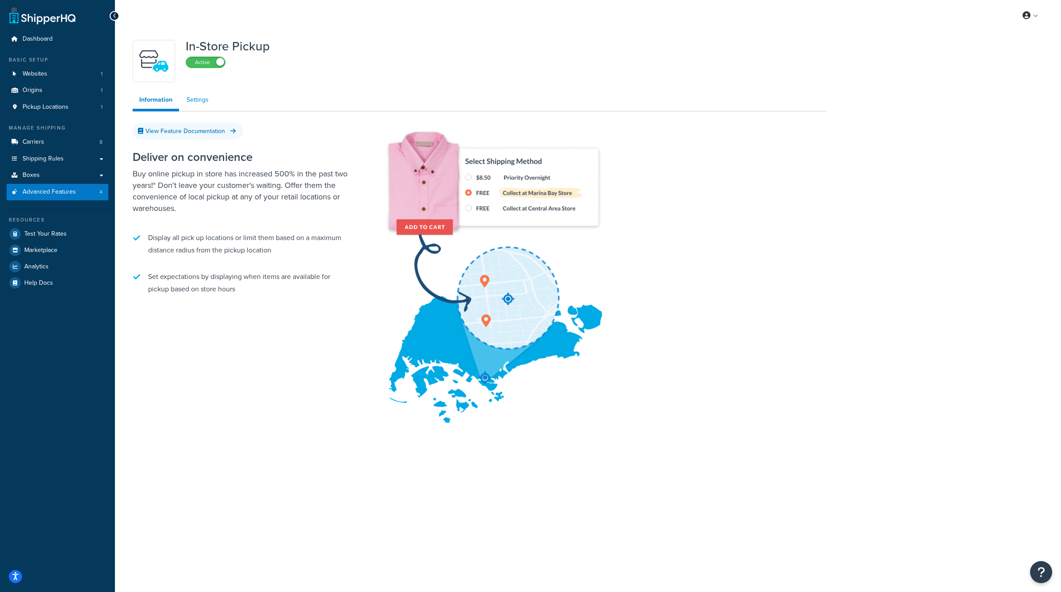
click at [198, 97] on link "Settings" at bounding box center [197, 100] width 35 height 18
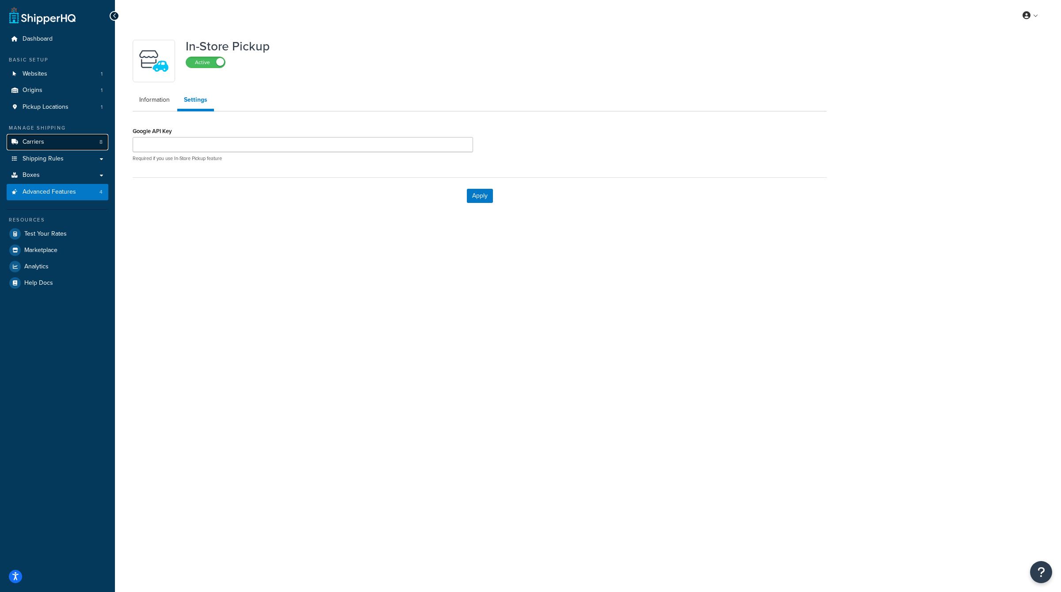
click at [60, 142] on link "Carriers 8" at bounding box center [58, 142] width 102 height 16
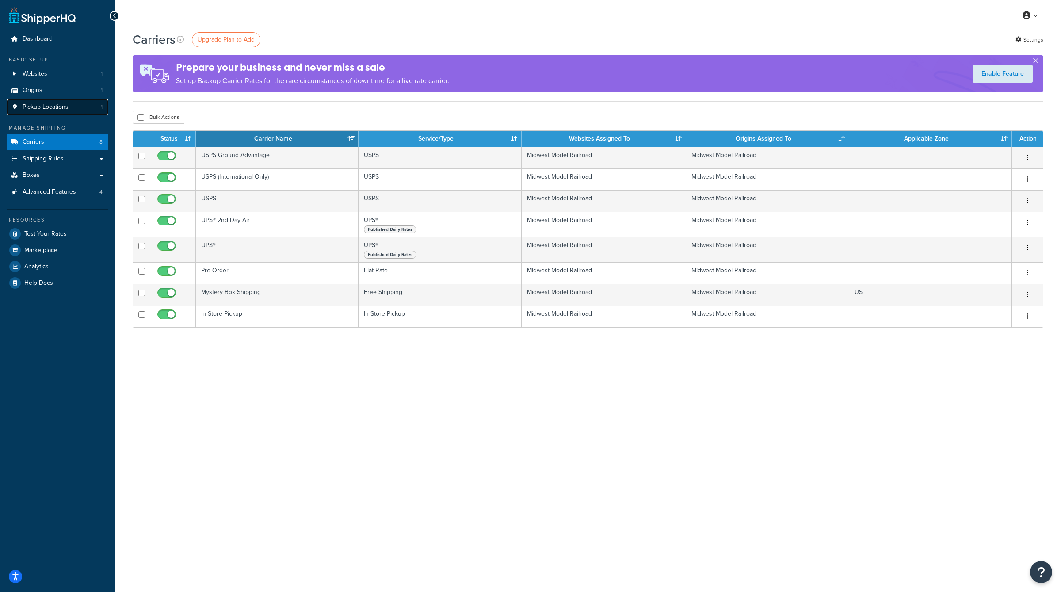
click at [87, 107] on link "Pickup Locations 1" at bounding box center [58, 107] width 102 height 16
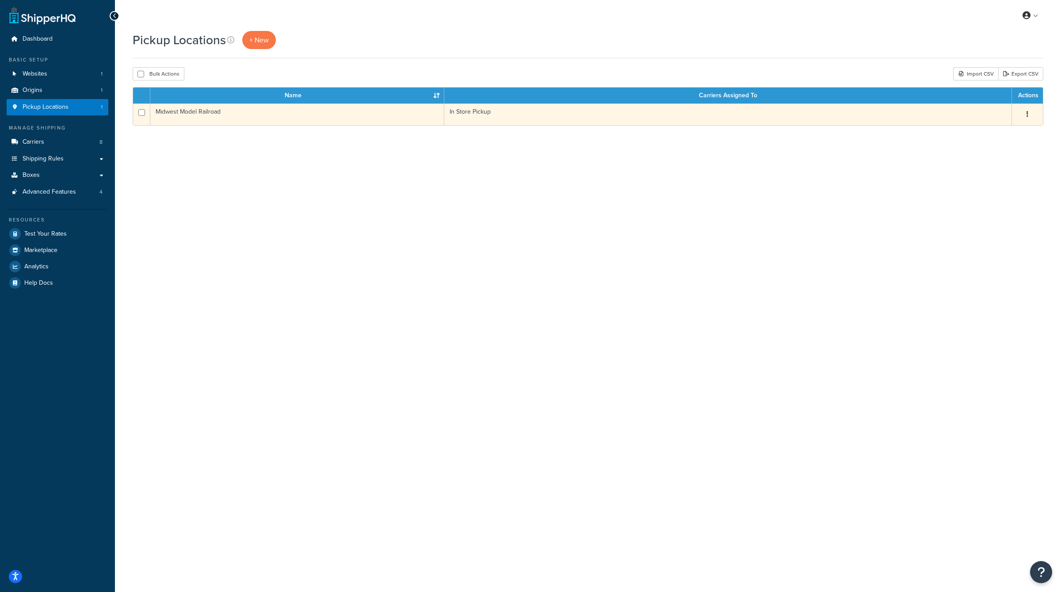
click at [1024, 110] on button "button" at bounding box center [1027, 114] width 12 height 14
click at [1008, 133] on link "Edit" at bounding box center [998, 131] width 70 height 18
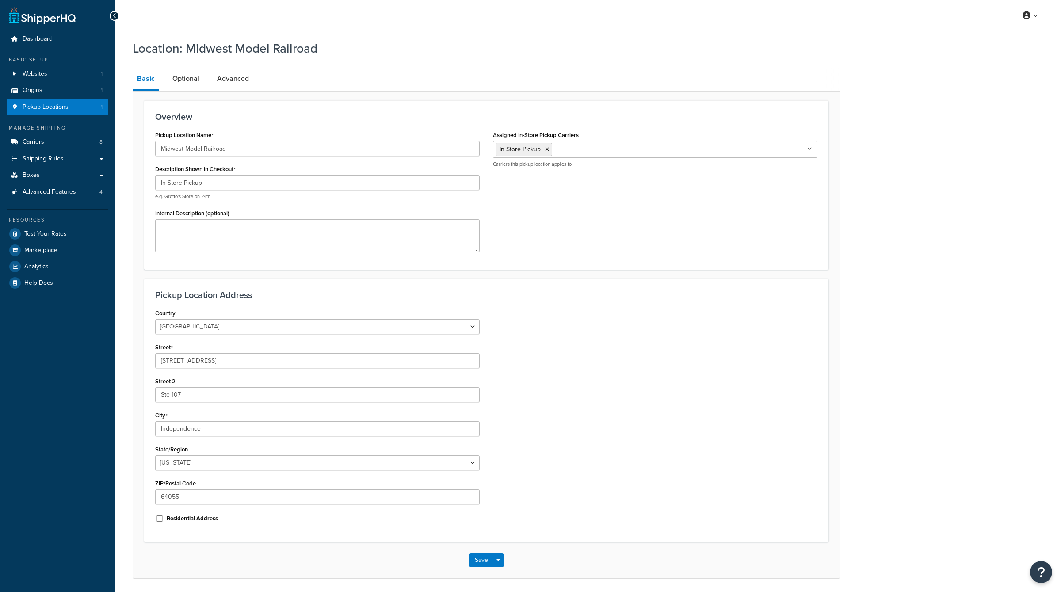
select select "25"
click at [183, 77] on link "Optional" at bounding box center [186, 78] width 36 height 21
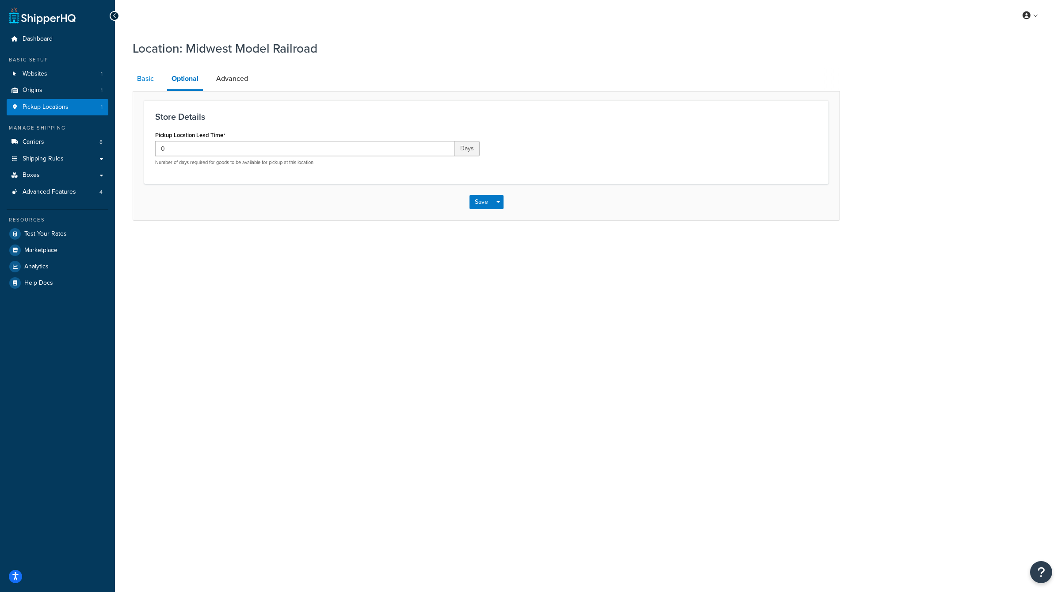
click at [152, 80] on link "Basic" at bounding box center [146, 78] width 26 height 21
select select "25"
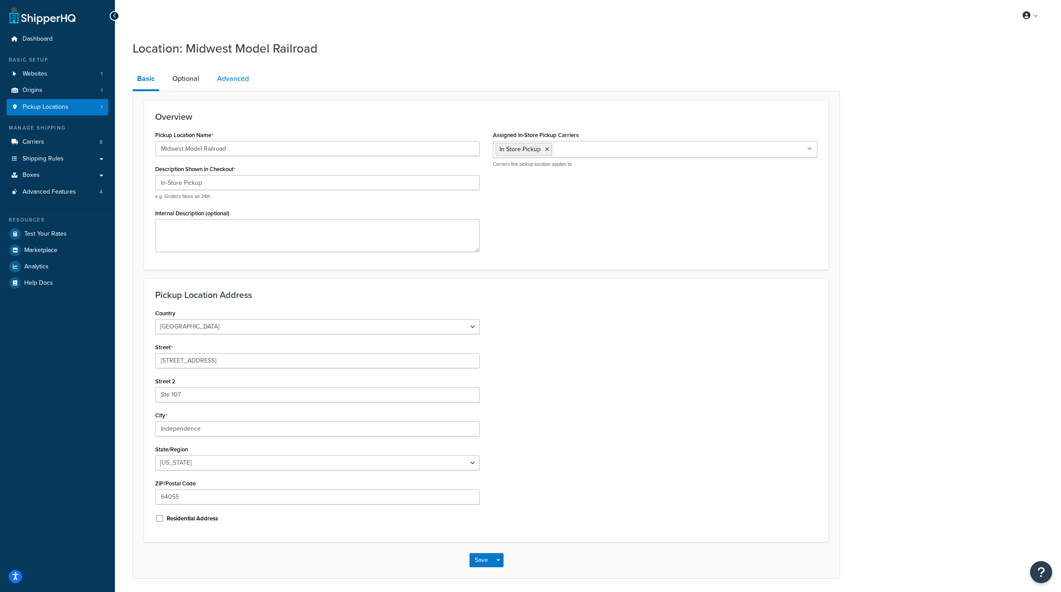
click at [246, 70] on link "Advanced" at bounding box center [233, 78] width 41 height 21
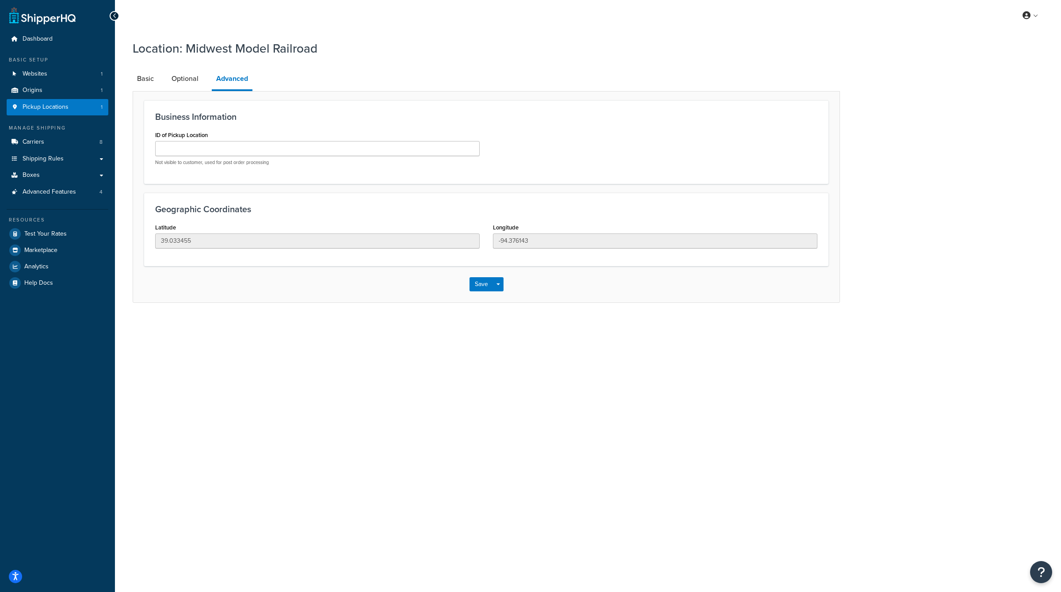
click at [130, 75] on div "Location: Midwest Model Railroad Basic Optional Advanced Business Information I…" at bounding box center [588, 180] width 946 height 290
click at [162, 77] on li "Basic" at bounding box center [150, 78] width 34 height 21
click at [180, 77] on link "Optional" at bounding box center [185, 78] width 36 height 21
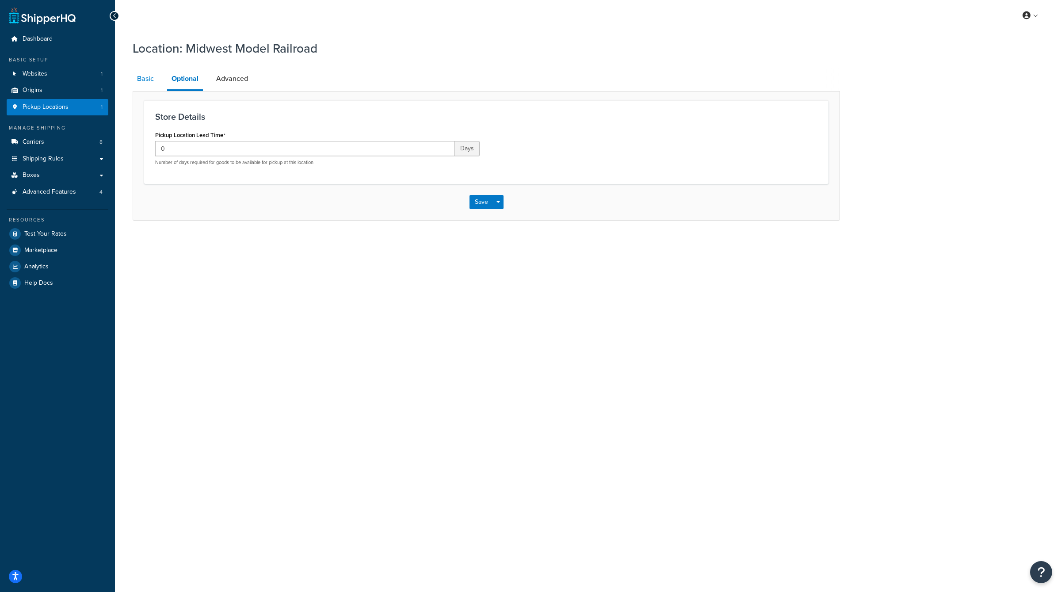
click at [156, 77] on link "Basic" at bounding box center [146, 78] width 26 height 21
select select "25"
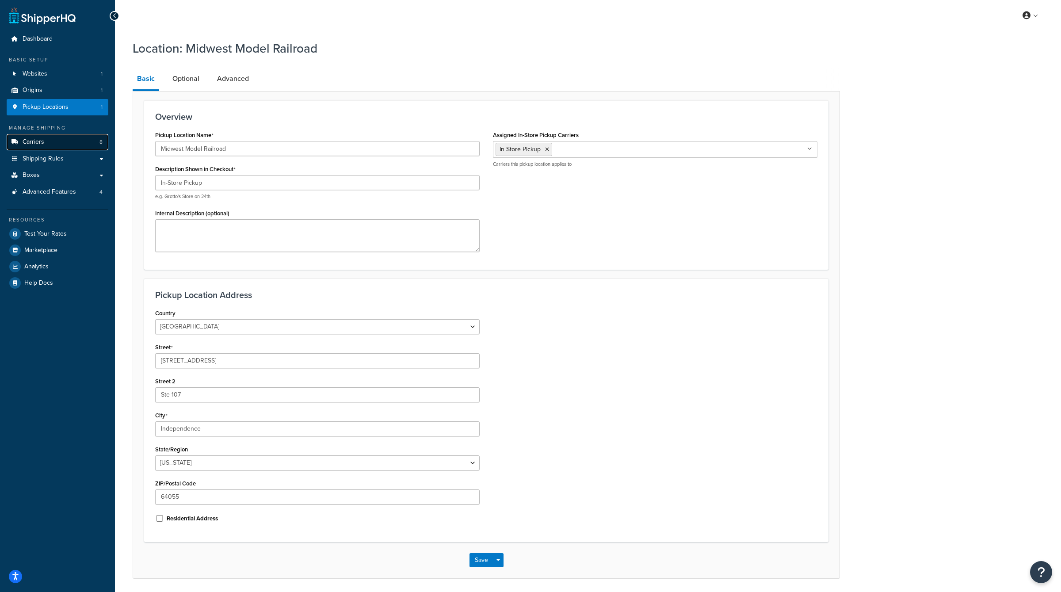
click at [53, 142] on link "Carriers 8" at bounding box center [58, 142] width 102 height 16
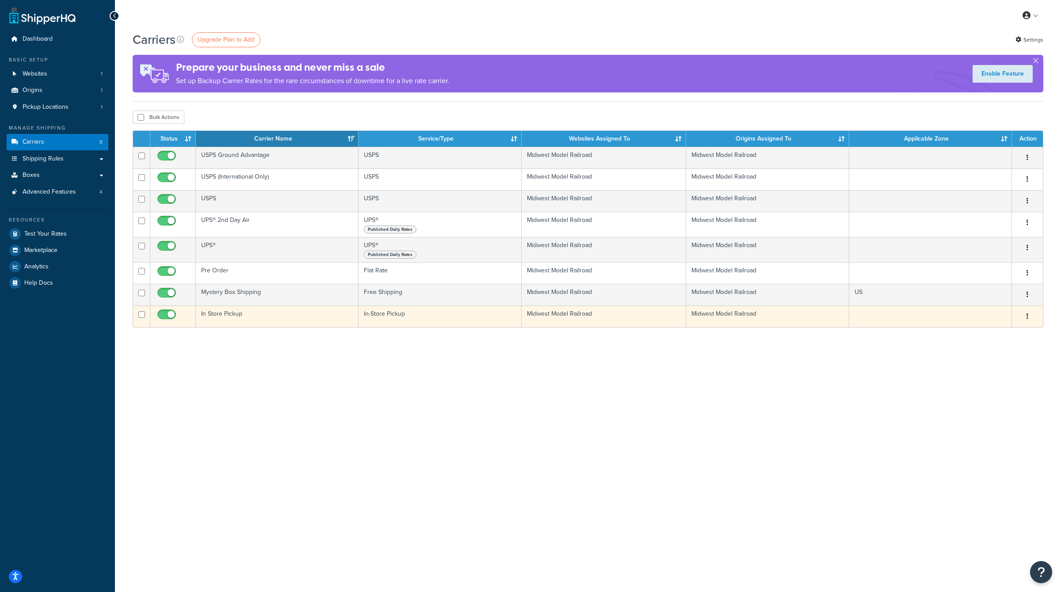
click at [1040, 316] on td "Edit Delete" at bounding box center [1027, 316] width 31 height 22
click at [1025, 316] on button "button" at bounding box center [1027, 316] width 12 height 14
click at [1007, 332] on link "Edit" at bounding box center [992, 334] width 70 height 18
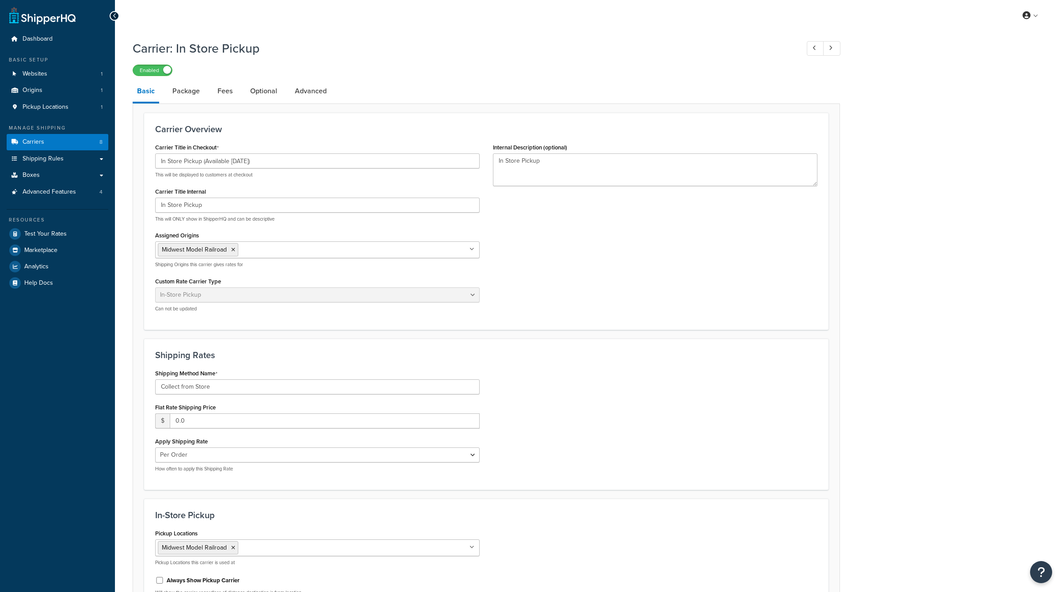
select select "pickup"
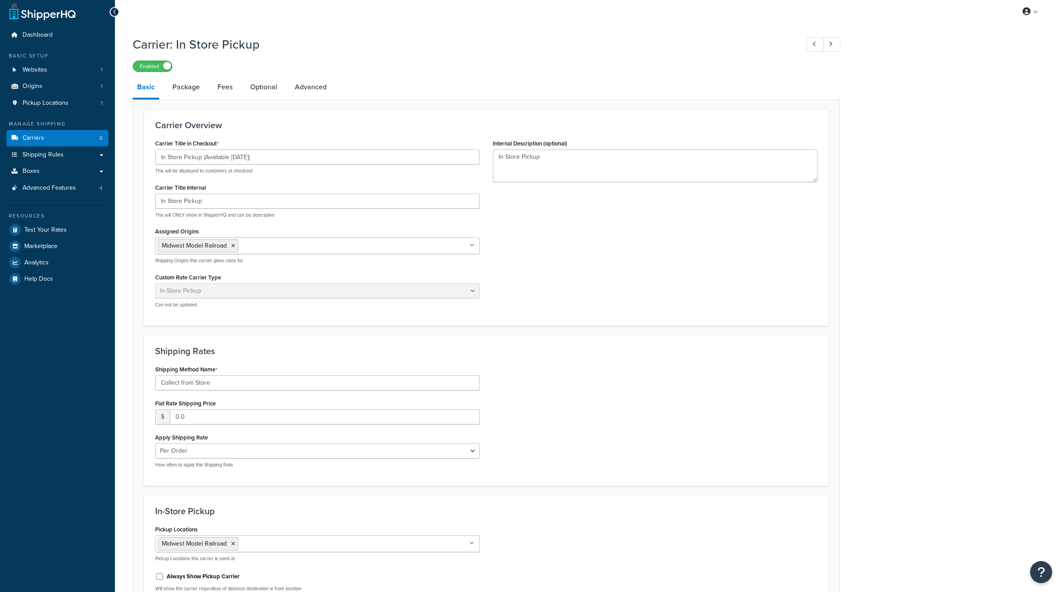
scroll to position [4, 0]
click at [280, 88] on link "Optional" at bounding box center [264, 86] width 36 height 21
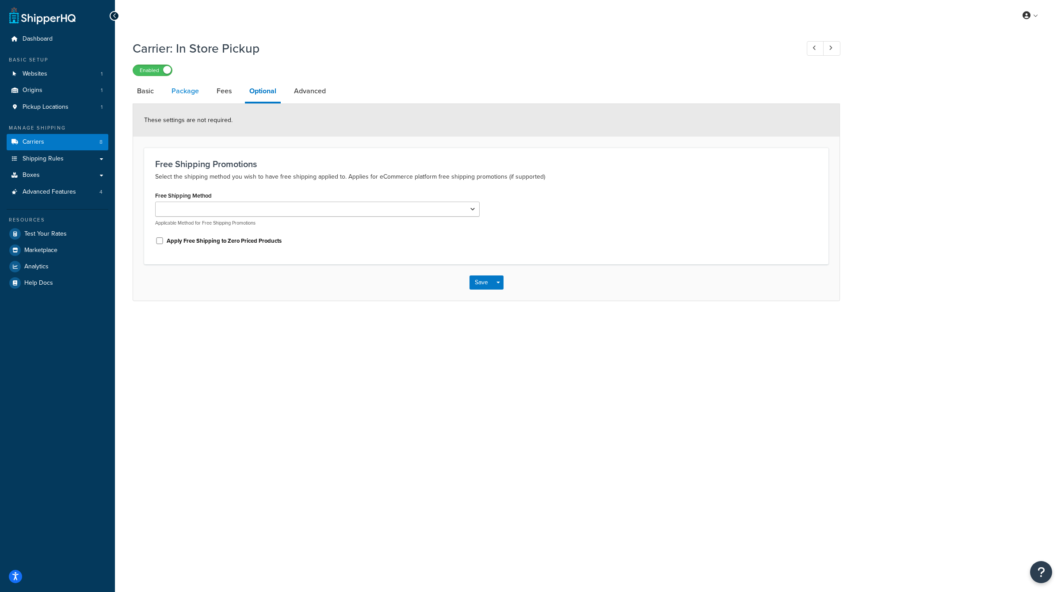
click at [189, 99] on link "Package" at bounding box center [185, 90] width 36 height 21
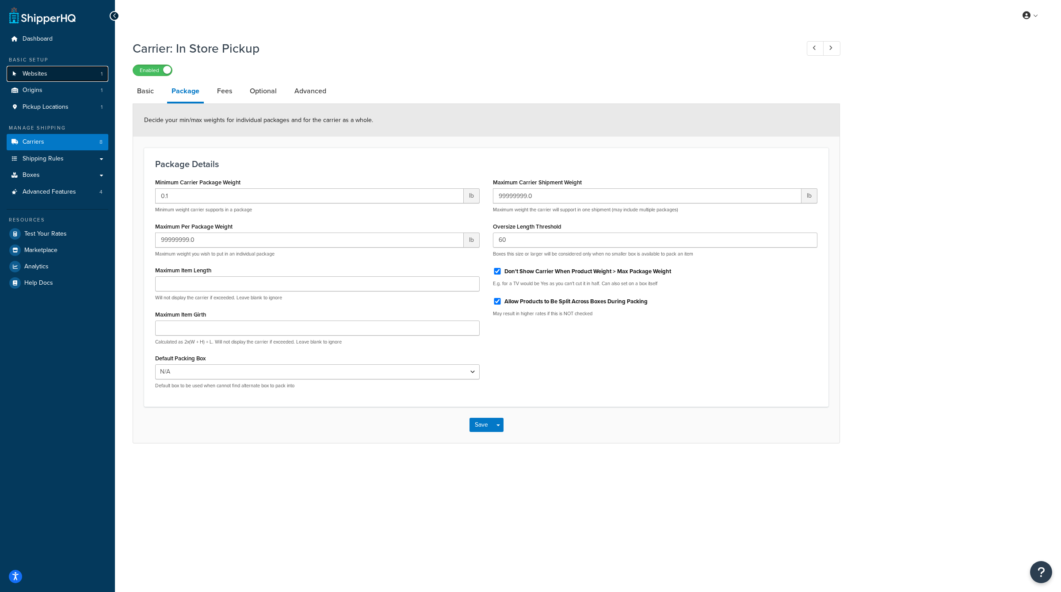
click at [56, 74] on link "Websites 1" at bounding box center [58, 74] width 102 height 16
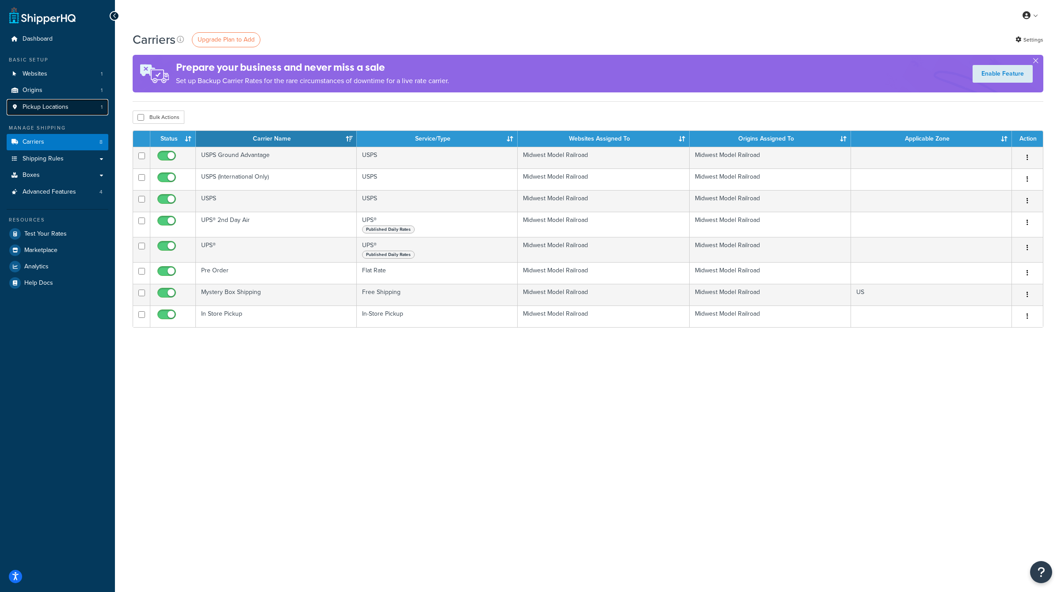
click at [48, 111] on span "Pickup Locations" at bounding box center [46, 107] width 46 height 8
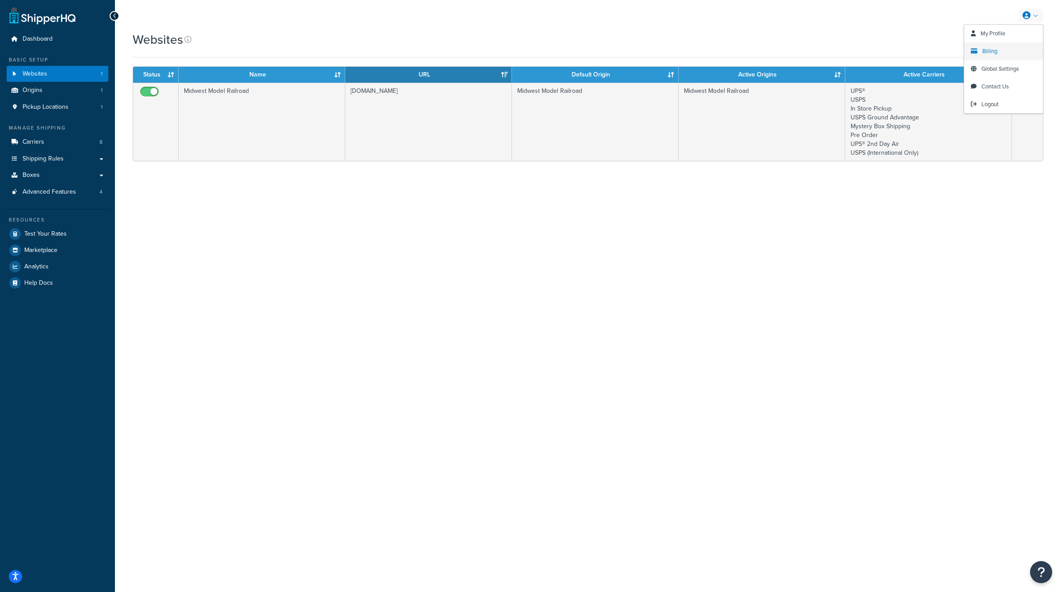
click at [996, 51] on span "Billing" at bounding box center [989, 51] width 15 height 8
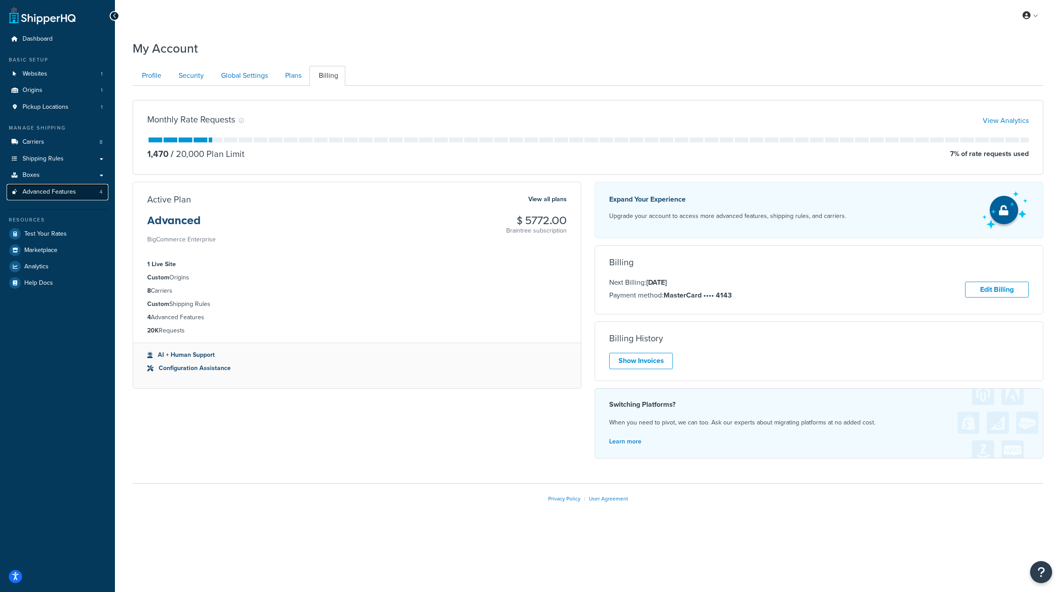
click at [60, 186] on link "Advanced Features 4" at bounding box center [58, 192] width 102 height 16
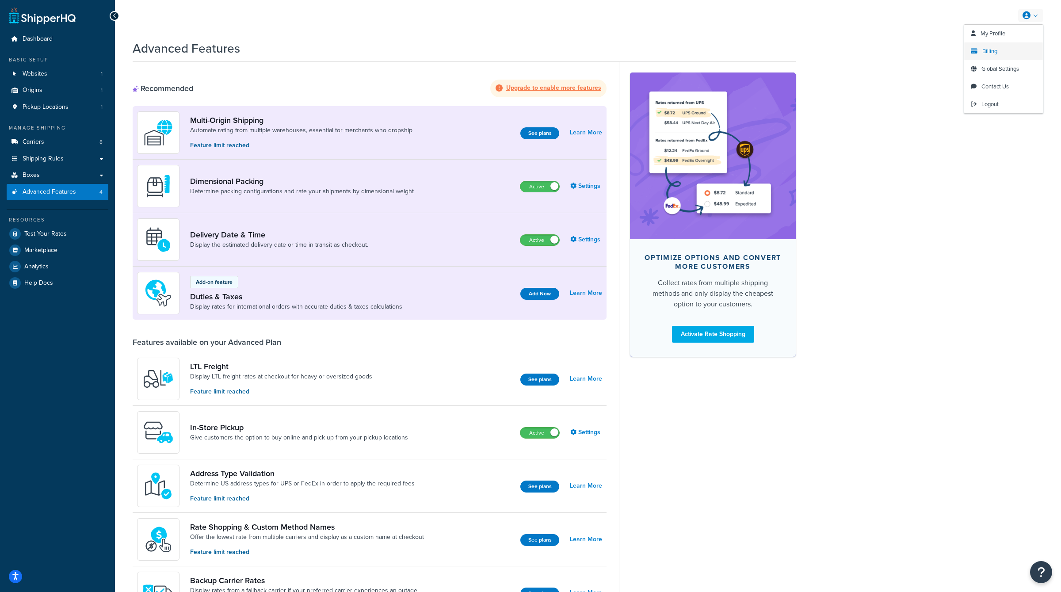
click at [991, 51] on span "Billing" at bounding box center [989, 51] width 15 height 8
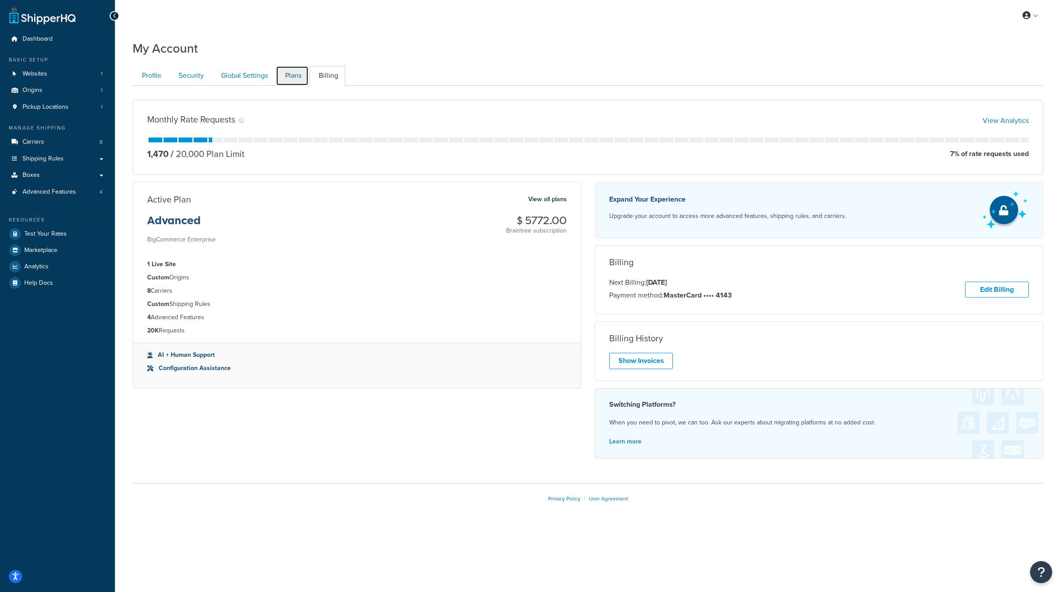
click at [294, 76] on link "Plans" at bounding box center [292, 76] width 33 height 20
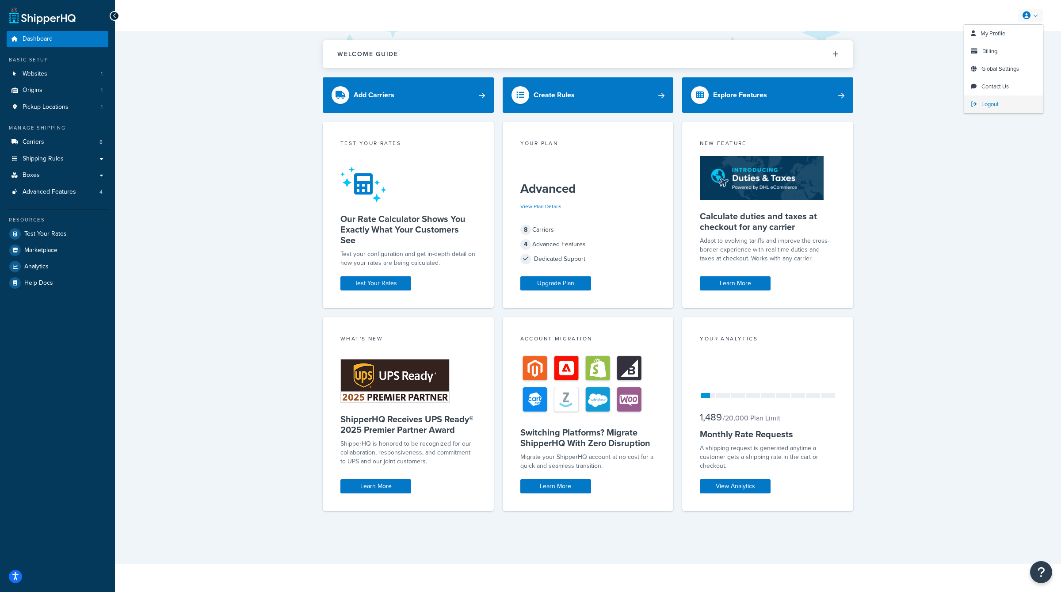
click at [985, 105] on span "Logout" at bounding box center [989, 104] width 17 height 8
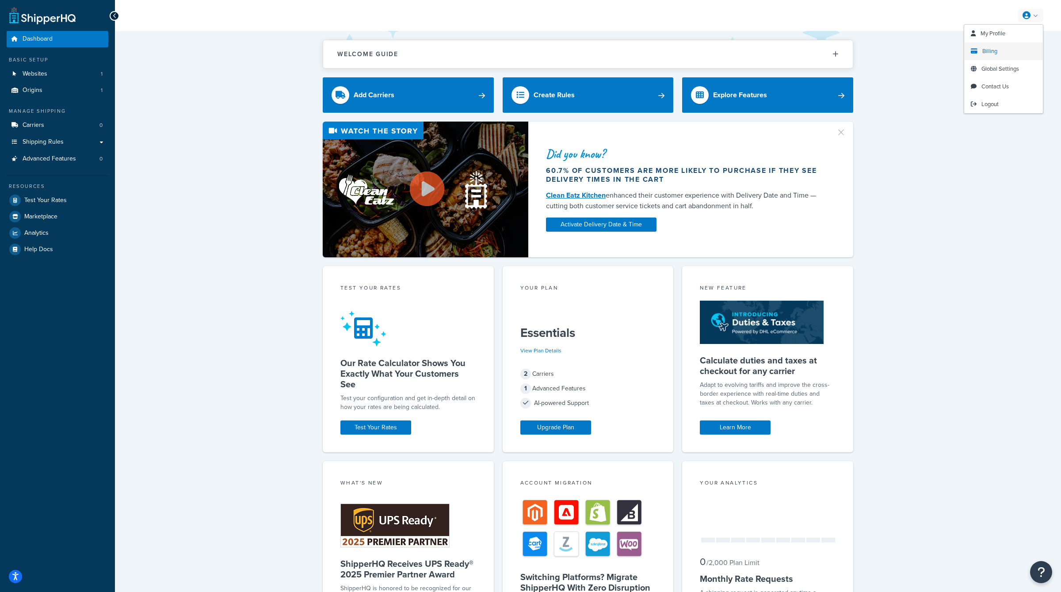
click at [991, 49] on span "Billing" at bounding box center [989, 51] width 15 height 8
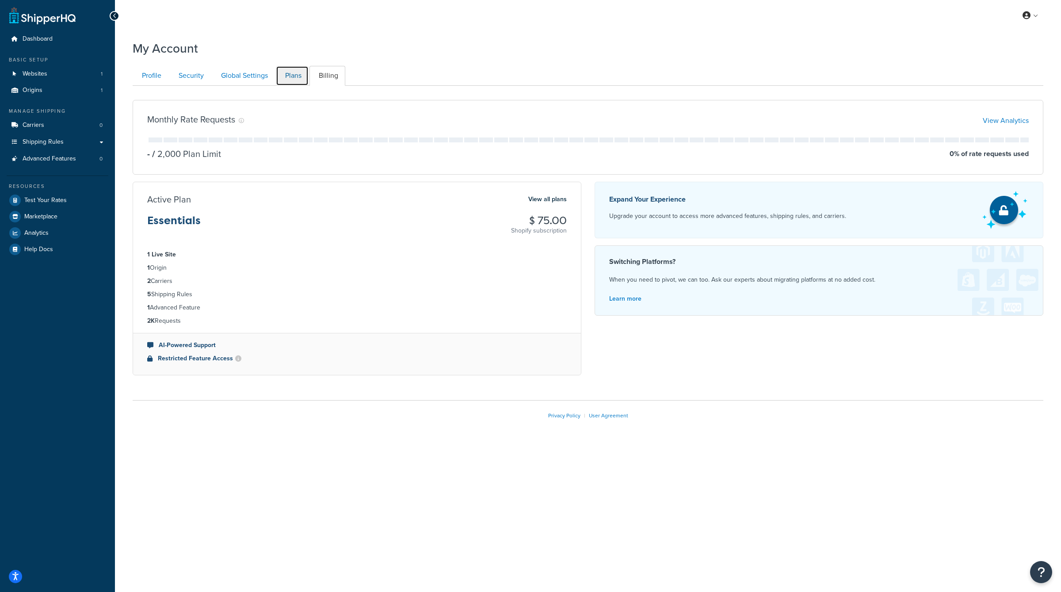
click at [290, 73] on link "Plans" at bounding box center [292, 76] width 33 height 20
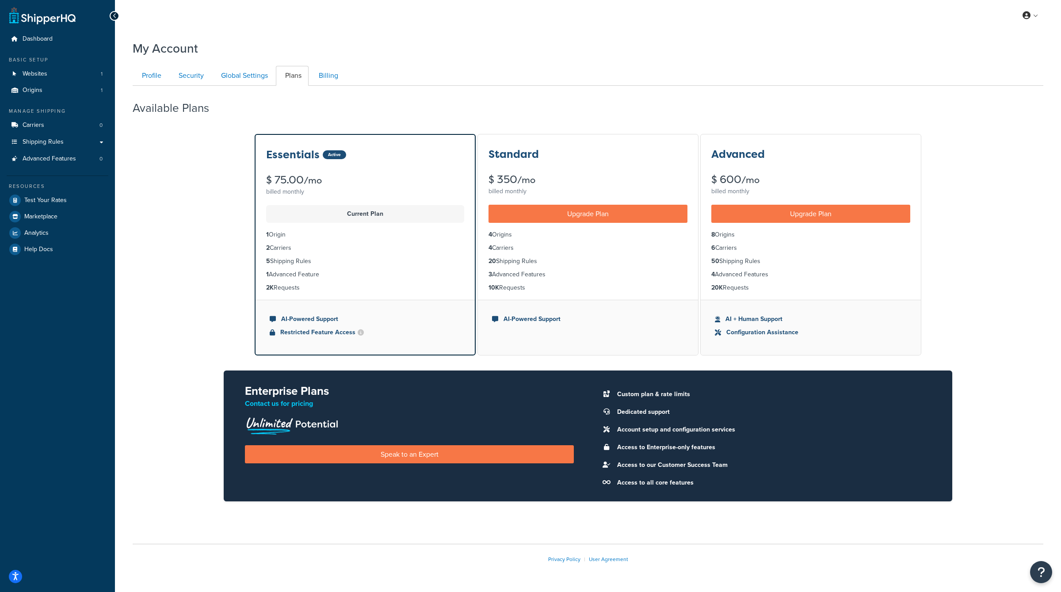
scroll to position [26, 0]
click at [1000, 108] on link "Logout" at bounding box center [1003, 104] width 79 height 18
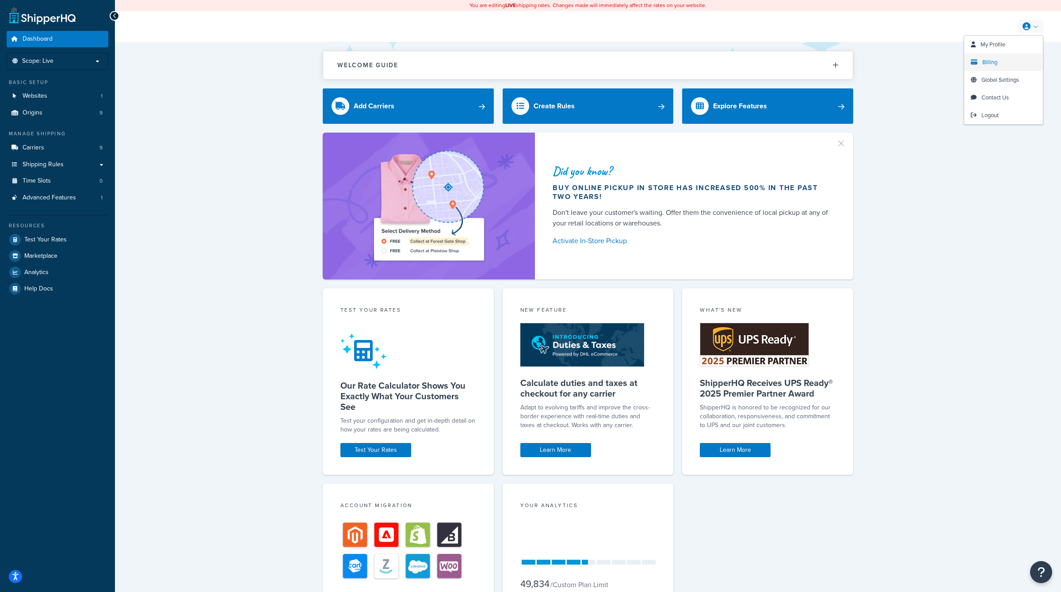
click at [985, 58] on span "Billing" at bounding box center [989, 62] width 15 height 8
click at [989, 120] on link "Logout" at bounding box center [1003, 116] width 79 height 18
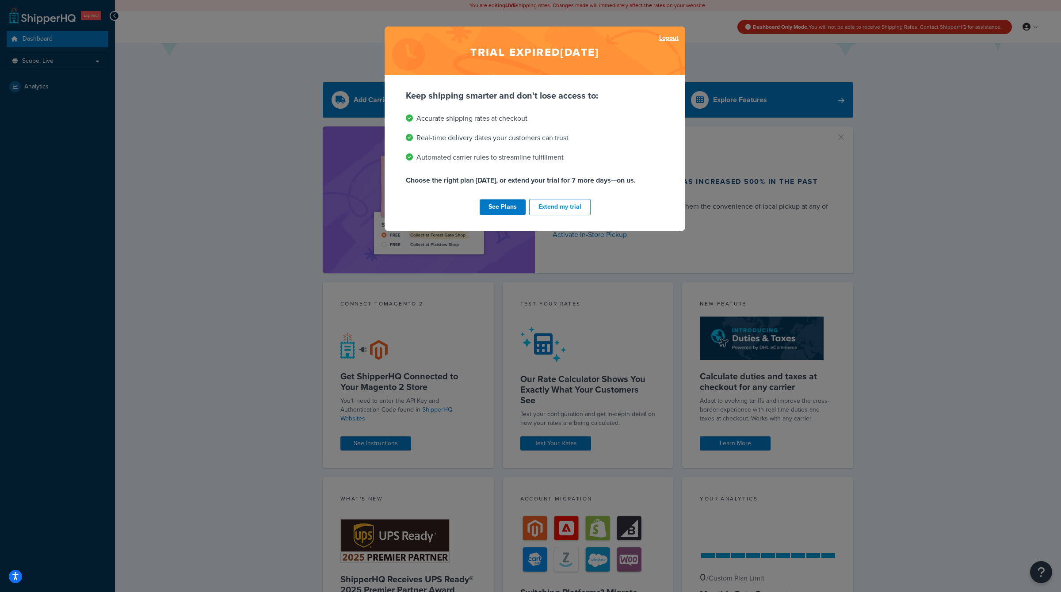
click at [665, 37] on link "Logout" at bounding box center [668, 38] width 19 height 12
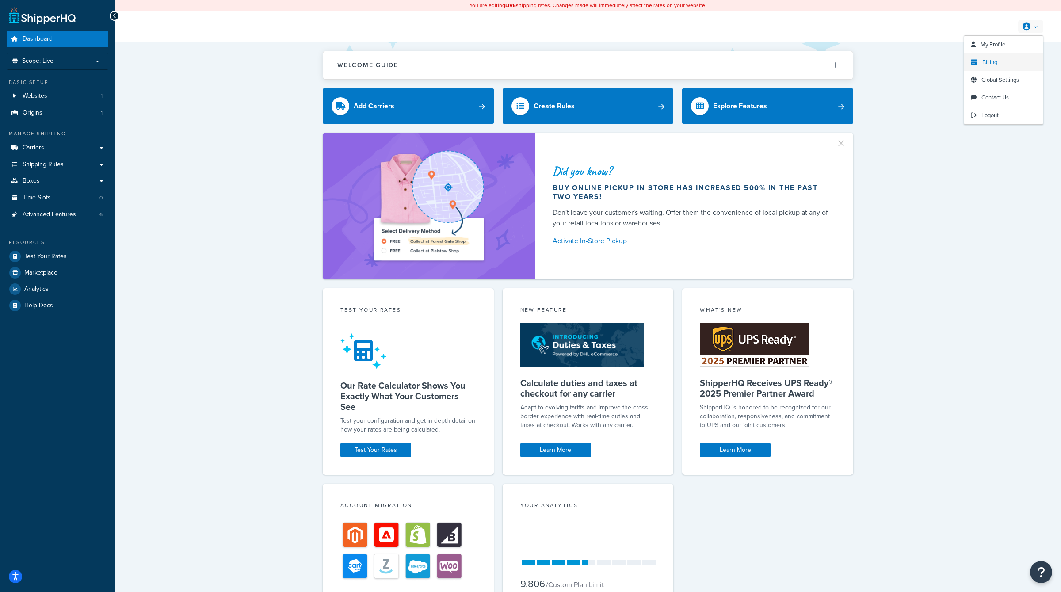
click at [993, 66] on link "Billing" at bounding box center [1003, 62] width 79 height 18
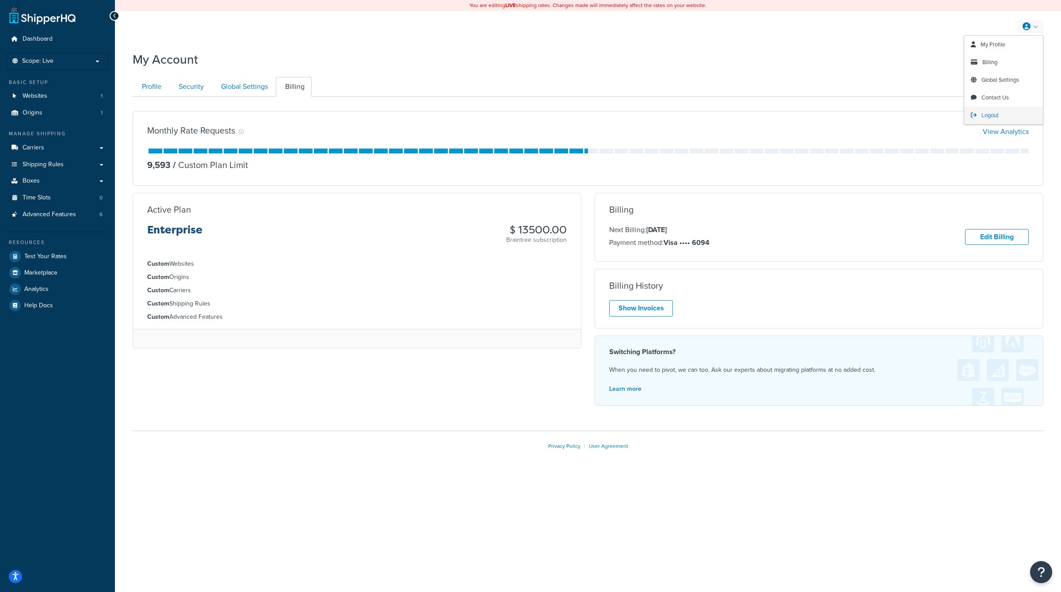
click at [988, 118] on span "Logout" at bounding box center [989, 115] width 17 height 8
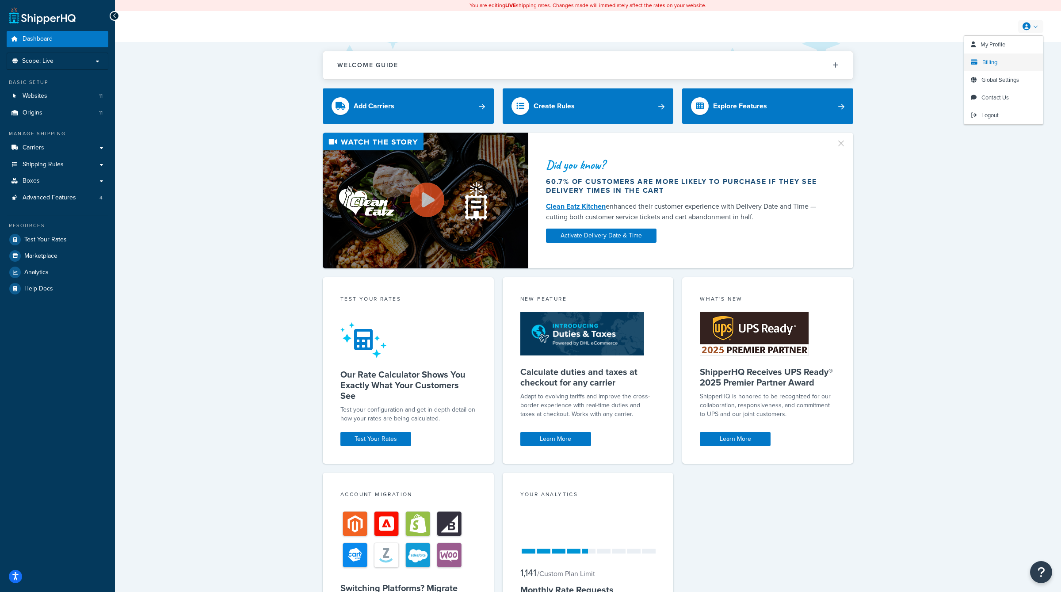
click at [991, 60] on span "Billing" at bounding box center [989, 62] width 15 height 8
